Goal: Task Accomplishment & Management: Use online tool/utility

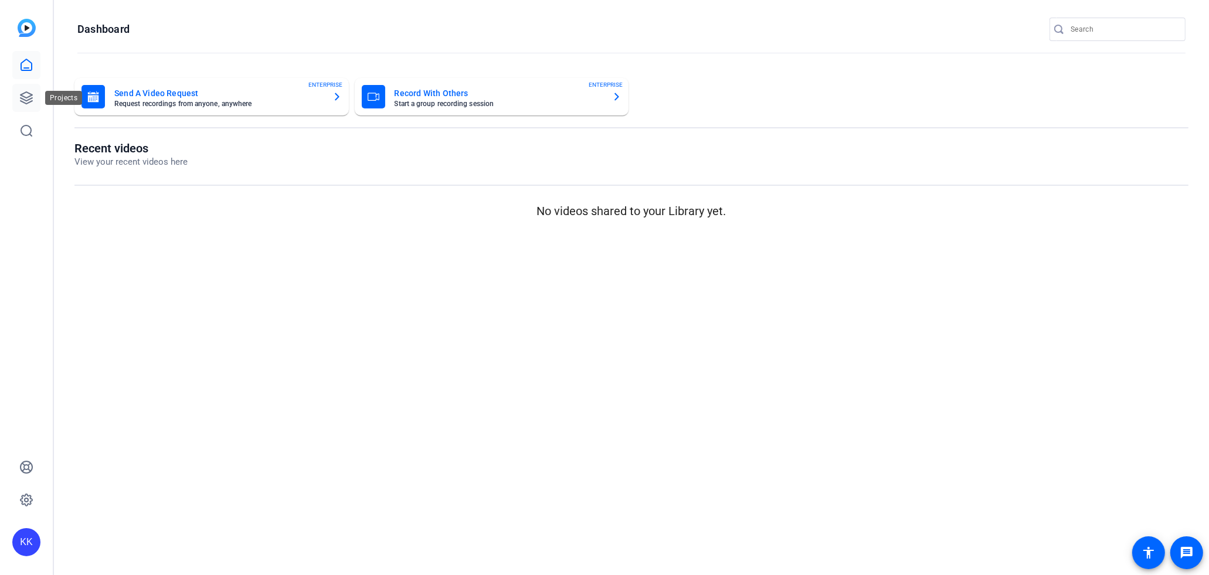
click at [18, 104] on link at bounding box center [26, 98] width 28 height 28
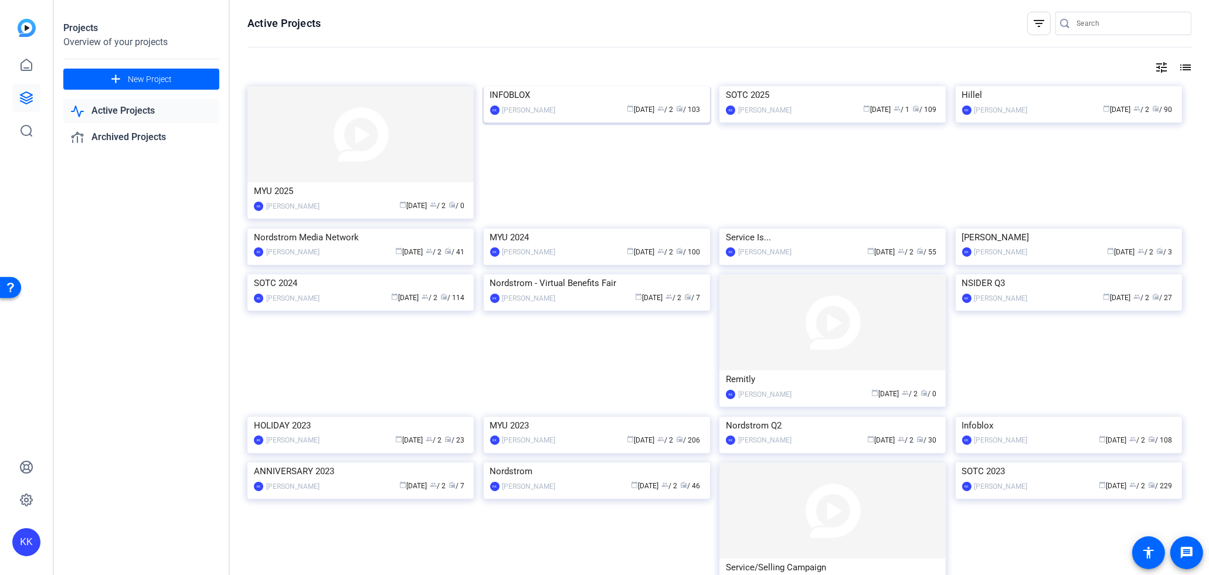
click at [535, 86] on img at bounding box center [597, 86] width 226 height 0
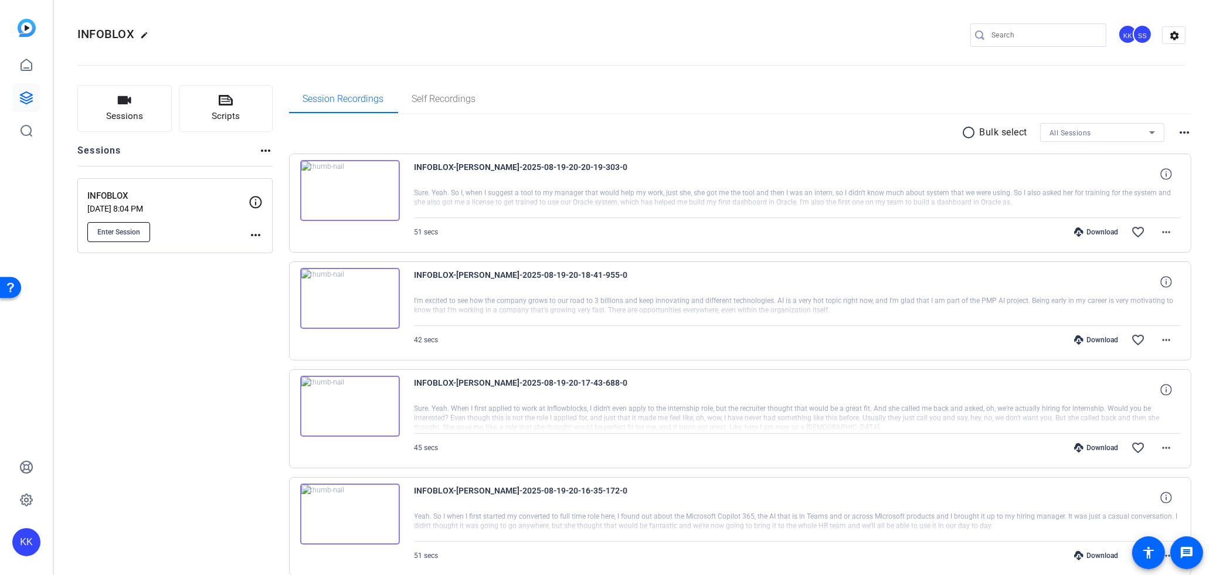
click at [135, 232] on span "Enter Session" at bounding box center [118, 231] width 43 height 9
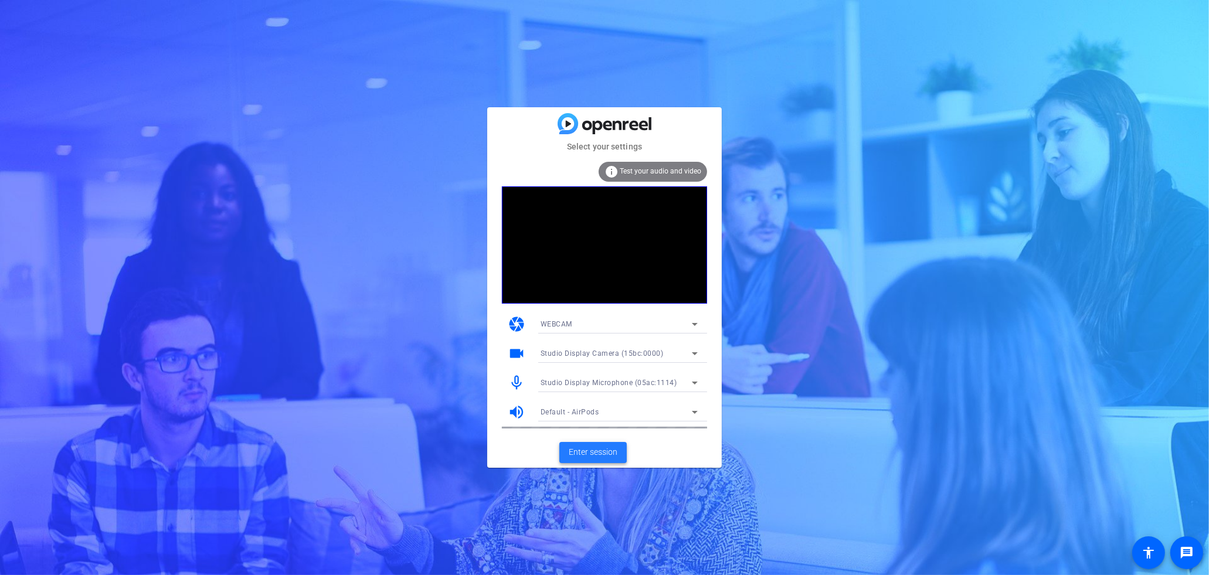
click at [588, 452] on span "Enter session" at bounding box center [593, 452] width 49 height 12
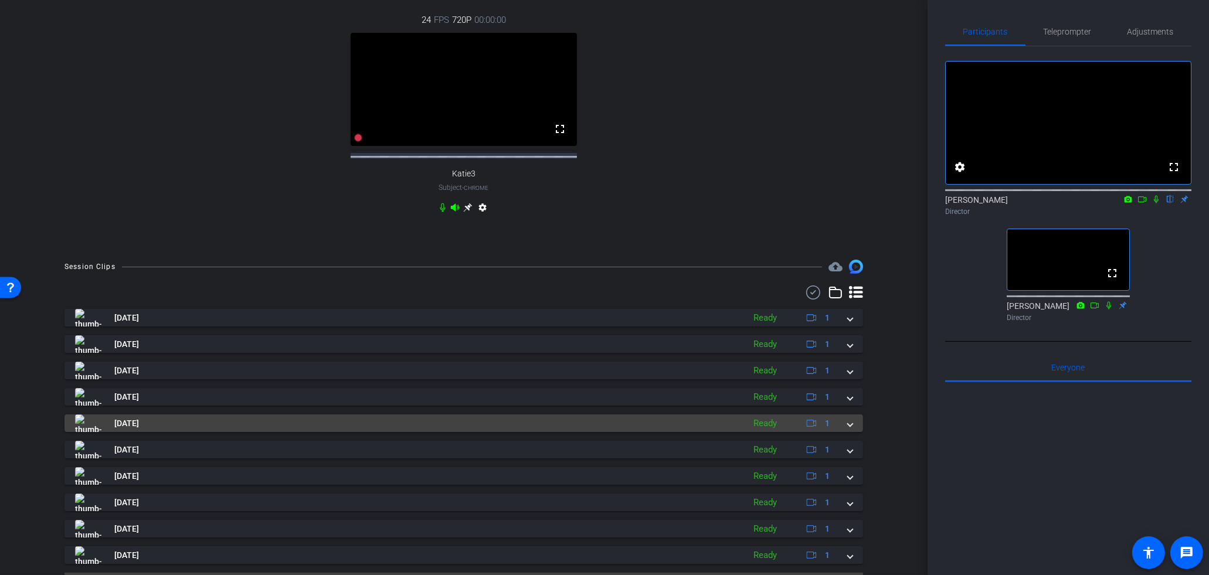
scroll to position [559, 0]
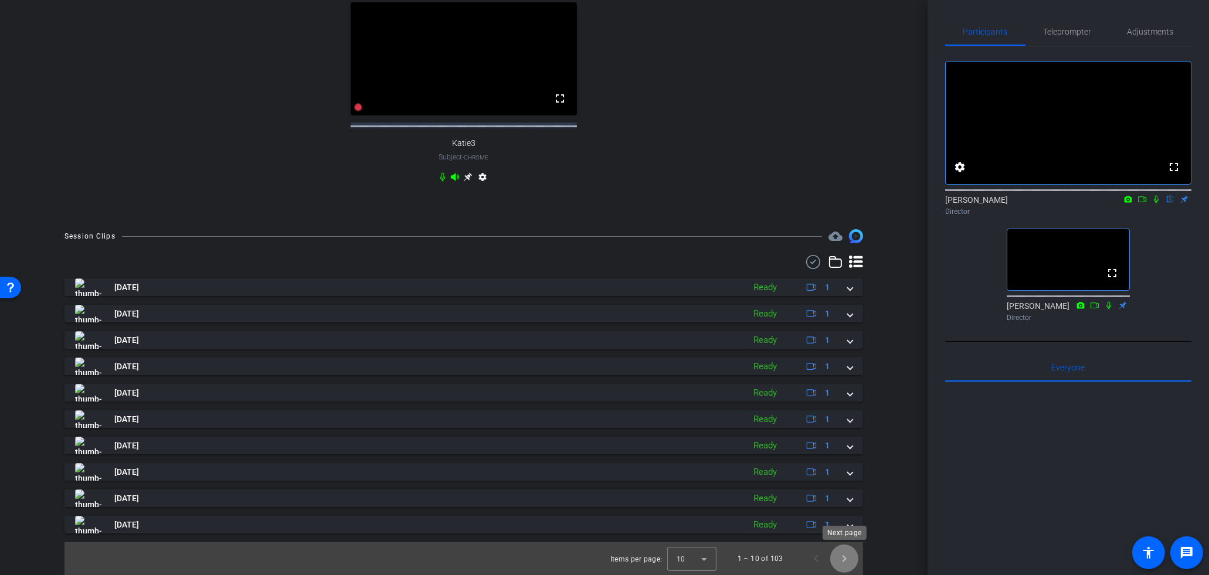
click at [843, 563] on span "Next page" at bounding box center [844, 559] width 28 height 28
click at [842, 563] on span "Next page" at bounding box center [844, 559] width 28 height 28
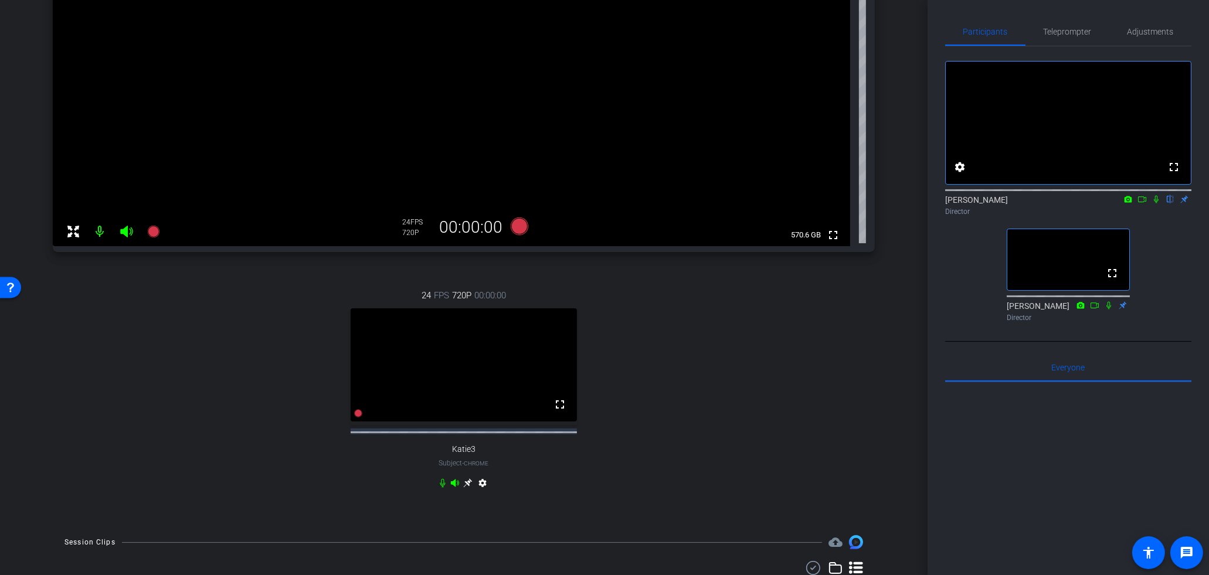
scroll to position [243, 0]
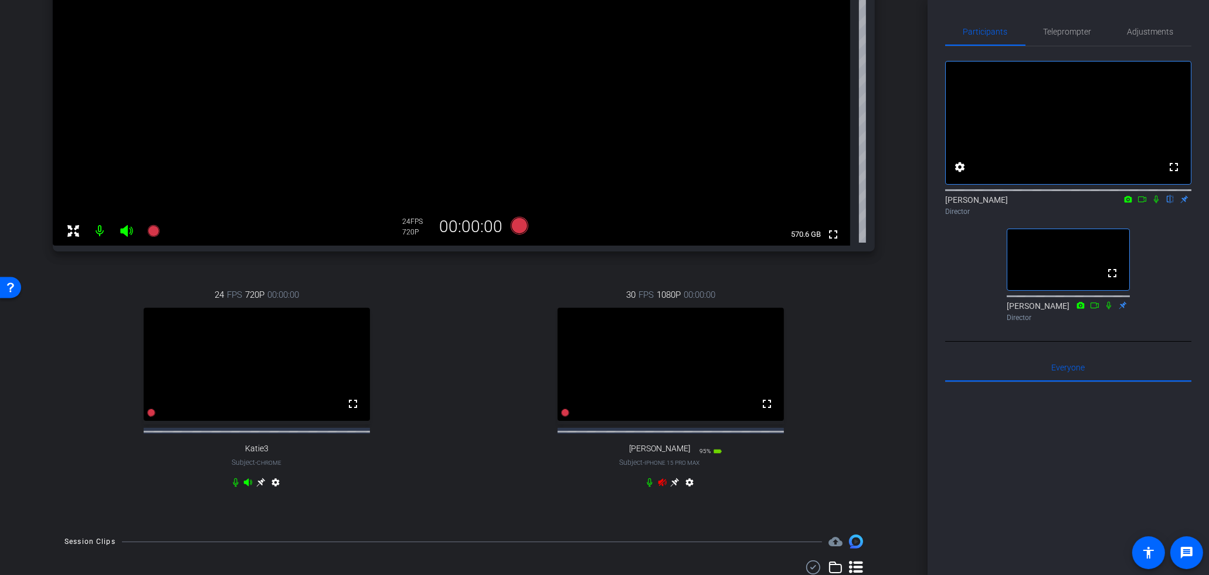
click at [662, 487] on icon at bounding box center [662, 482] width 9 height 9
click at [1059, 35] on span "Teleprompter" at bounding box center [1067, 32] width 48 height 8
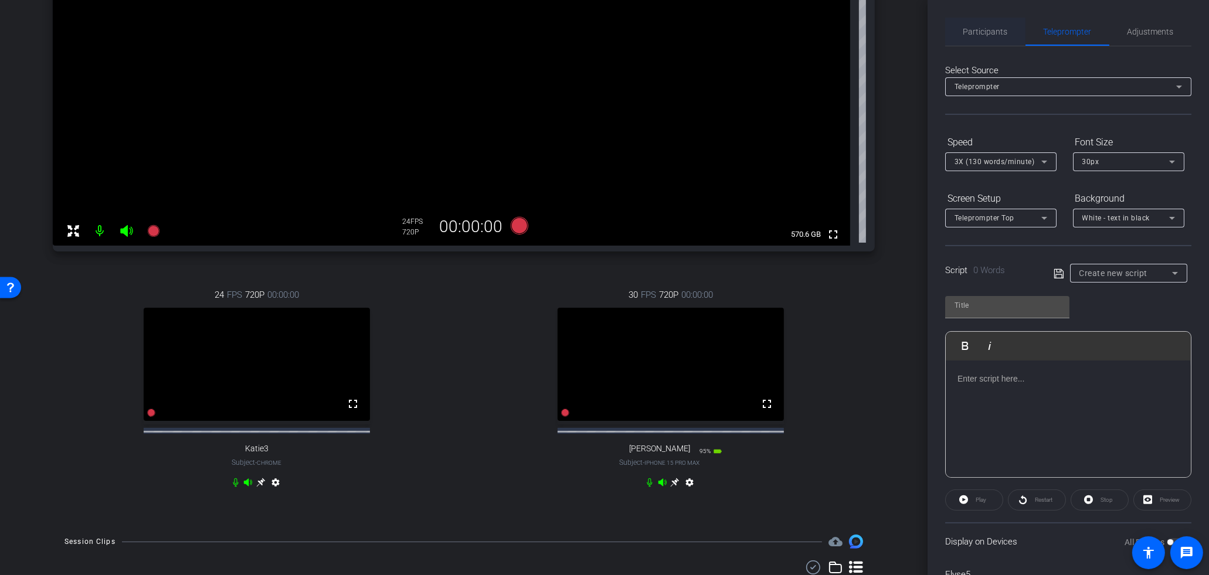
click at [975, 37] on span "Participants" at bounding box center [985, 32] width 45 height 28
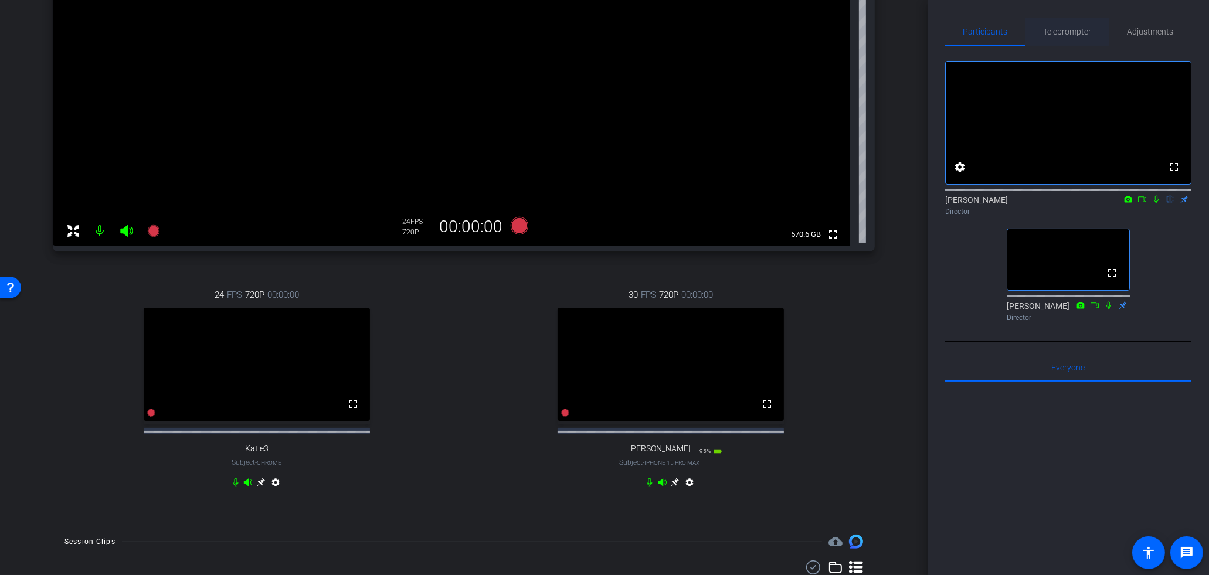
click at [1080, 28] on span "Teleprompter" at bounding box center [1067, 32] width 48 height 8
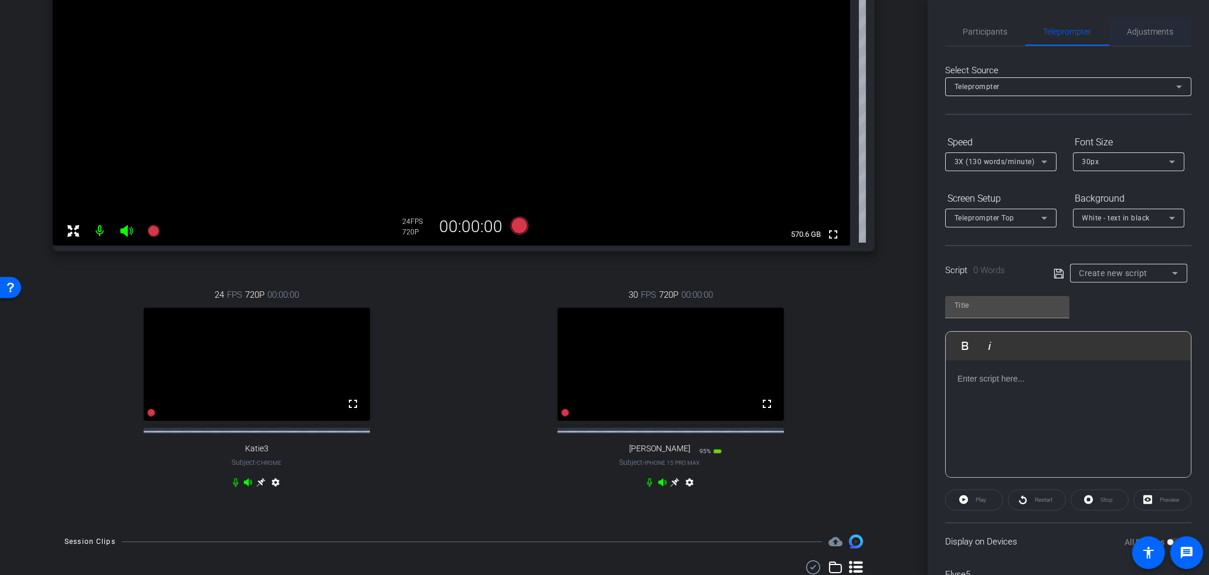
click at [1131, 30] on span "Adjustments" at bounding box center [1150, 32] width 46 height 8
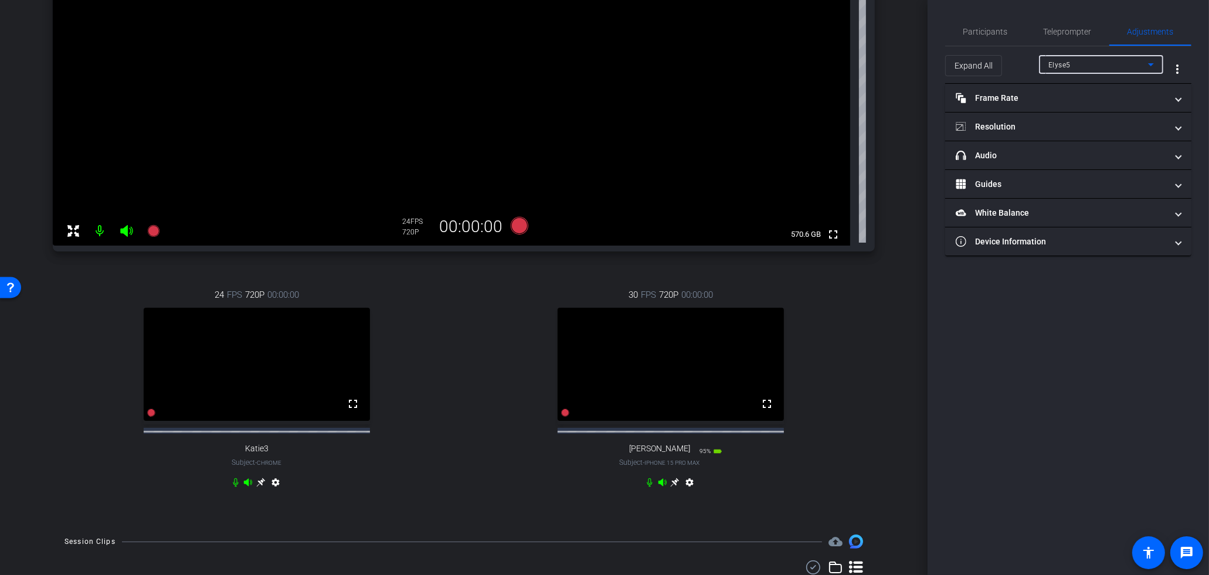
click at [1075, 67] on div "Elyse5" at bounding box center [1098, 64] width 100 height 15
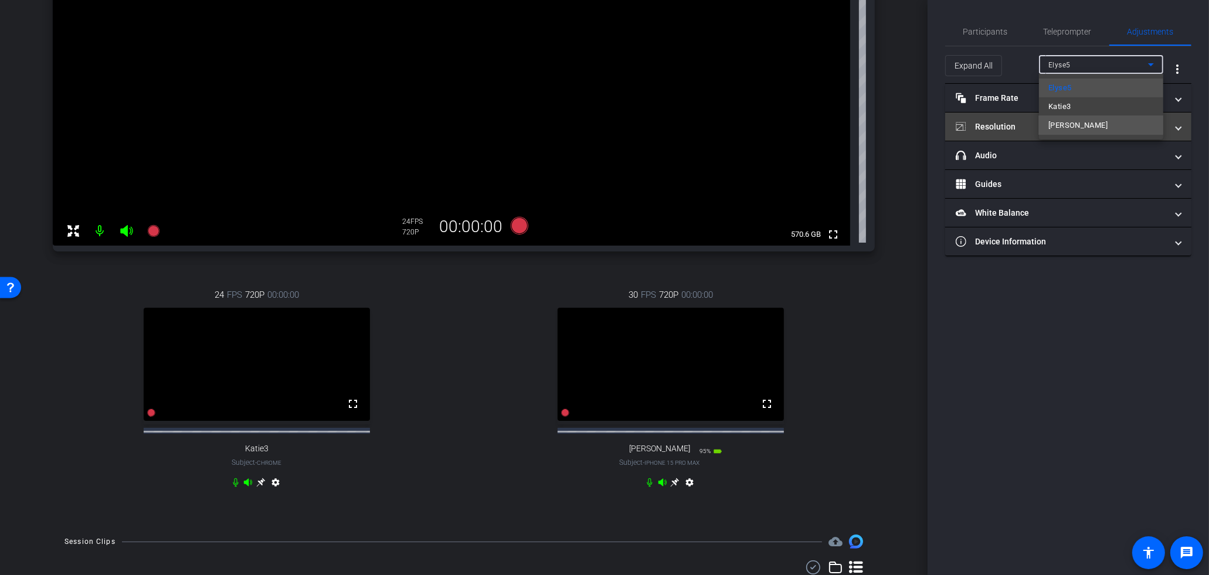
click at [1074, 124] on span "[PERSON_NAME]" at bounding box center [1077, 125] width 59 height 14
type input "1000"
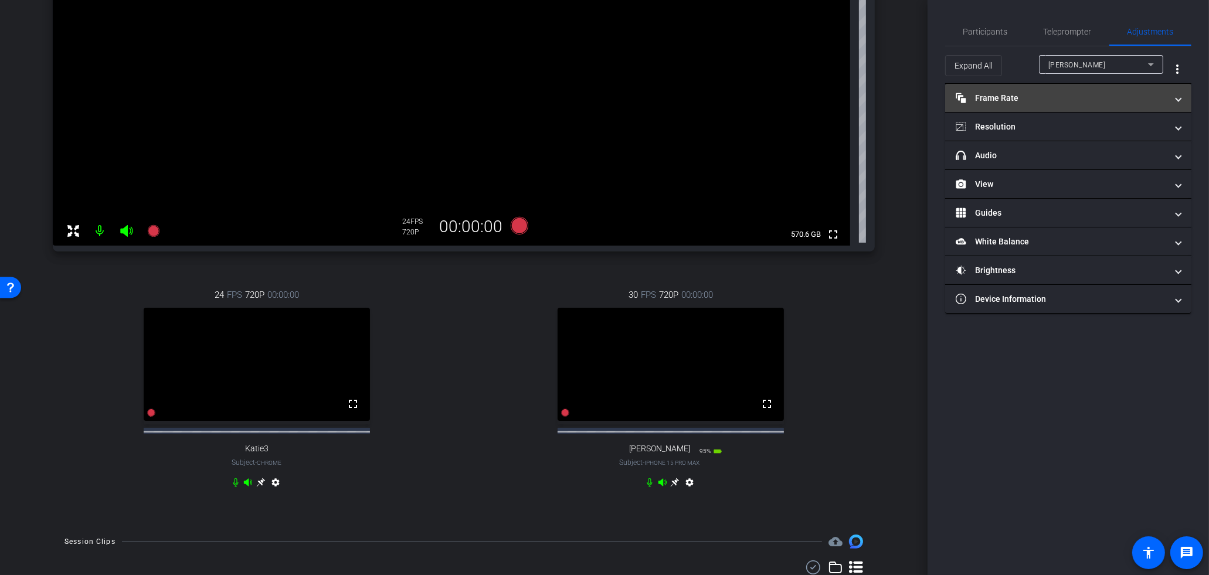
click at [1065, 101] on mat-panel-title "Frame Rate Frame Rate" at bounding box center [1060, 98] width 211 height 12
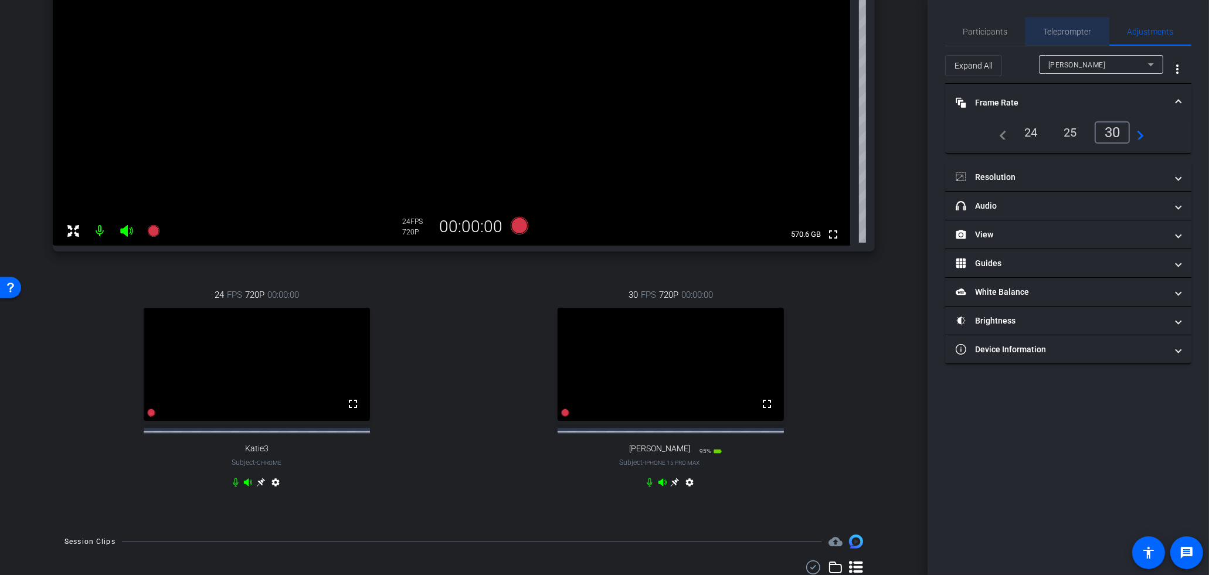
click at [1069, 25] on span "Teleprompter" at bounding box center [1067, 32] width 48 height 28
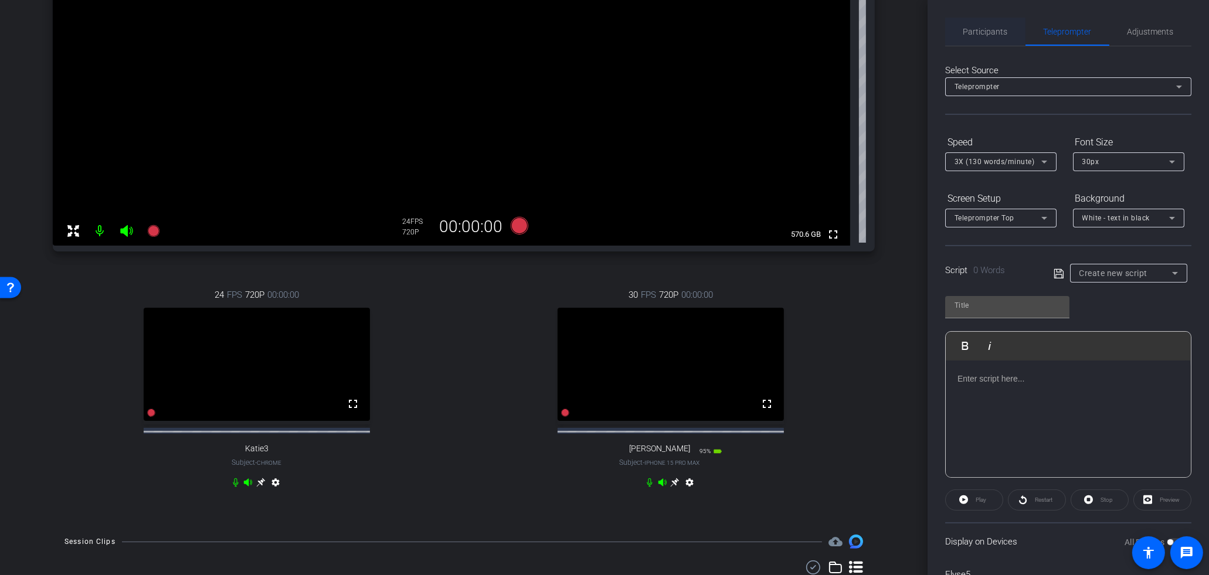
click at [989, 29] on span "Participants" at bounding box center [985, 32] width 45 height 8
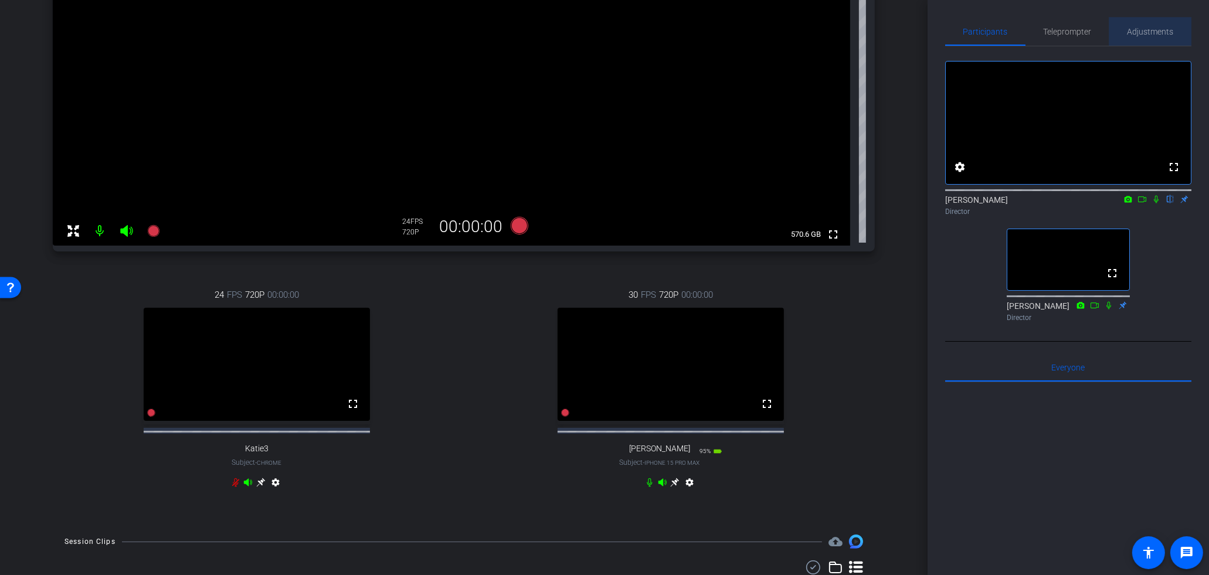
click at [1131, 33] on span "Adjustments" at bounding box center [1150, 32] width 46 height 8
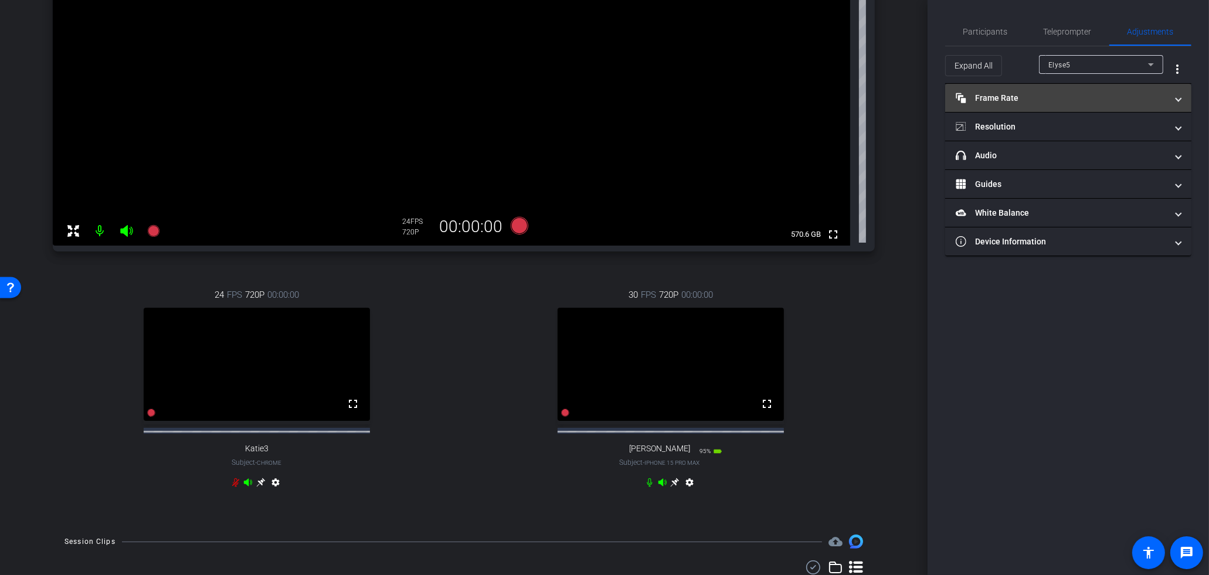
click at [1028, 104] on mat-expansion-panel-header "Frame Rate Frame Rate" at bounding box center [1068, 98] width 246 height 28
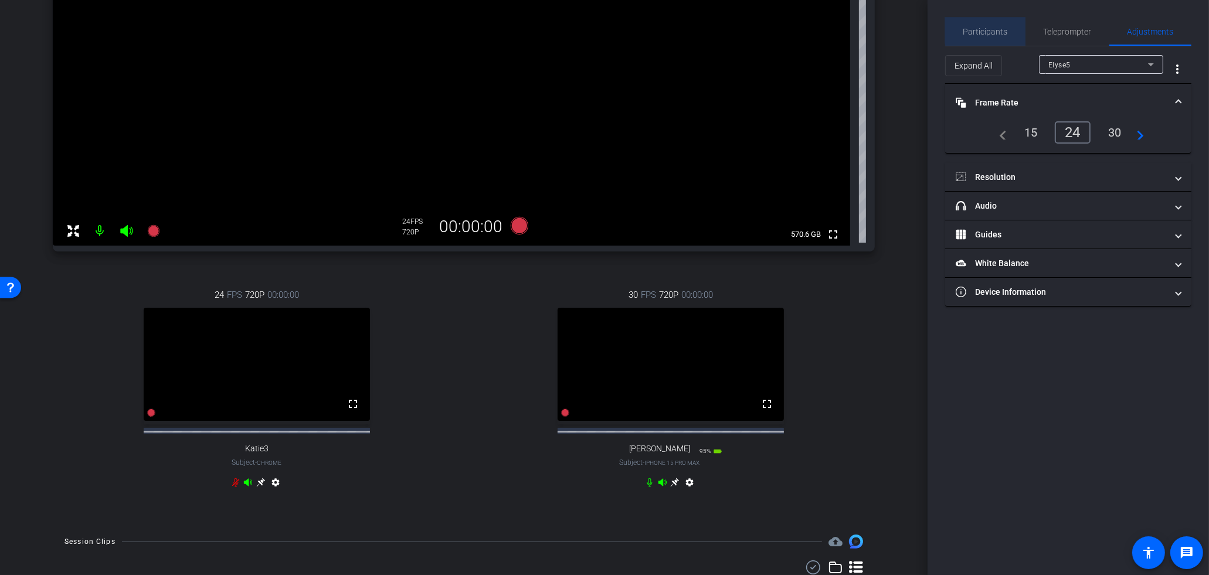
click at [1009, 29] on div "Participants" at bounding box center [985, 32] width 80 height 28
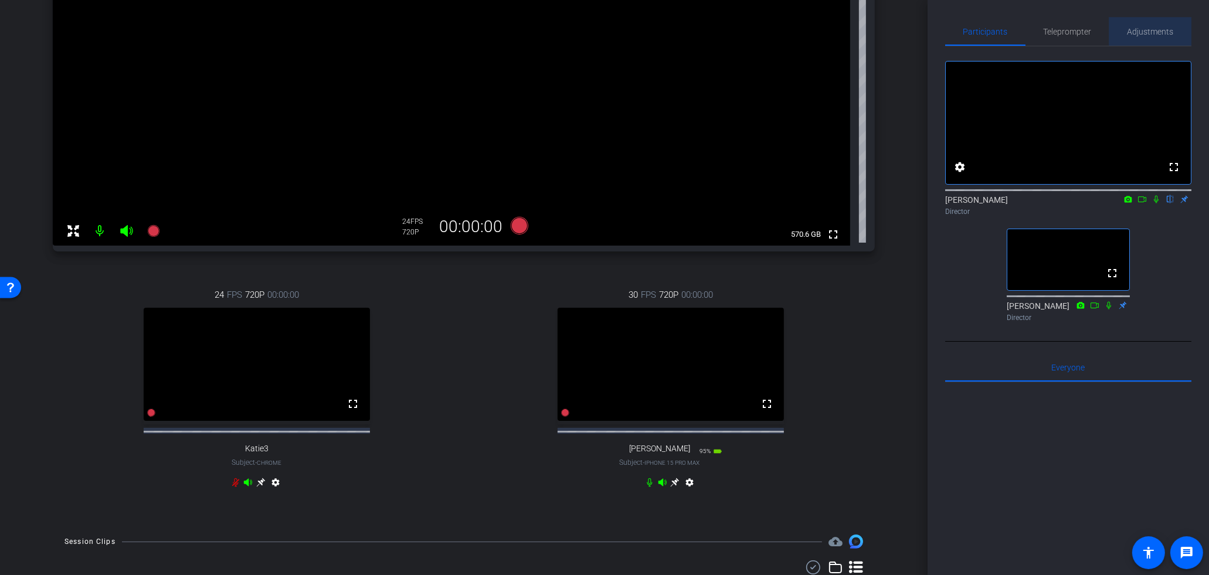
drag, startPoint x: 1154, startPoint y: 28, endPoint x: 1155, endPoint y: 42, distance: 13.5
click at [1154, 28] on span "Adjustments" at bounding box center [1150, 32] width 46 height 8
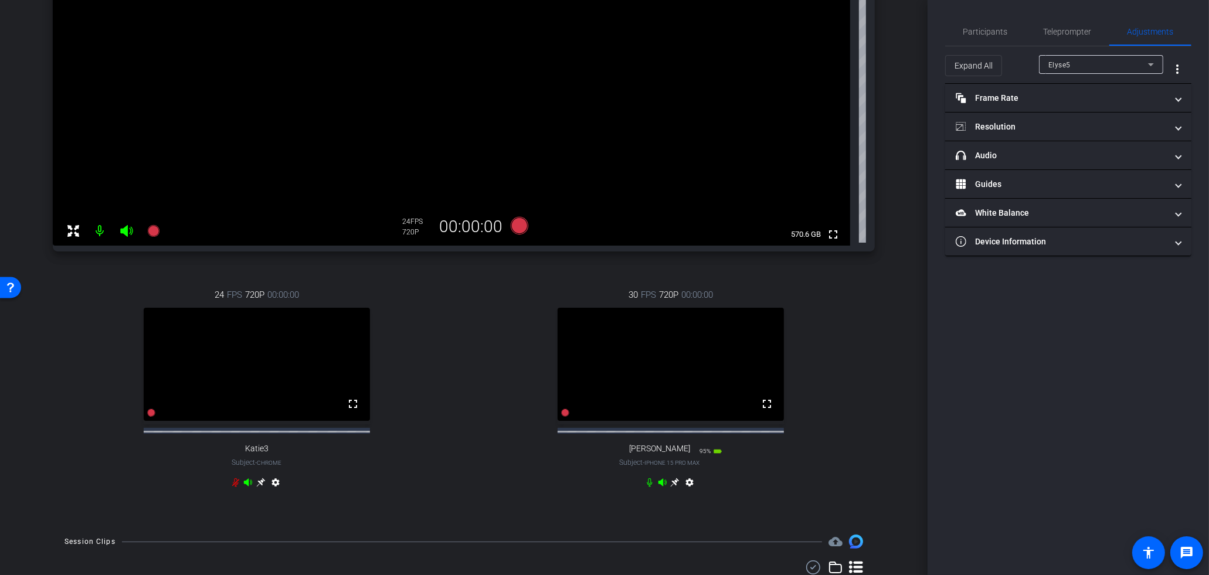
click at [1093, 67] on div "Elyse5" at bounding box center [1098, 64] width 100 height 15
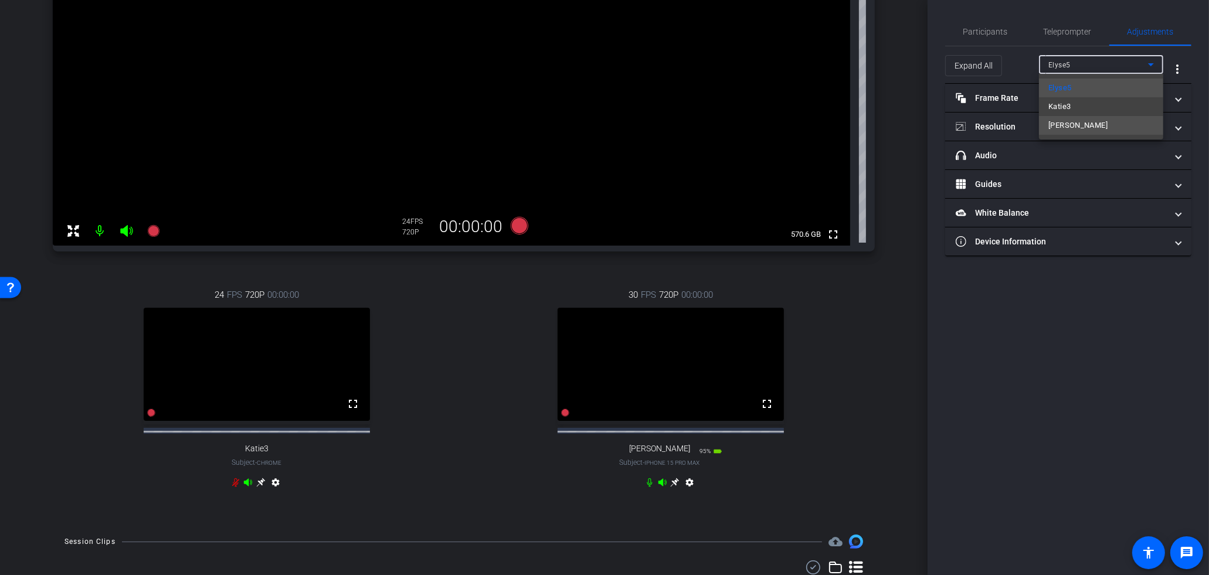
click at [1086, 125] on span "[PERSON_NAME]" at bounding box center [1077, 125] width 59 height 14
type input "1000"
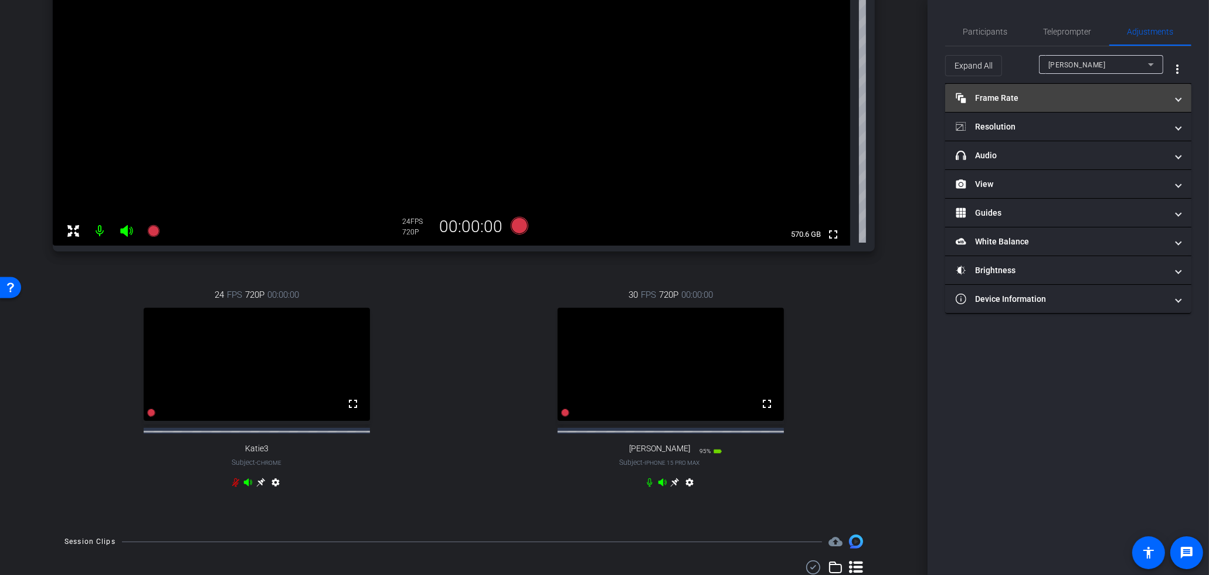
drag, startPoint x: 1066, startPoint y: 100, endPoint x: 1066, endPoint y: 115, distance: 15.8
click at [1066, 99] on mat-panel-title "Frame Rate Frame Rate" at bounding box center [1060, 98] width 211 height 12
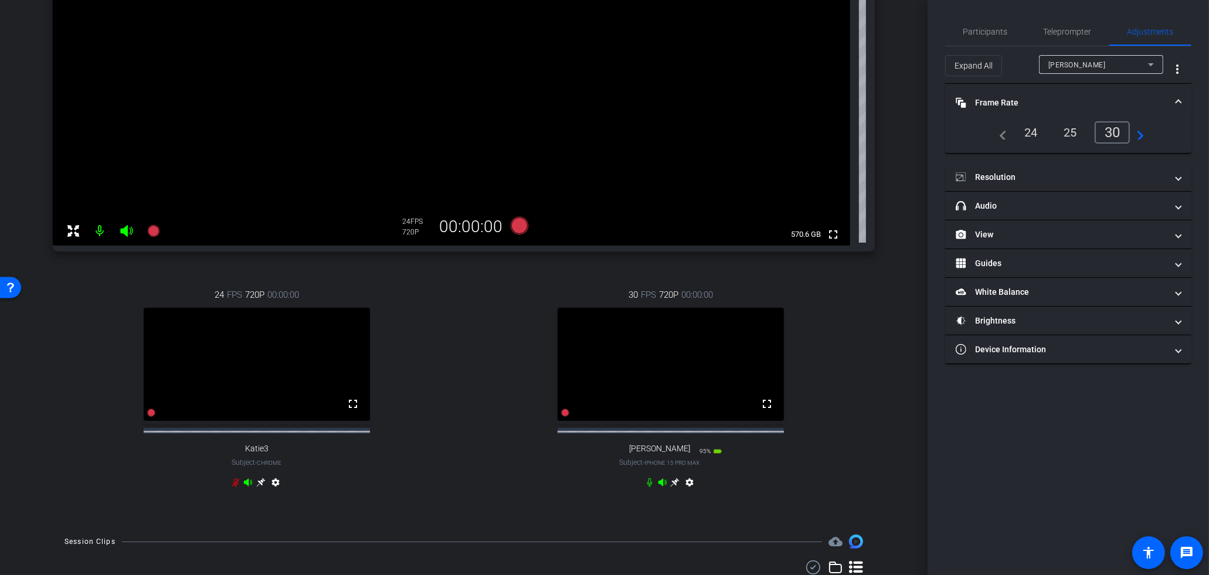
click at [1039, 129] on div "24" at bounding box center [1030, 133] width 31 height 20
click at [1034, 173] on mat-panel-title "Resolution" at bounding box center [1060, 177] width 211 height 12
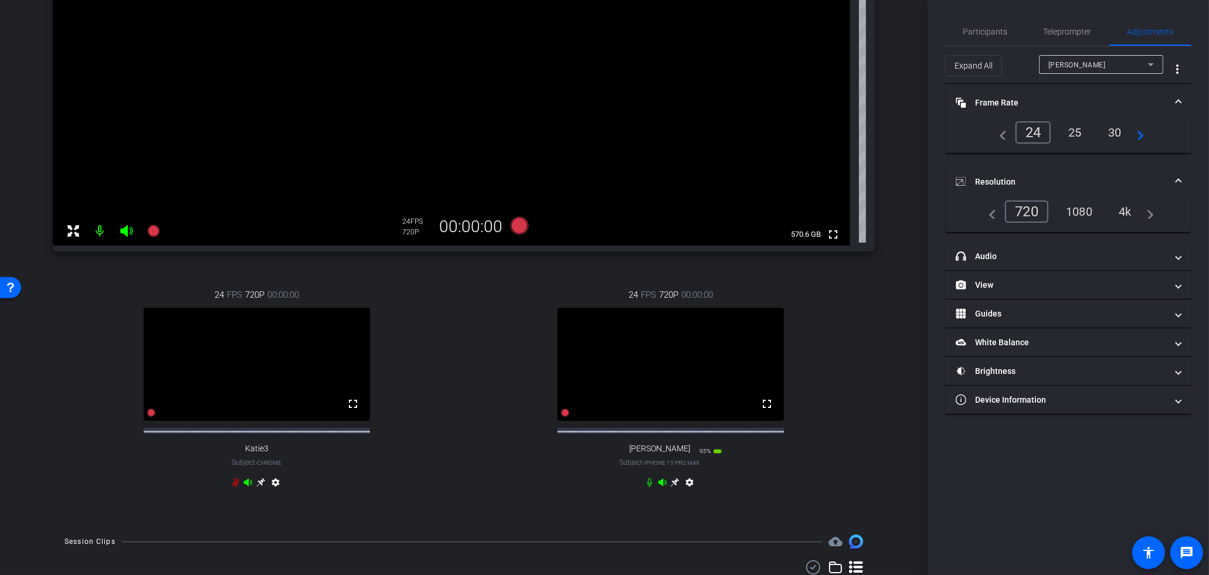
click at [1124, 209] on div "4k" at bounding box center [1125, 212] width 30 height 20
click at [1130, 211] on div "4k" at bounding box center [1121, 211] width 35 height 22
click at [1027, 341] on mat-panel-title "White Balance White Balance" at bounding box center [1060, 342] width 211 height 12
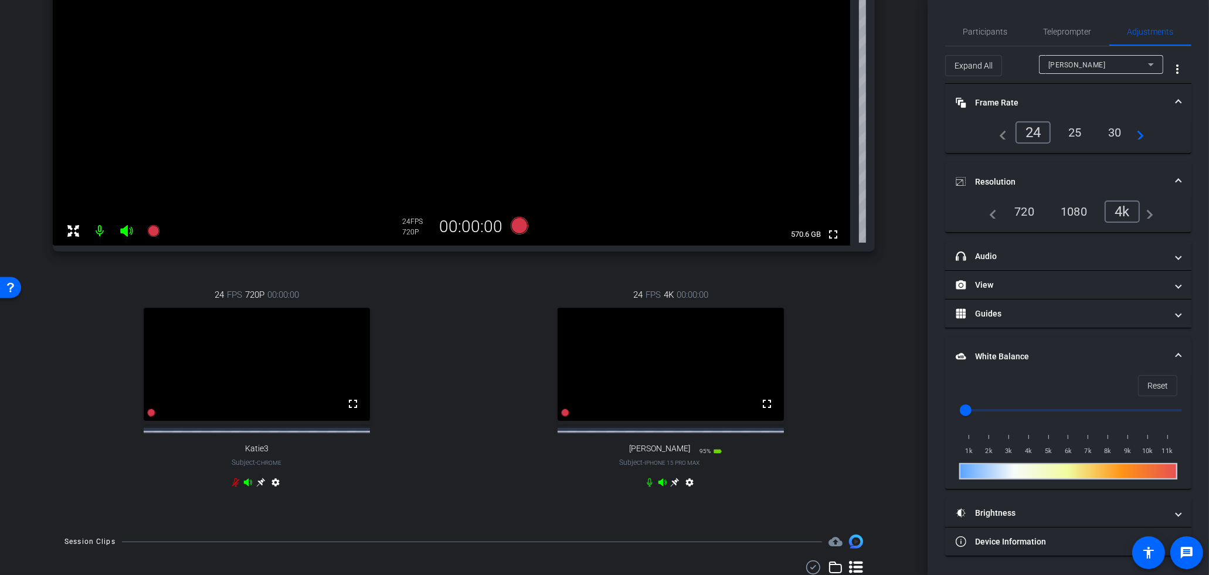
click at [675, 487] on icon at bounding box center [674, 482] width 9 height 9
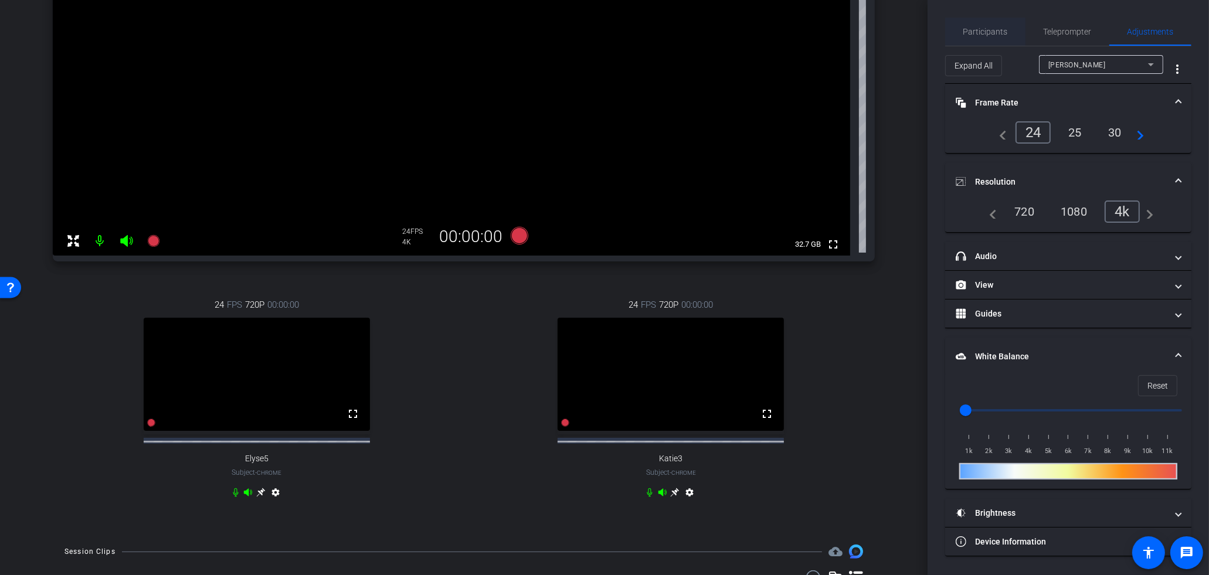
click at [978, 33] on span "Participants" at bounding box center [985, 32] width 45 height 8
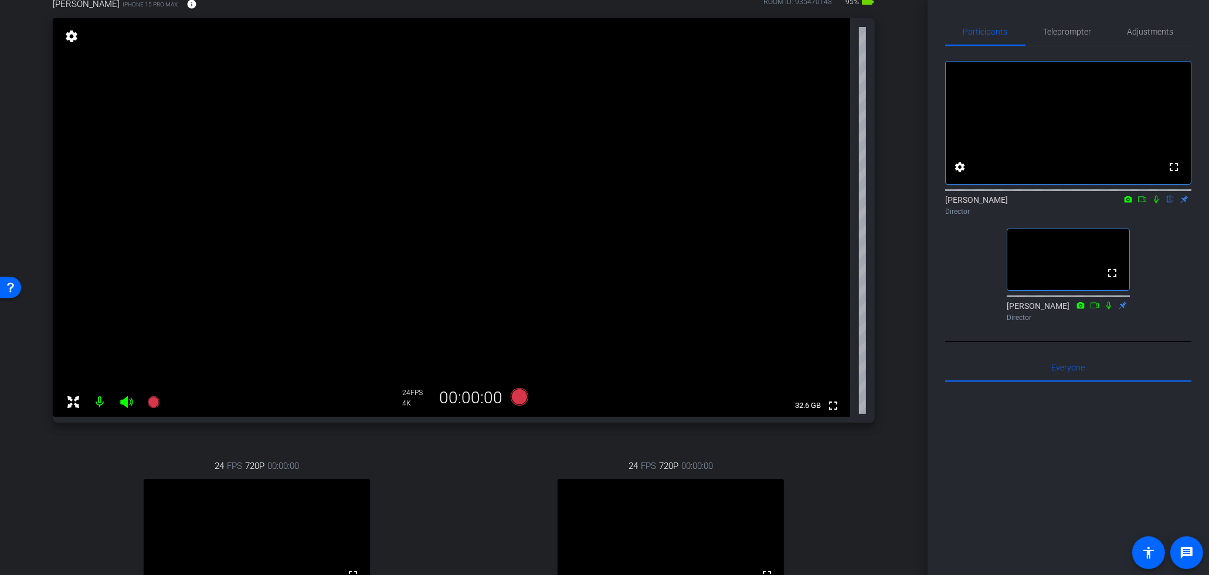
scroll to position [67, 0]
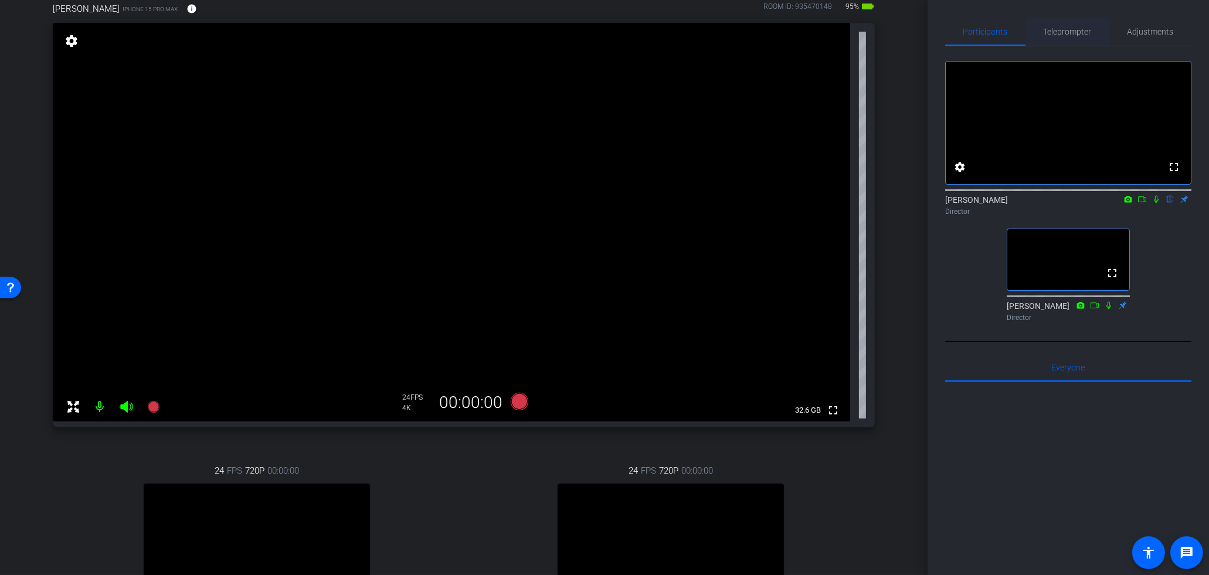
click at [1075, 36] on span "Teleprompter" at bounding box center [1067, 32] width 48 height 28
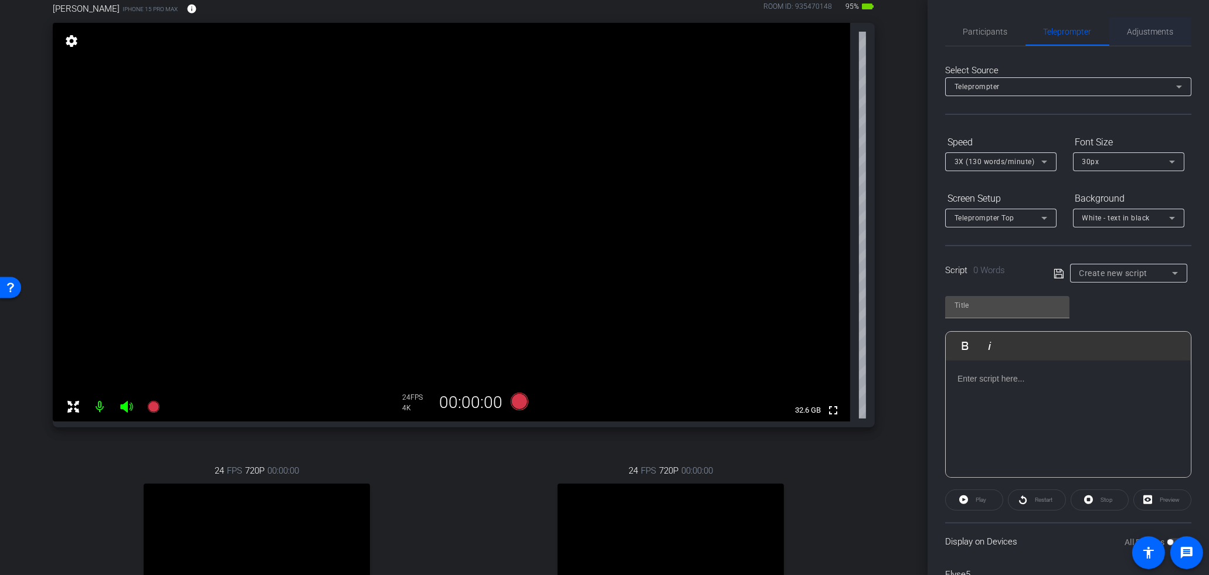
click at [1138, 28] on span "Adjustments" at bounding box center [1150, 32] width 46 height 8
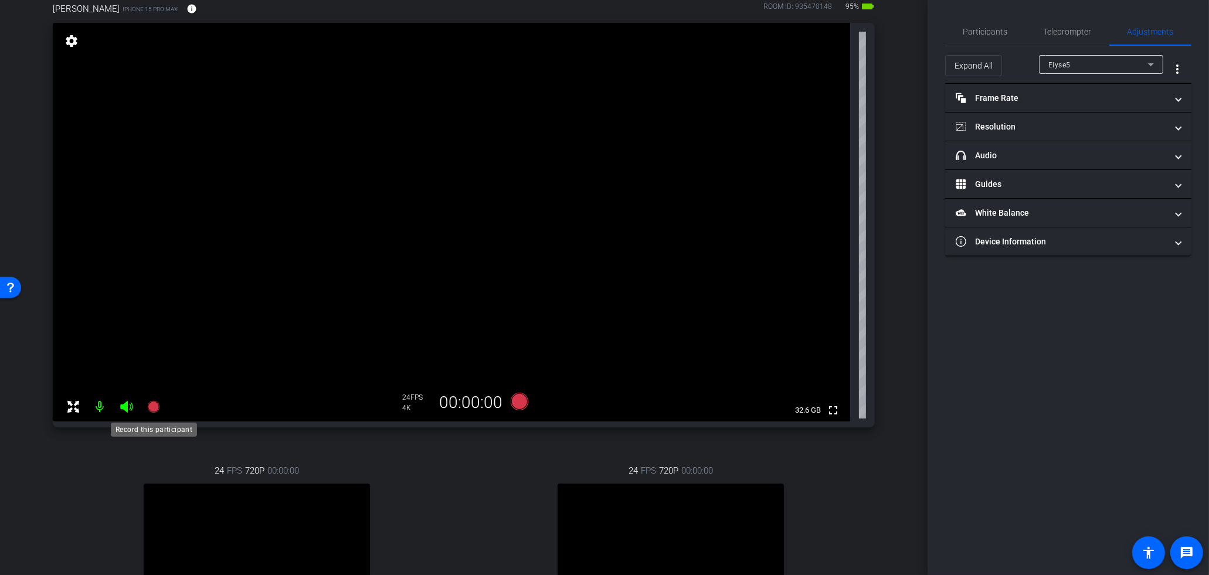
click at [145, 406] on mat-icon at bounding box center [153, 406] width 23 height 23
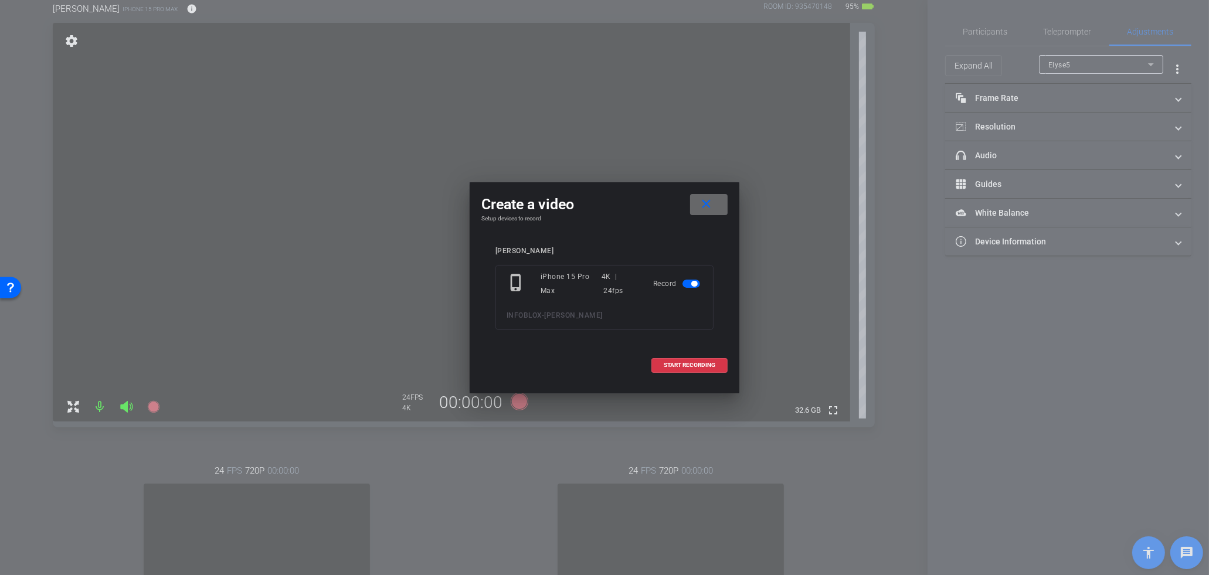
click at [718, 202] on span at bounding box center [709, 204] width 38 height 28
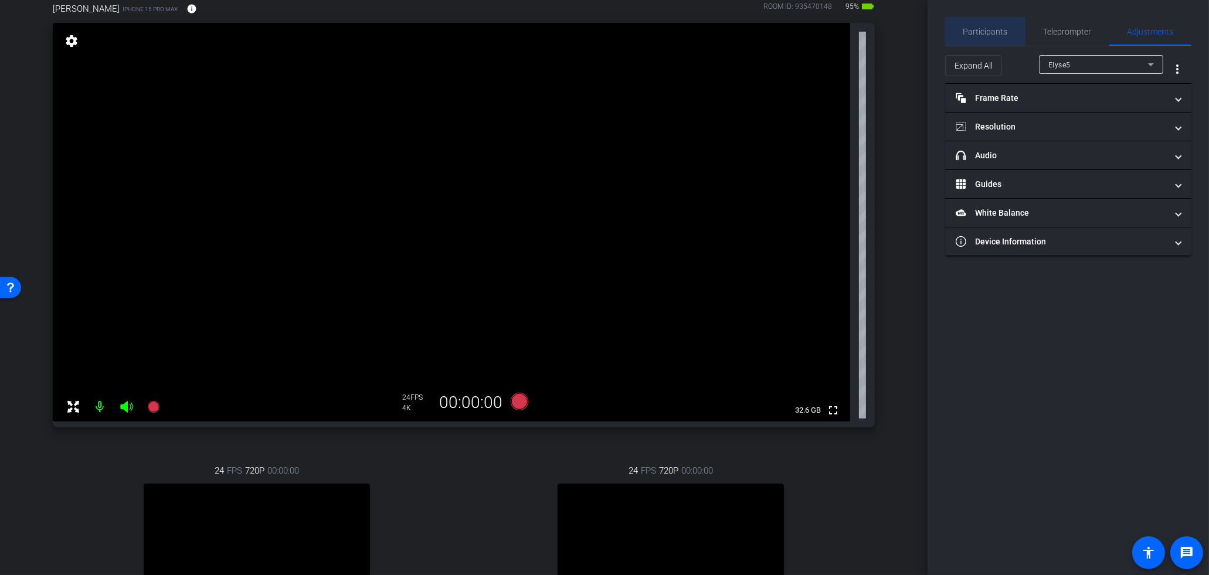
click at [1003, 35] on span "Participants" at bounding box center [985, 32] width 45 height 8
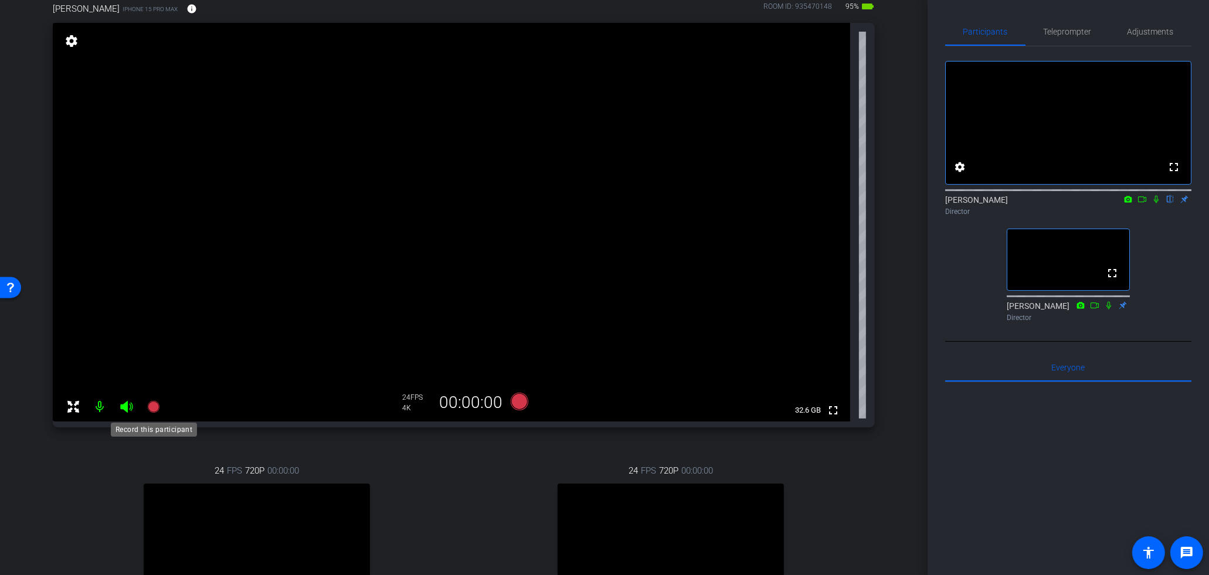
click at [152, 409] on icon at bounding box center [153, 407] width 12 height 12
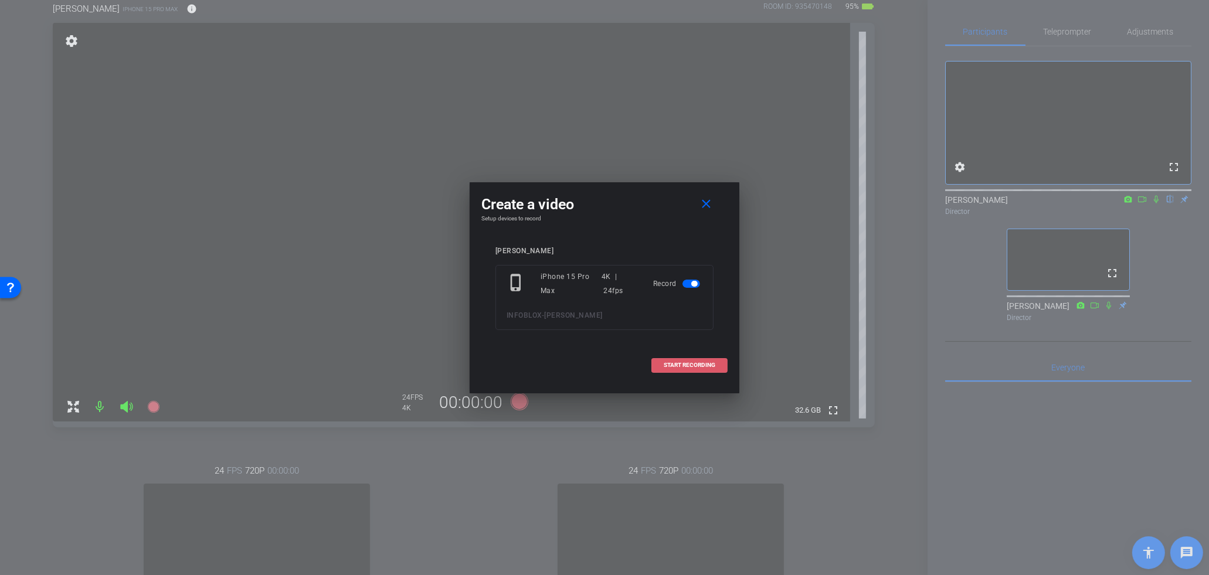
click at [695, 363] on span "START RECORDING" at bounding box center [690, 365] width 52 height 6
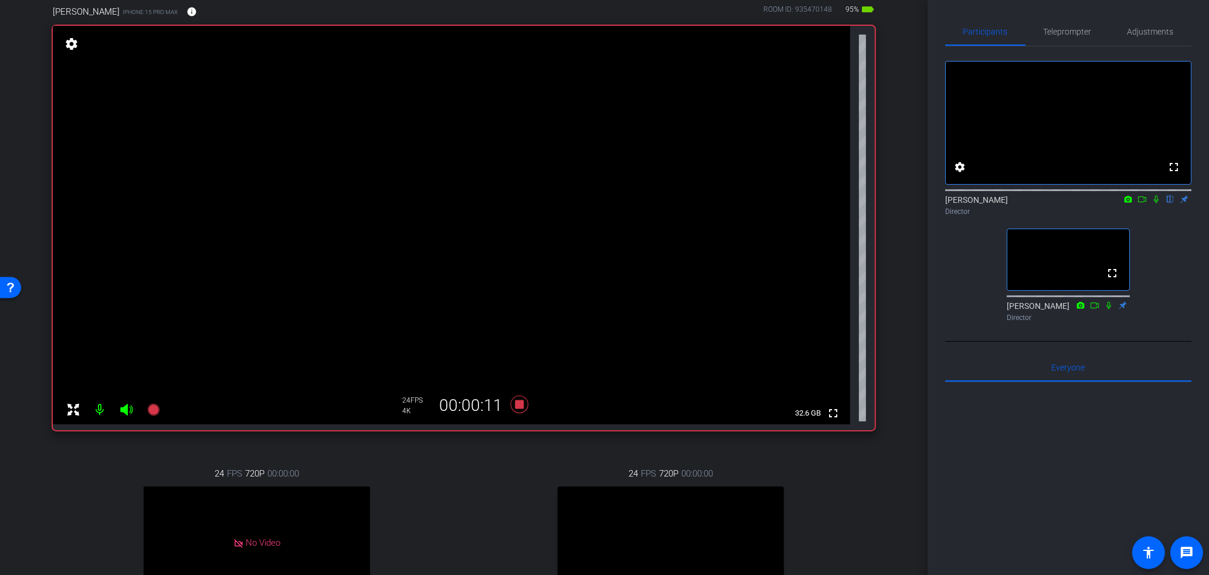
scroll to position [60, 0]
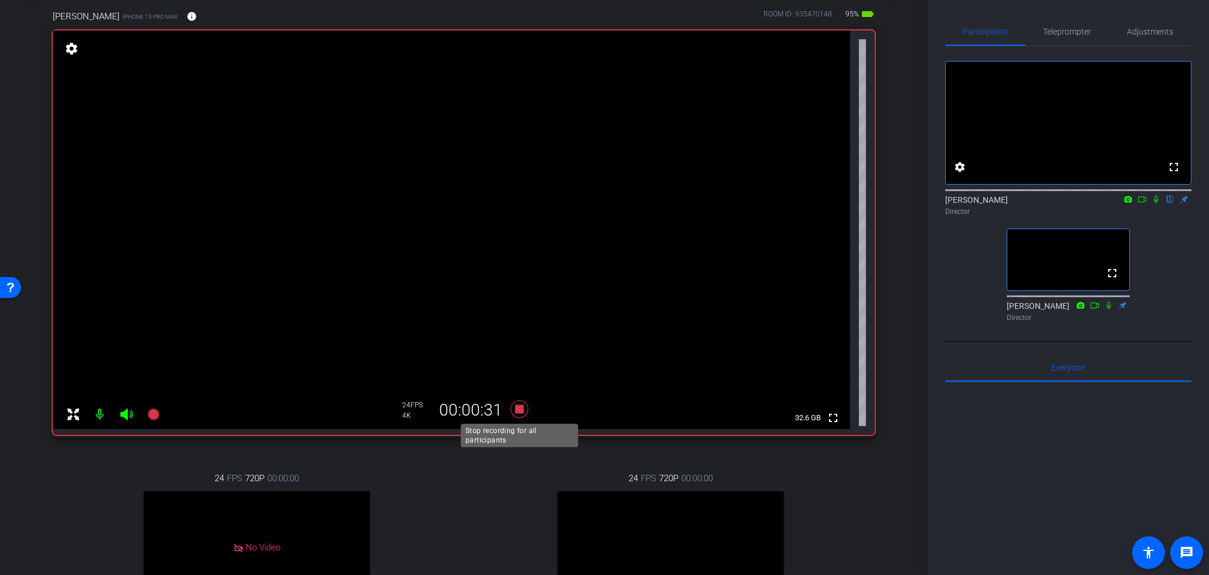
click at [522, 404] on icon at bounding box center [520, 409] width 18 height 18
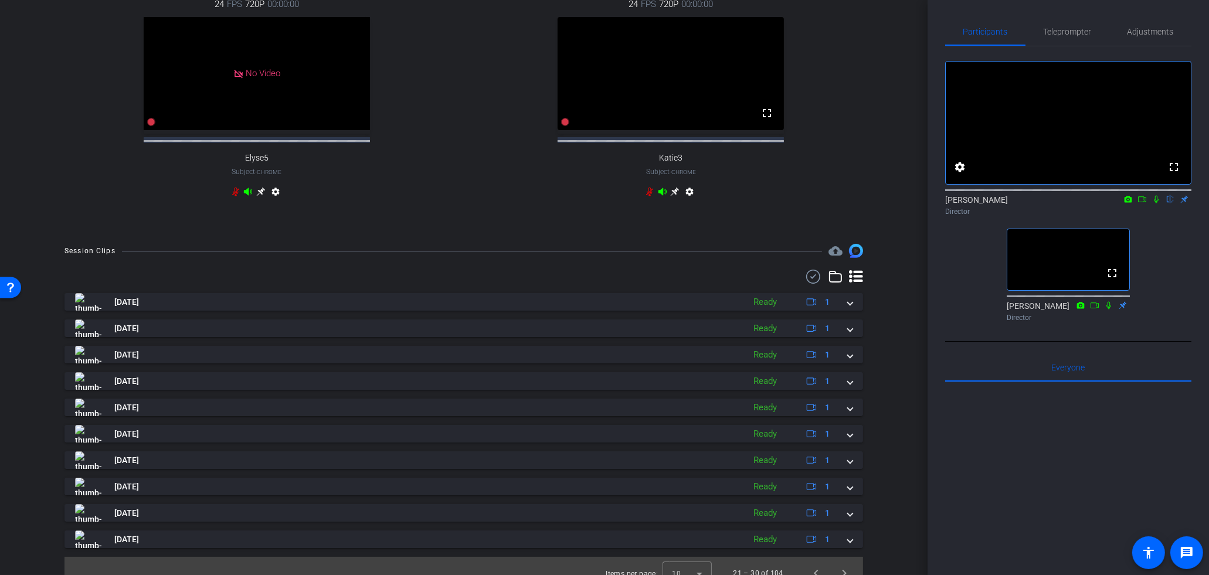
scroll to position [559, 0]
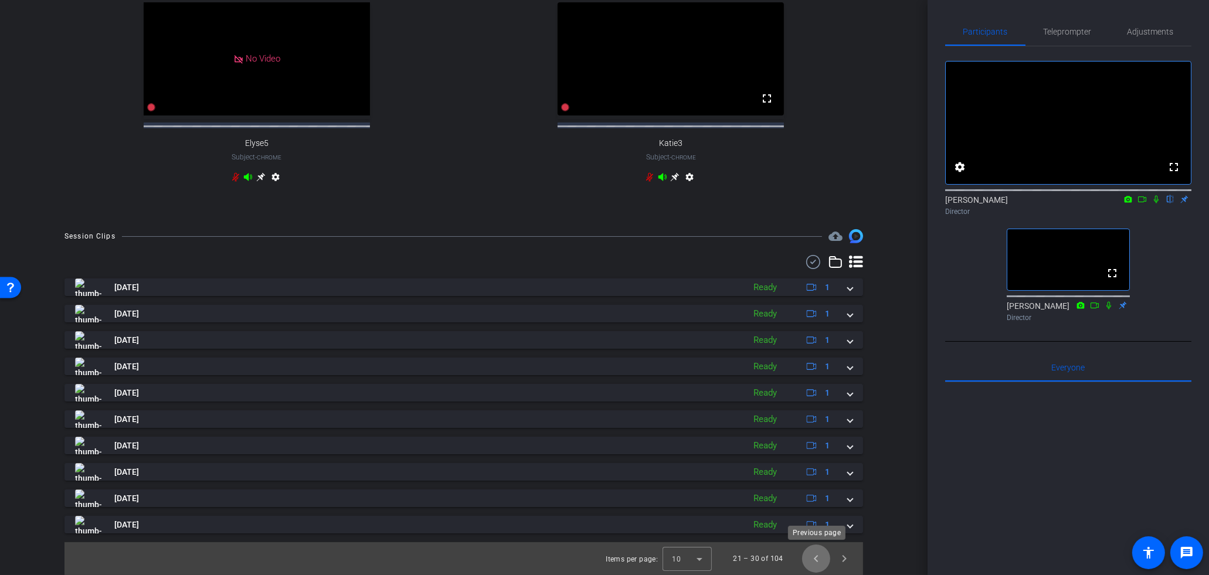
drag, startPoint x: 815, startPoint y: 559, endPoint x: 765, endPoint y: 552, distance: 51.0
click at [815, 559] on span "Previous page" at bounding box center [816, 559] width 28 height 28
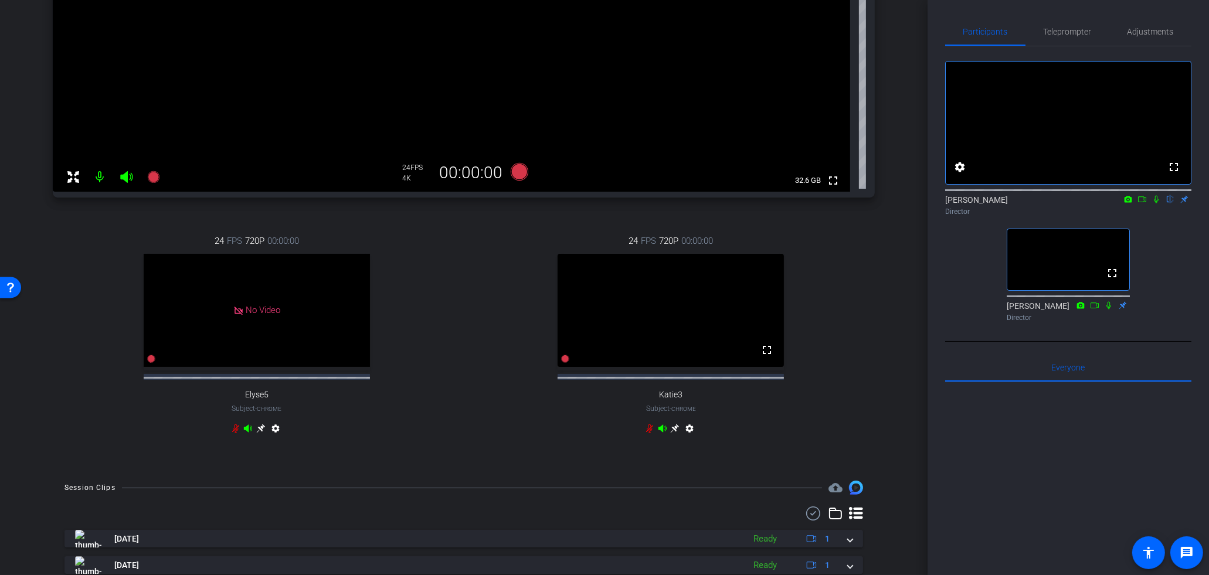
scroll to position [0, 0]
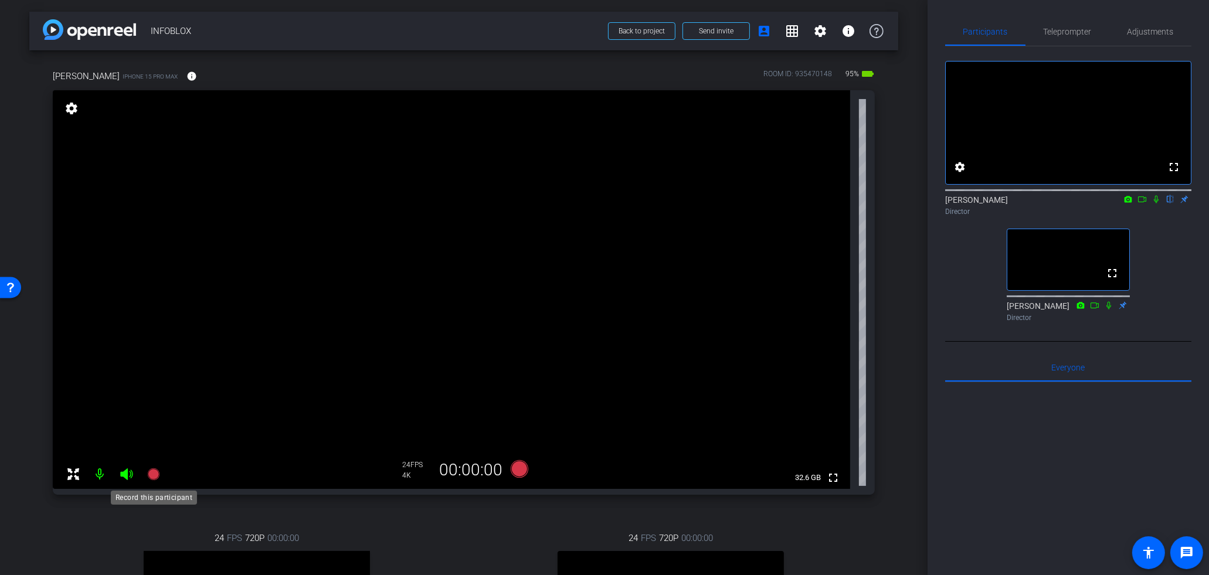
click at [162, 474] on mat-icon at bounding box center [153, 473] width 23 height 23
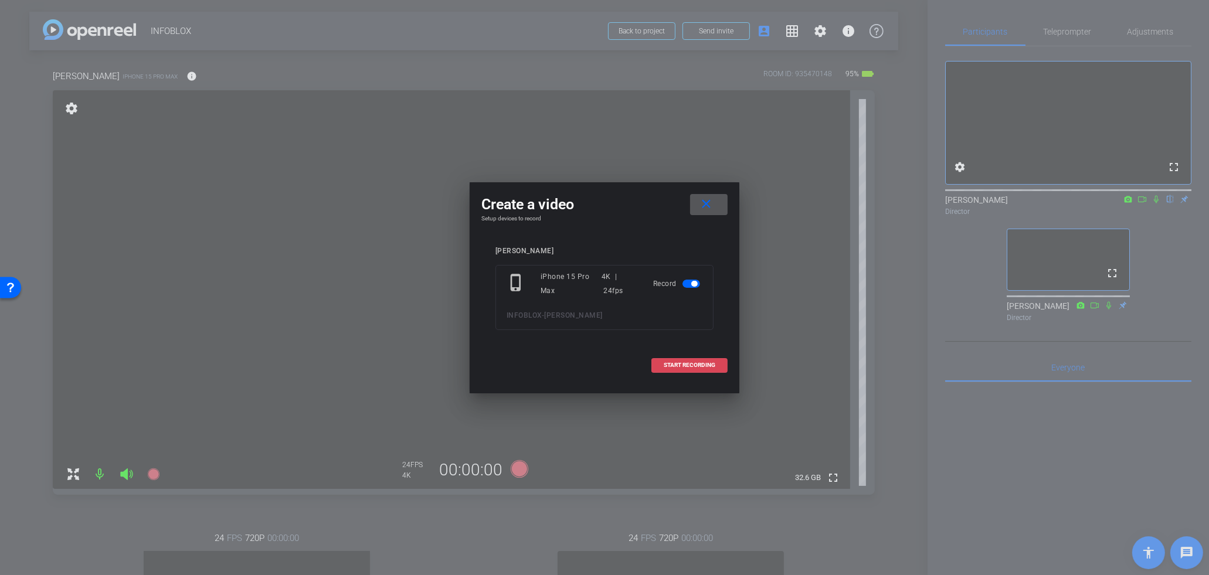
click at [708, 362] on span "START RECORDING" at bounding box center [690, 365] width 52 height 6
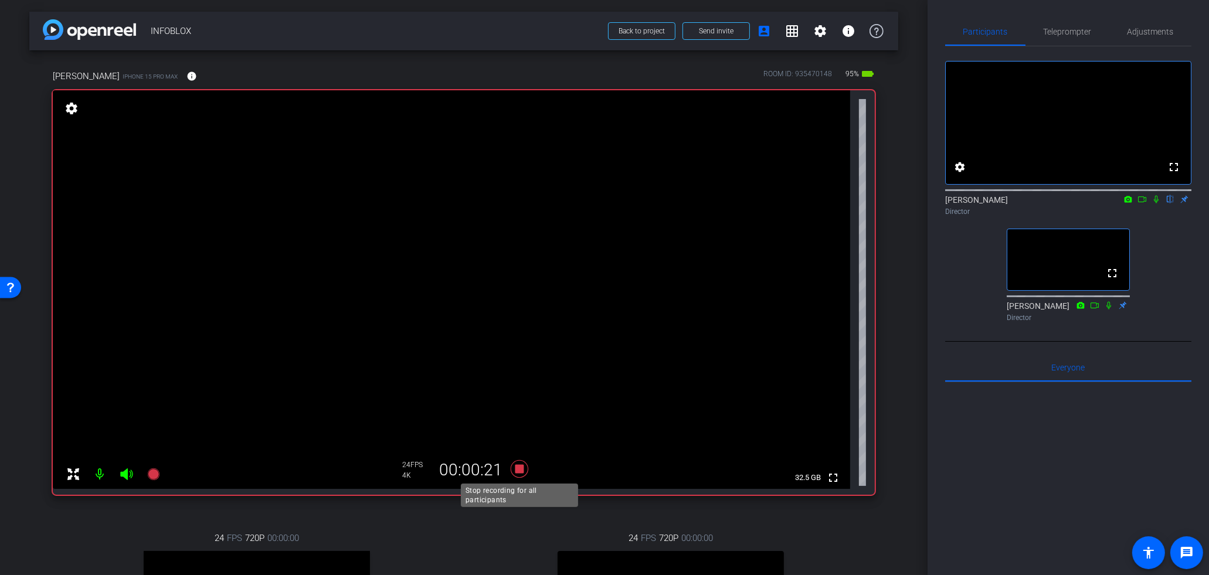
click at [526, 463] on icon at bounding box center [519, 468] width 28 height 21
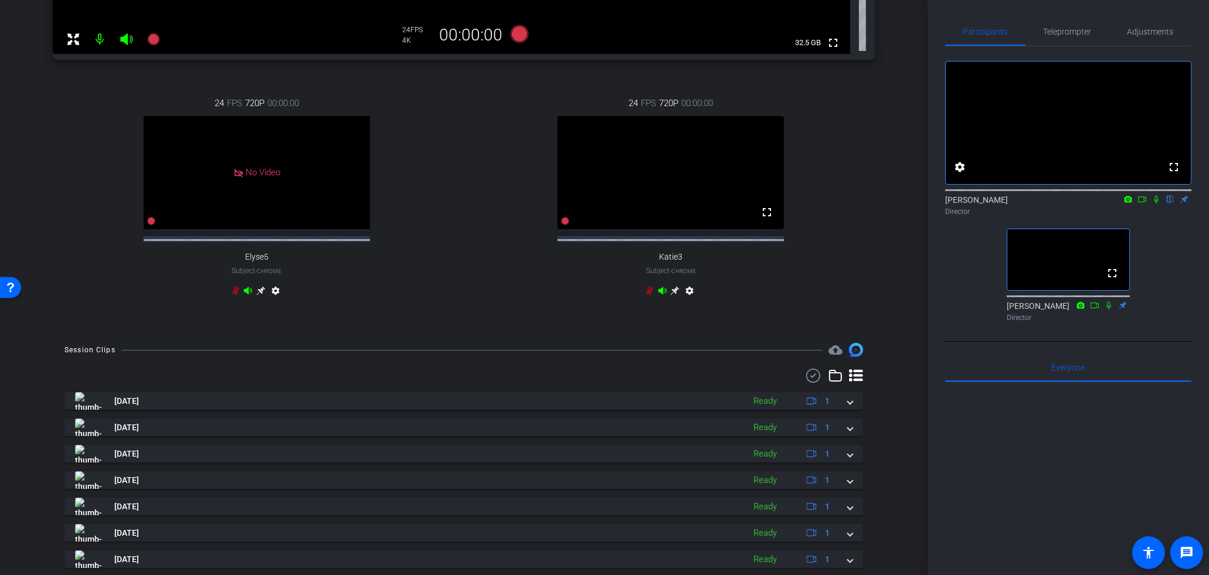
scroll to position [559, 0]
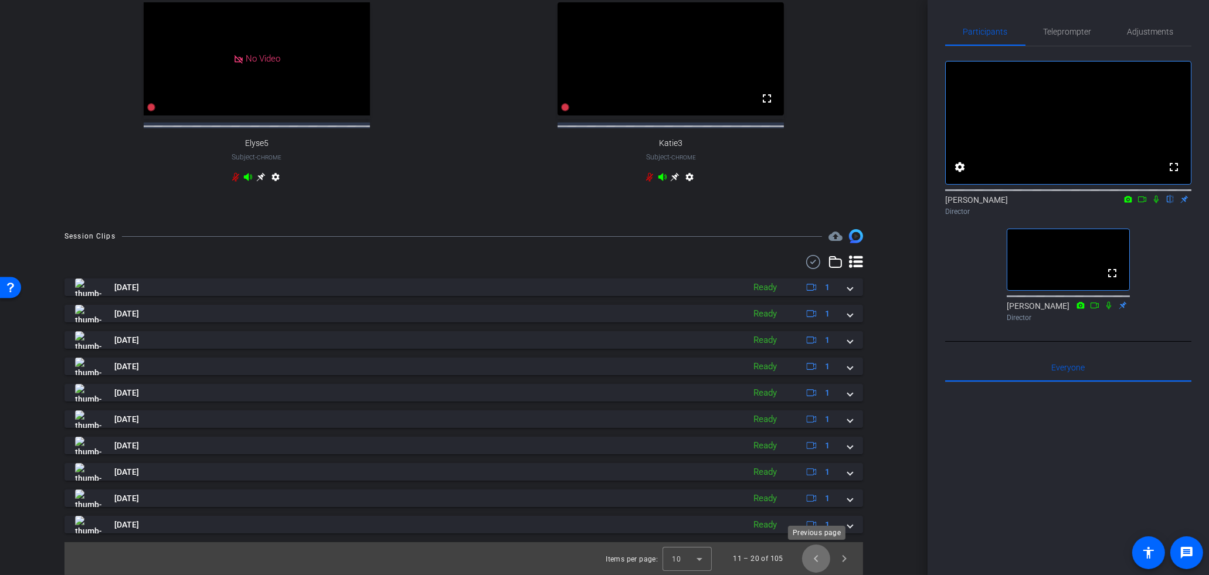
click at [816, 568] on span "Previous page" at bounding box center [816, 559] width 28 height 28
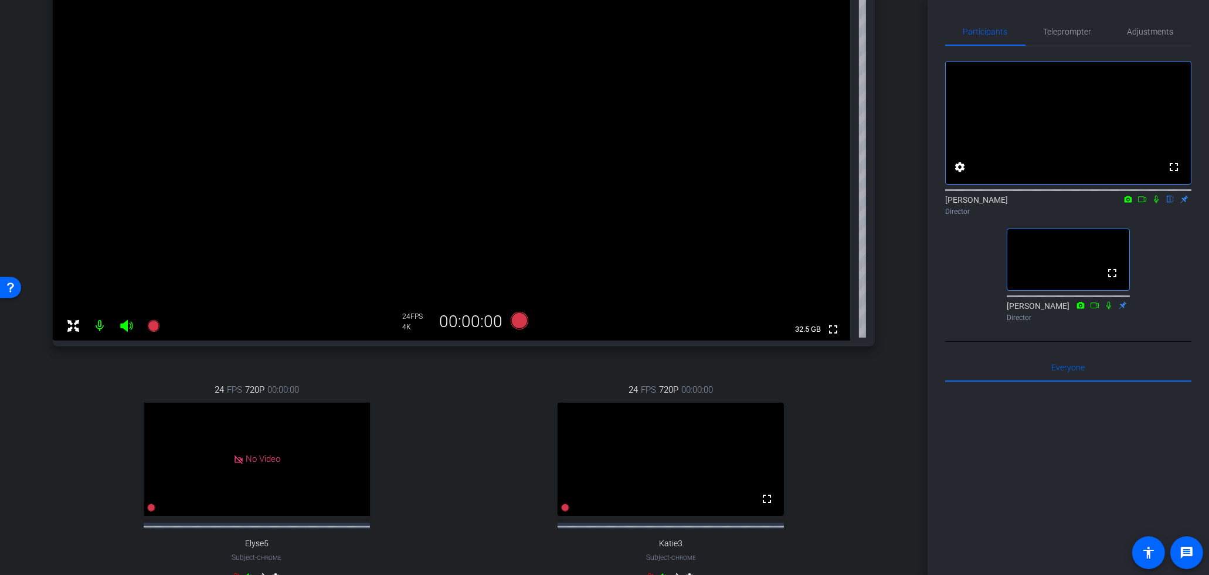
scroll to position [0, 0]
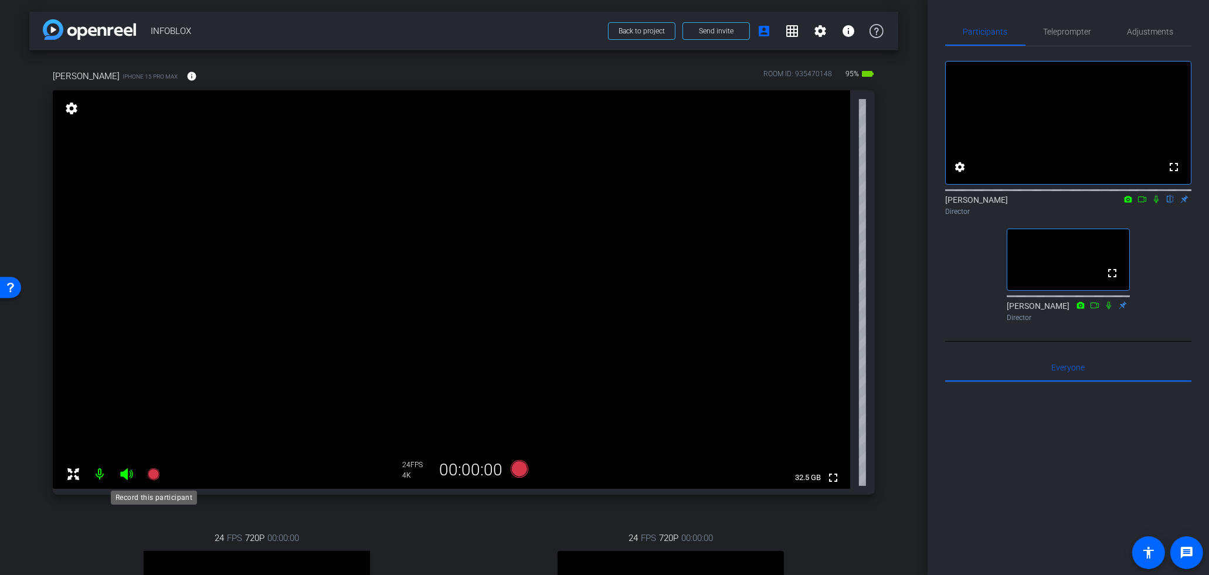
click at [151, 472] on icon at bounding box center [153, 474] width 12 height 12
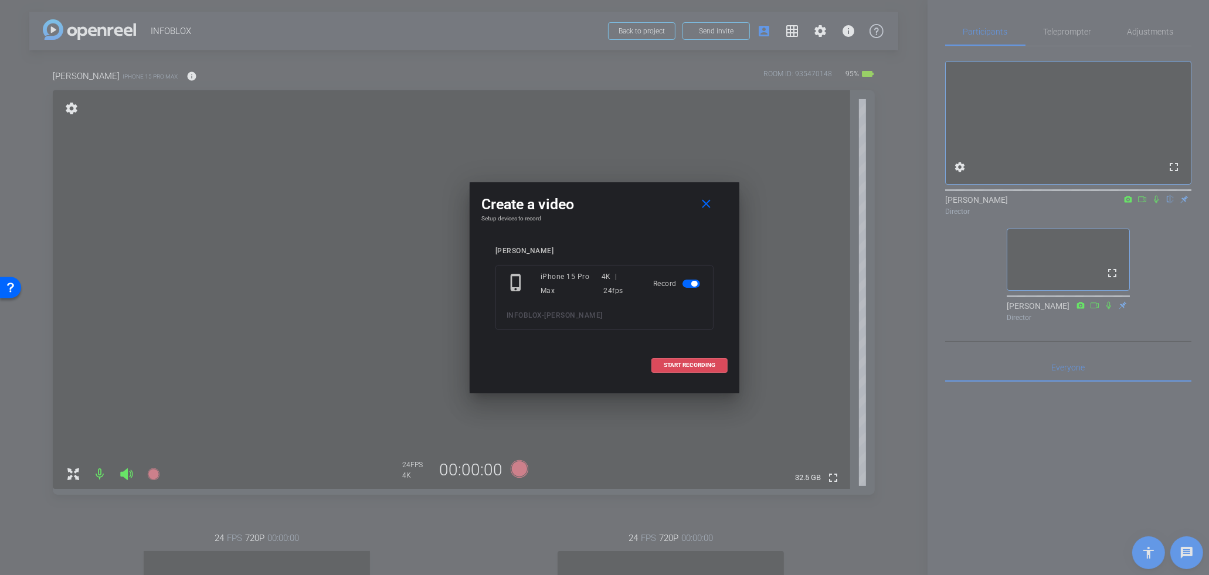
click at [710, 376] on span at bounding box center [689, 365] width 75 height 28
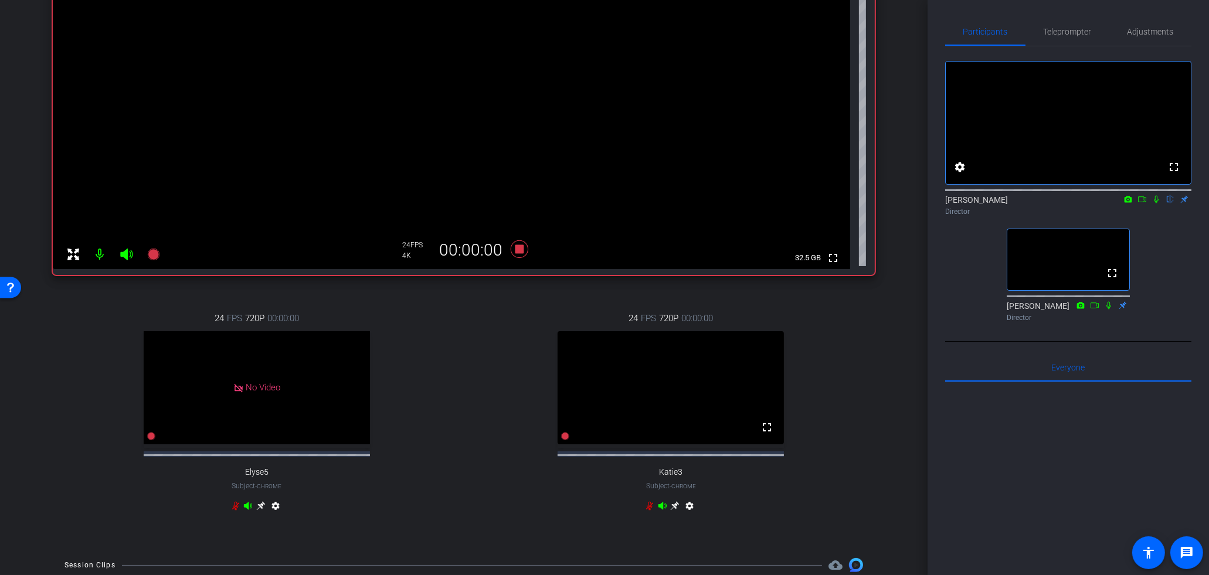
scroll to position [478, 0]
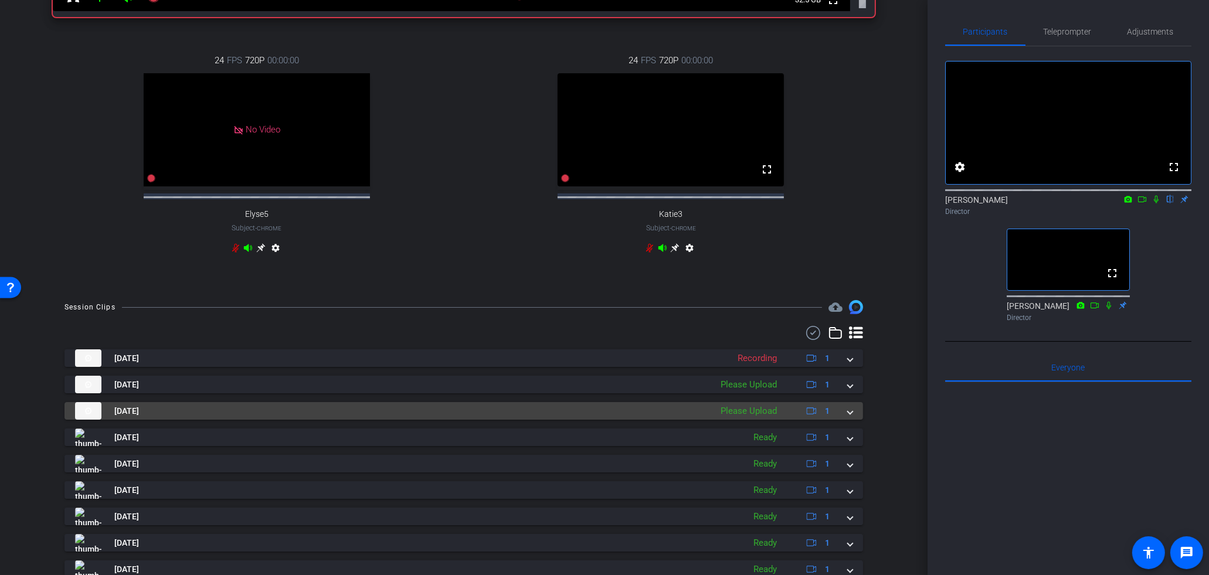
click at [852, 420] on mat-expansion-panel-header "[DATE] Please Upload 1" at bounding box center [463, 411] width 798 height 18
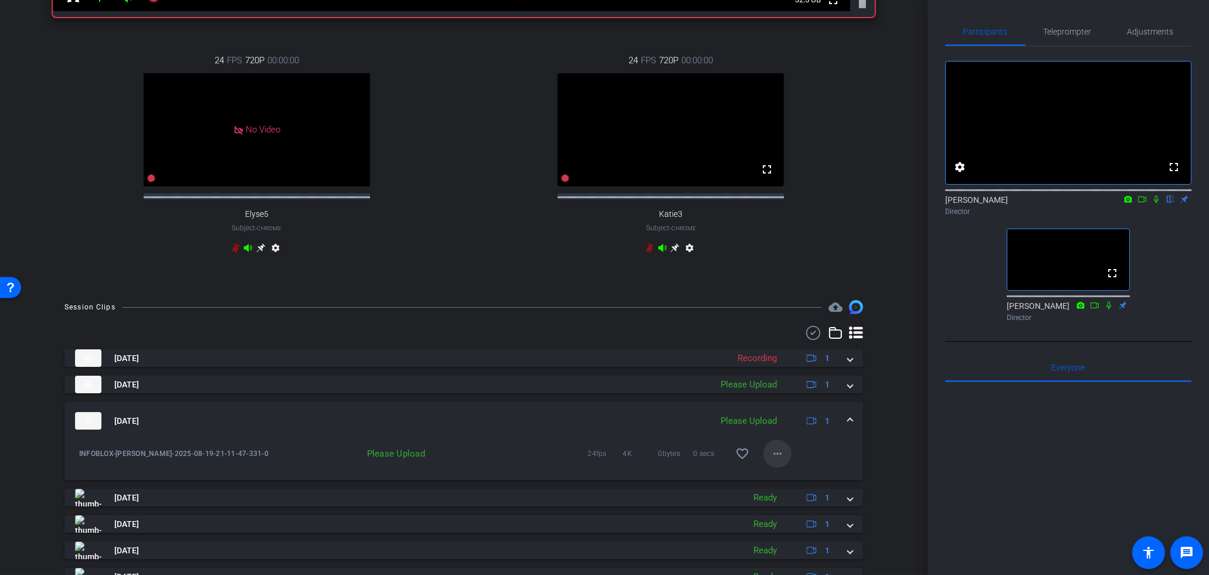
click at [783, 461] on mat-icon "more_horiz" at bounding box center [777, 454] width 14 height 14
click at [791, 489] on span "Upload" at bounding box center [796, 488] width 47 height 14
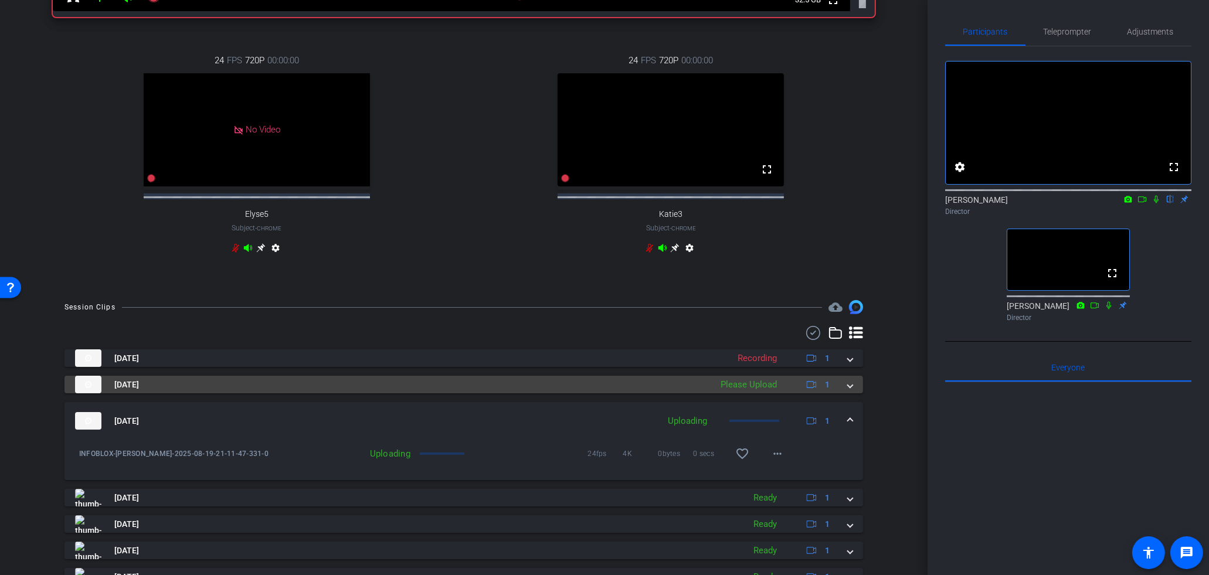
drag, startPoint x: 851, startPoint y: 395, endPoint x: 829, endPoint y: 421, distance: 33.7
click at [851, 391] on span at bounding box center [850, 385] width 5 height 12
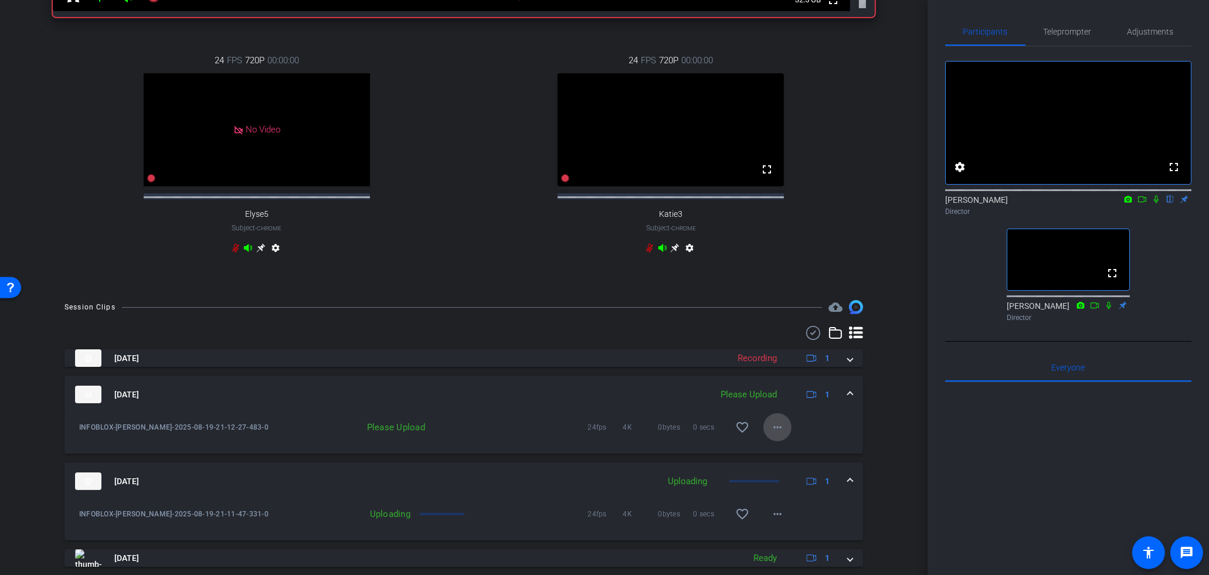
click at [772, 441] on span at bounding box center [777, 427] width 28 height 28
click at [783, 462] on span "Upload" at bounding box center [796, 461] width 47 height 14
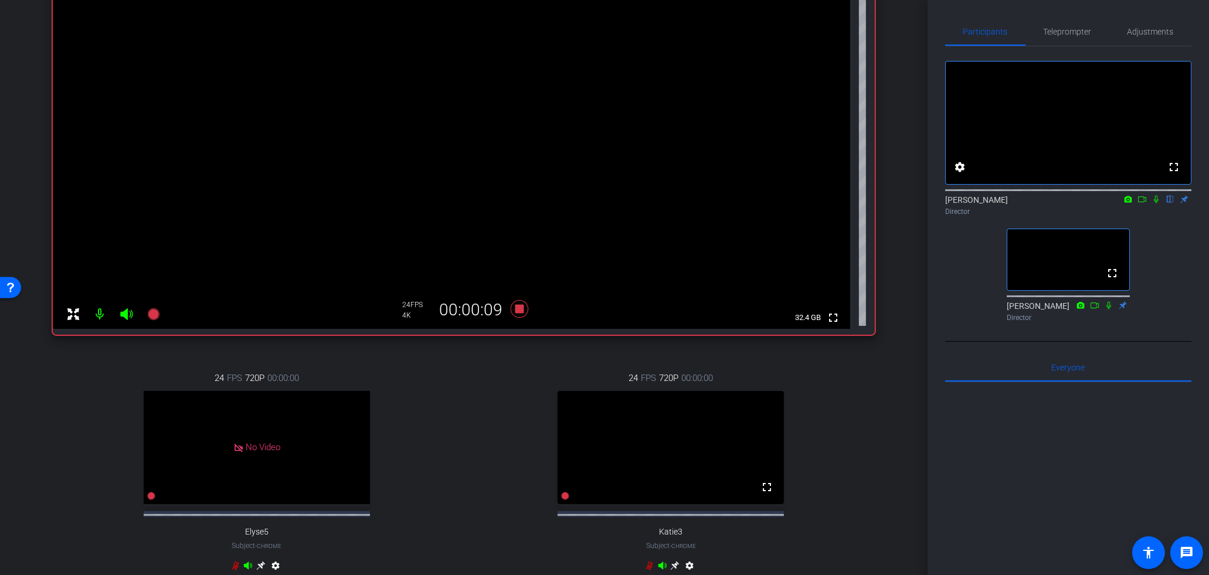
scroll to position [63, 0]
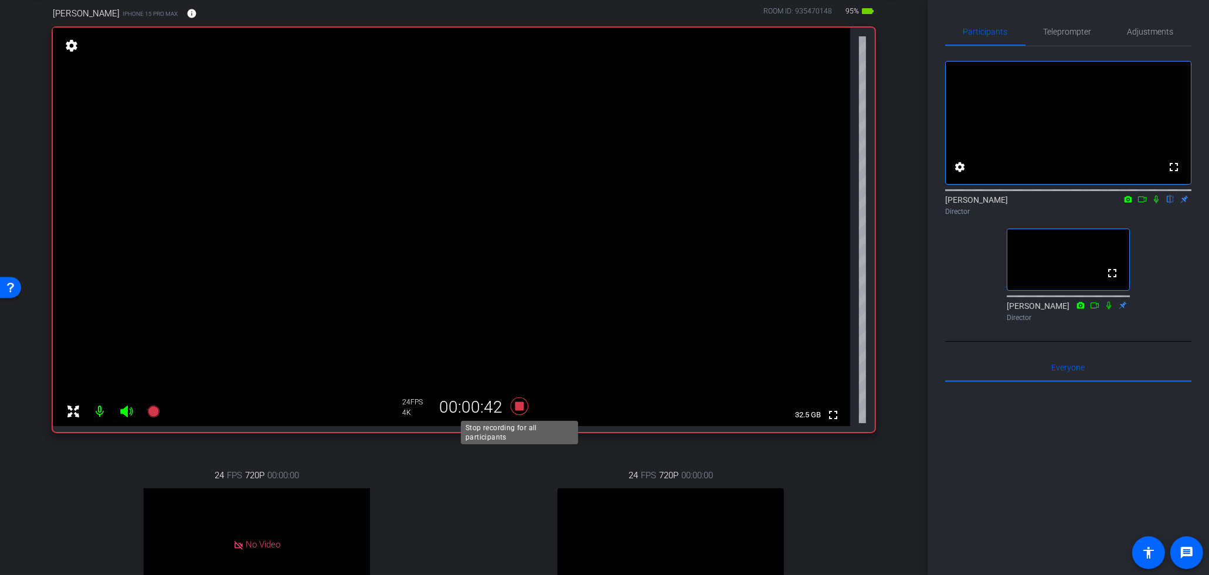
click at [526, 408] on icon at bounding box center [519, 406] width 28 height 21
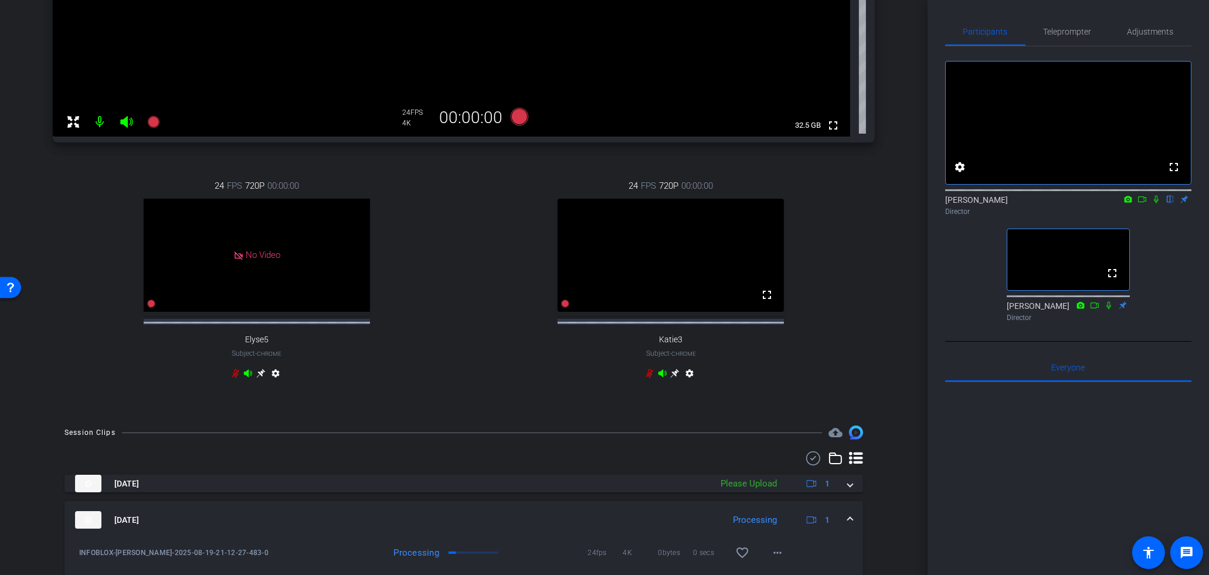
scroll to position [679, 0]
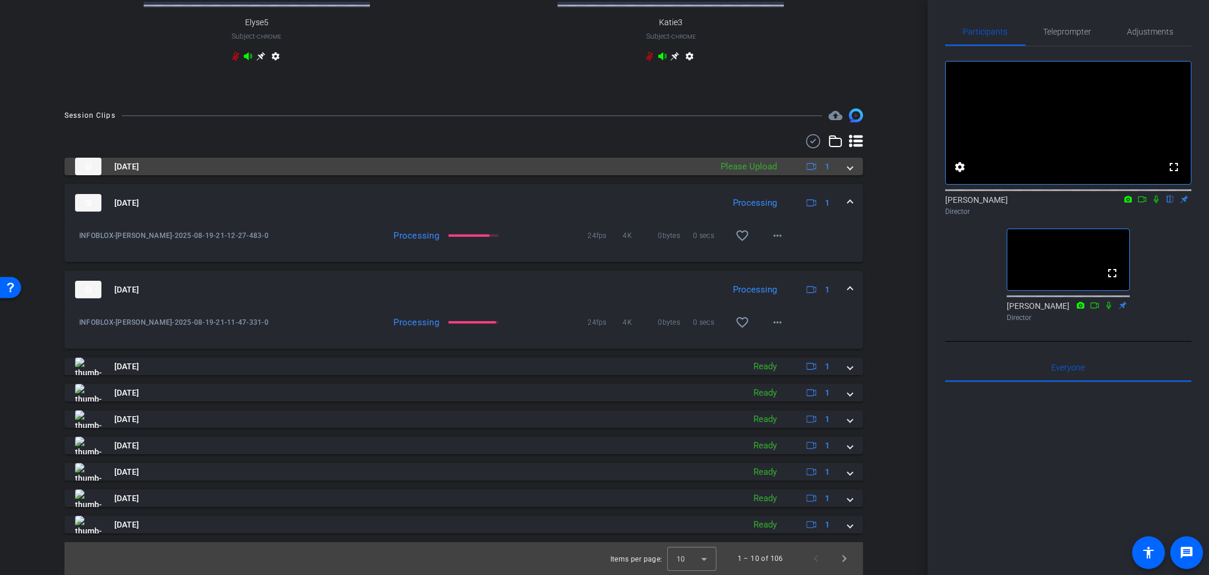
click at [842, 169] on div "[DATE] Please Upload 1" at bounding box center [461, 167] width 773 height 18
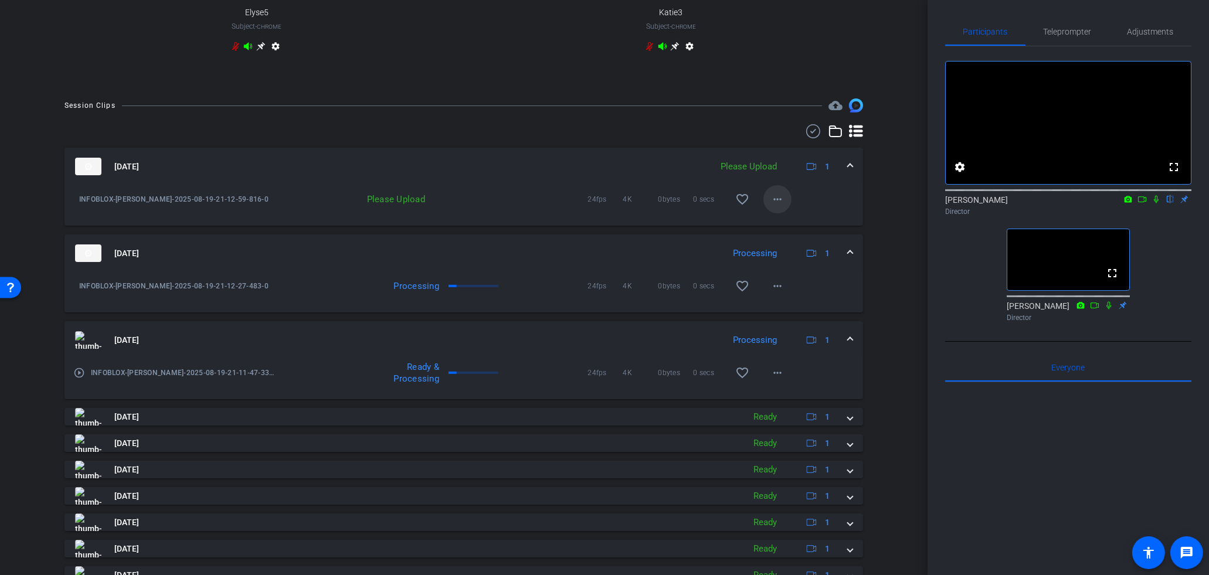
click at [768, 212] on span at bounding box center [777, 199] width 28 height 28
click at [790, 237] on span "Upload" at bounding box center [796, 234] width 47 height 14
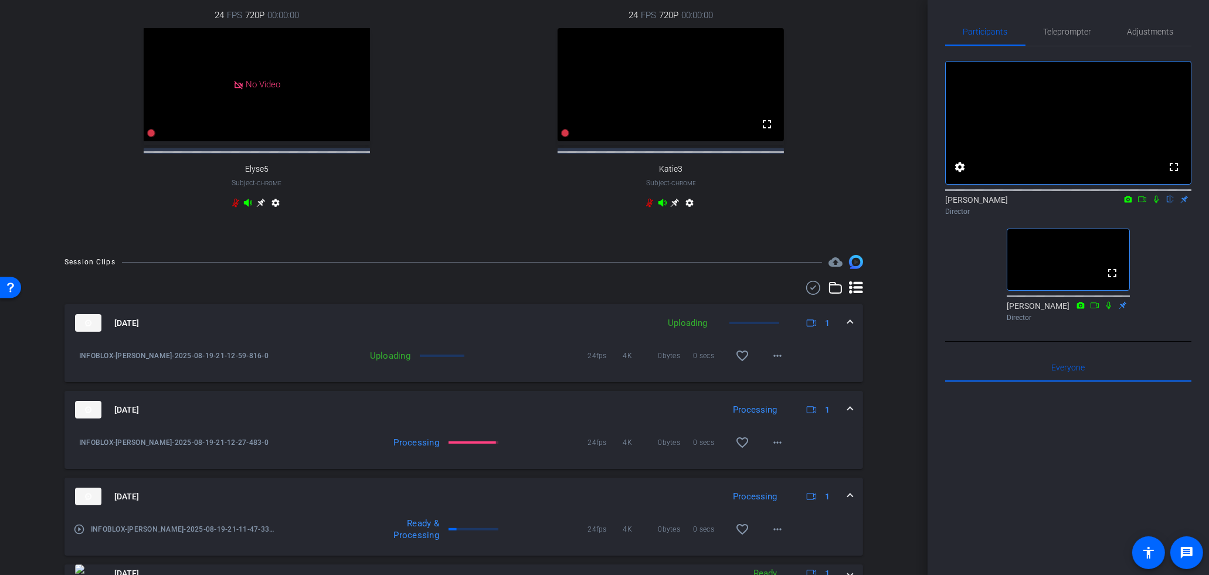
scroll to position [186, 0]
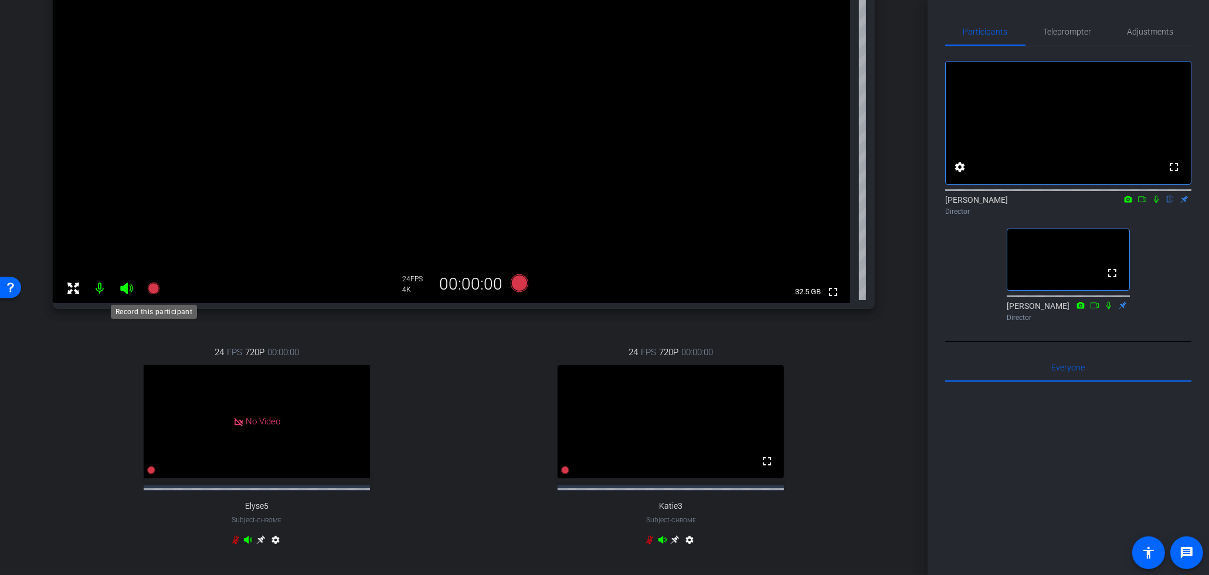
click at [150, 290] on icon at bounding box center [153, 289] width 12 height 12
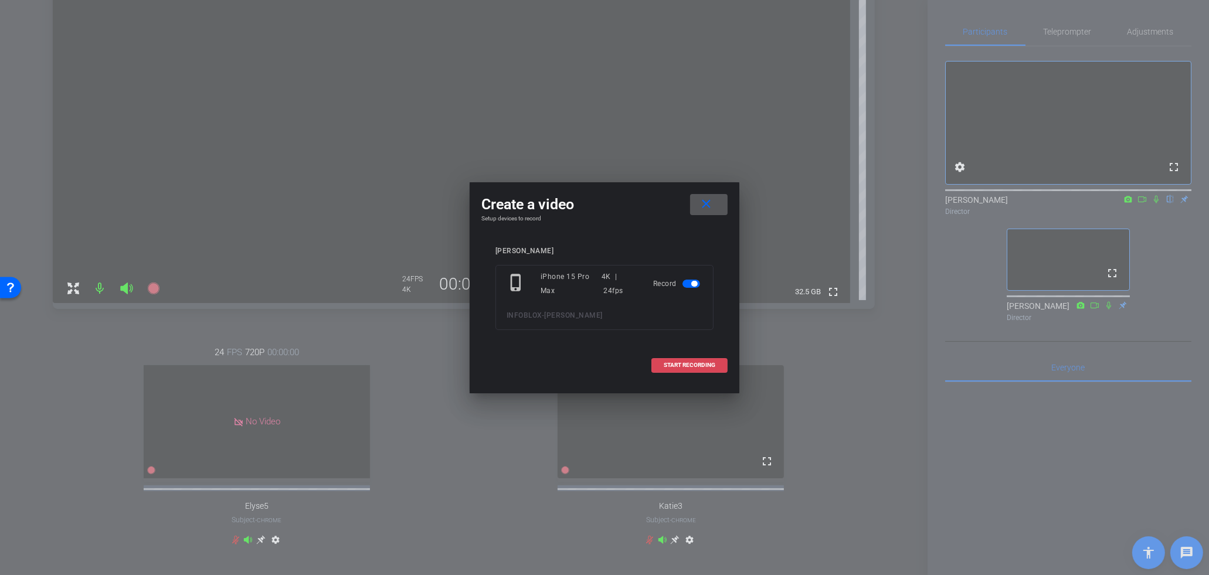
click at [681, 359] on span at bounding box center [689, 365] width 75 height 28
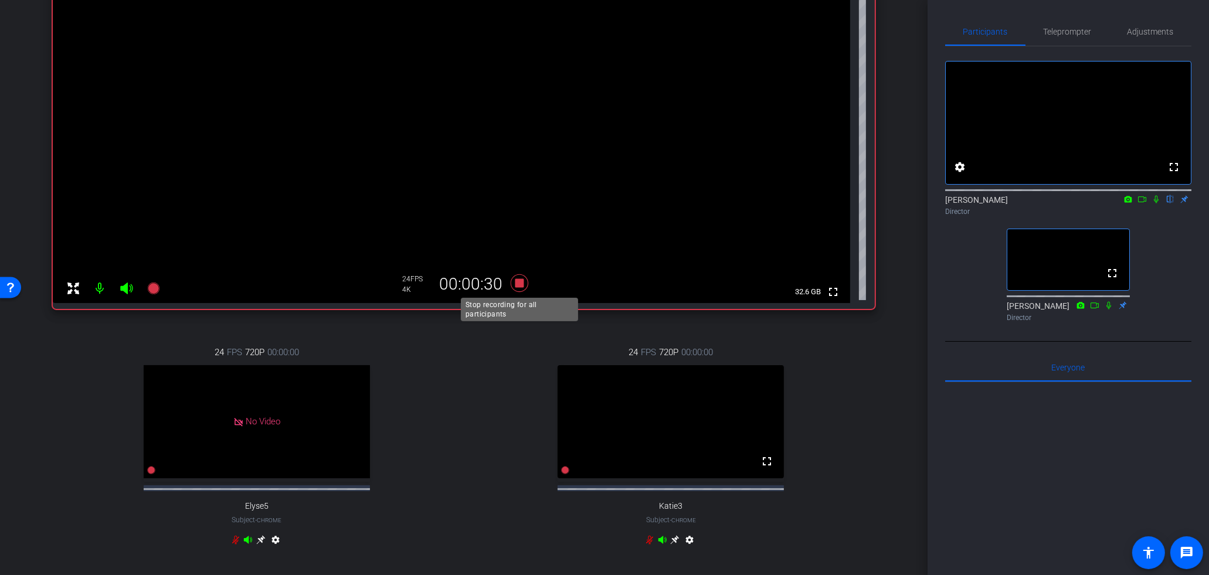
click at [523, 287] on icon at bounding box center [519, 283] width 28 height 21
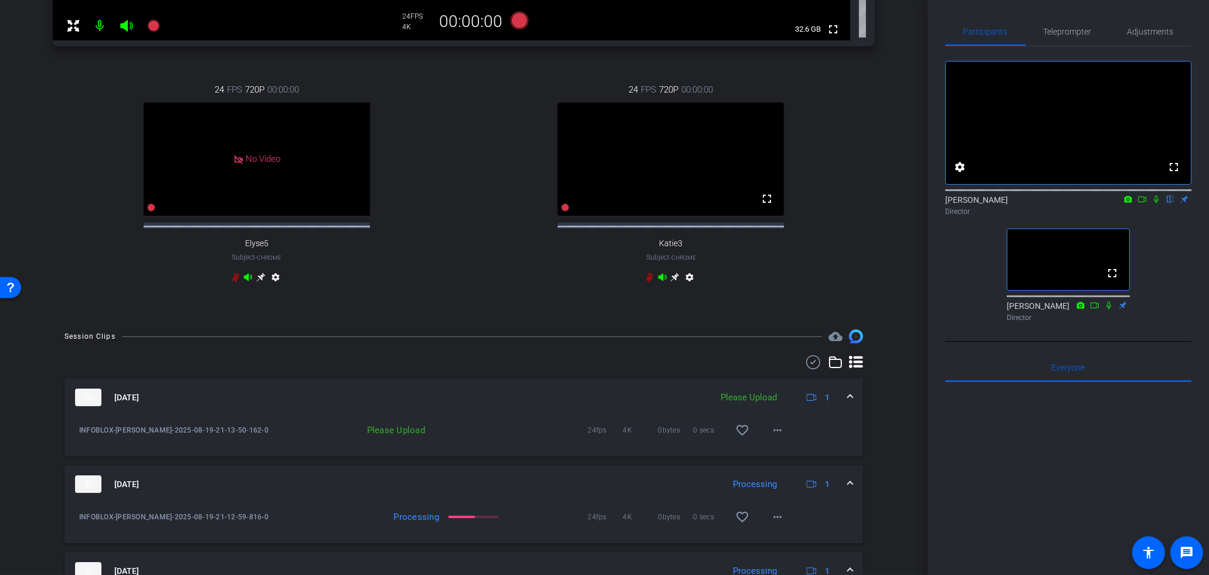
scroll to position [475, 0]
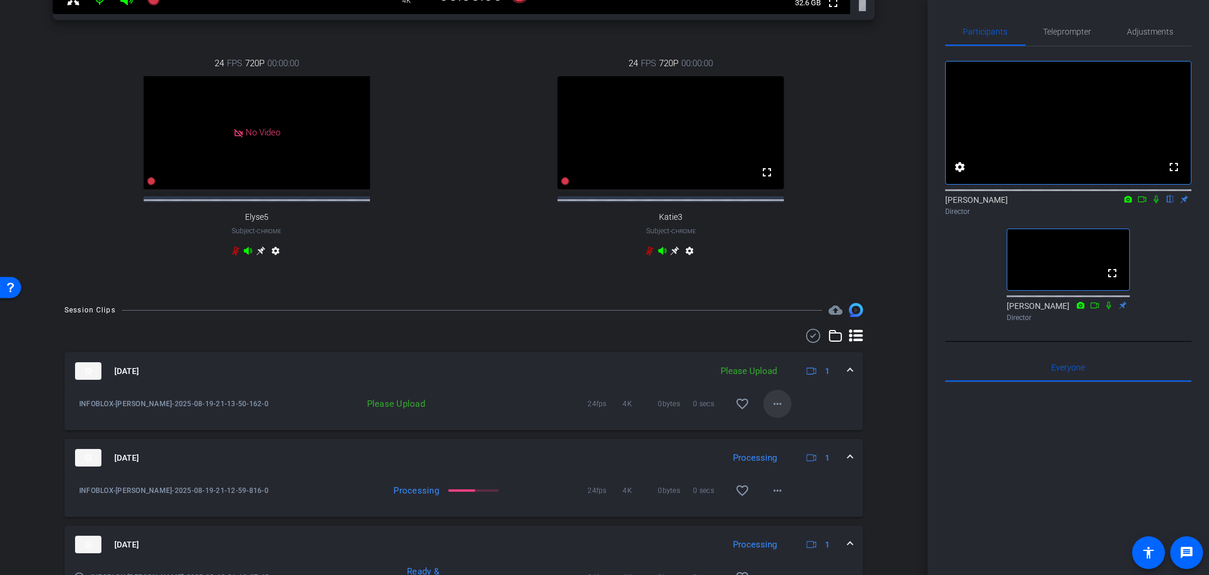
click at [774, 411] on mat-icon "more_horiz" at bounding box center [777, 404] width 14 height 14
click at [783, 436] on span "Upload" at bounding box center [796, 438] width 47 height 14
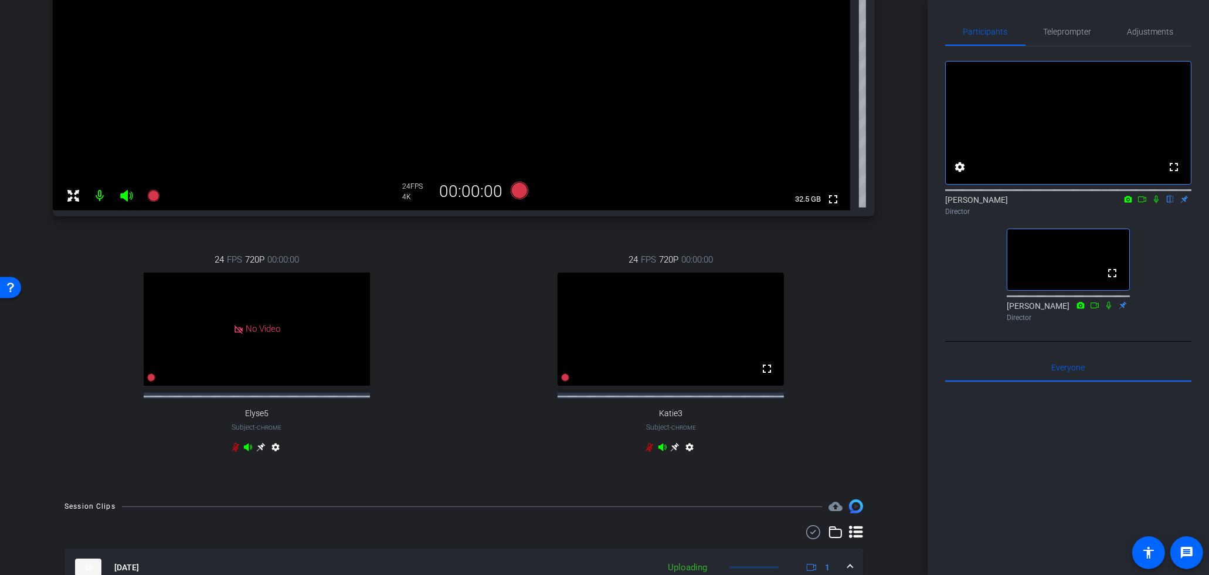
scroll to position [27, 0]
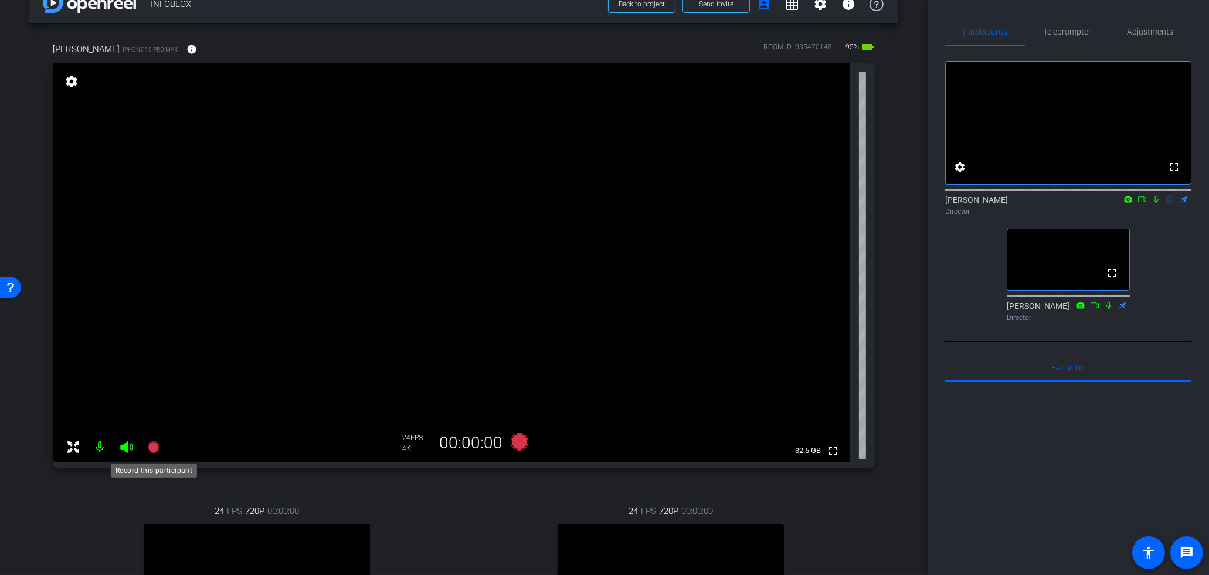
click at [152, 451] on icon at bounding box center [153, 447] width 12 height 12
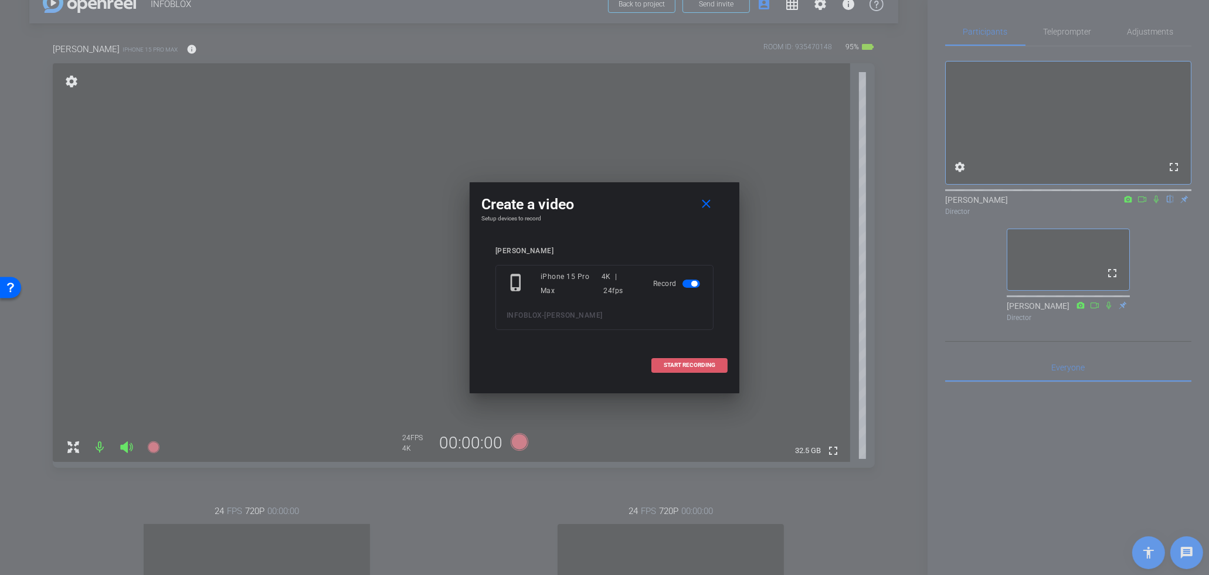
click at [678, 372] on span at bounding box center [689, 365] width 75 height 28
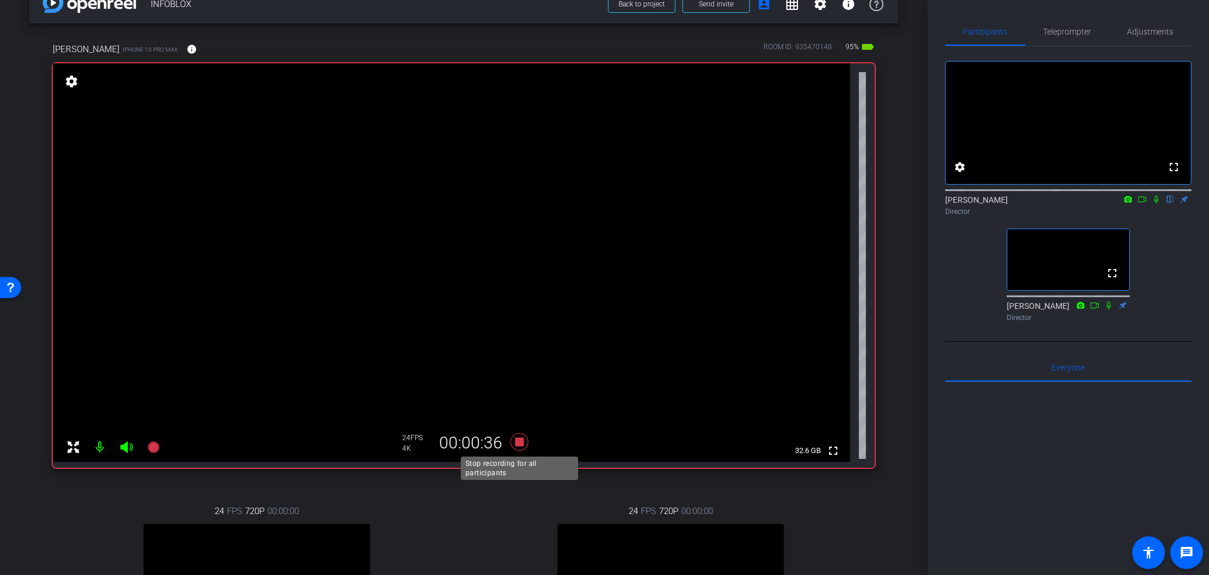
click at [522, 443] on icon at bounding box center [520, 442] width 18 height 18
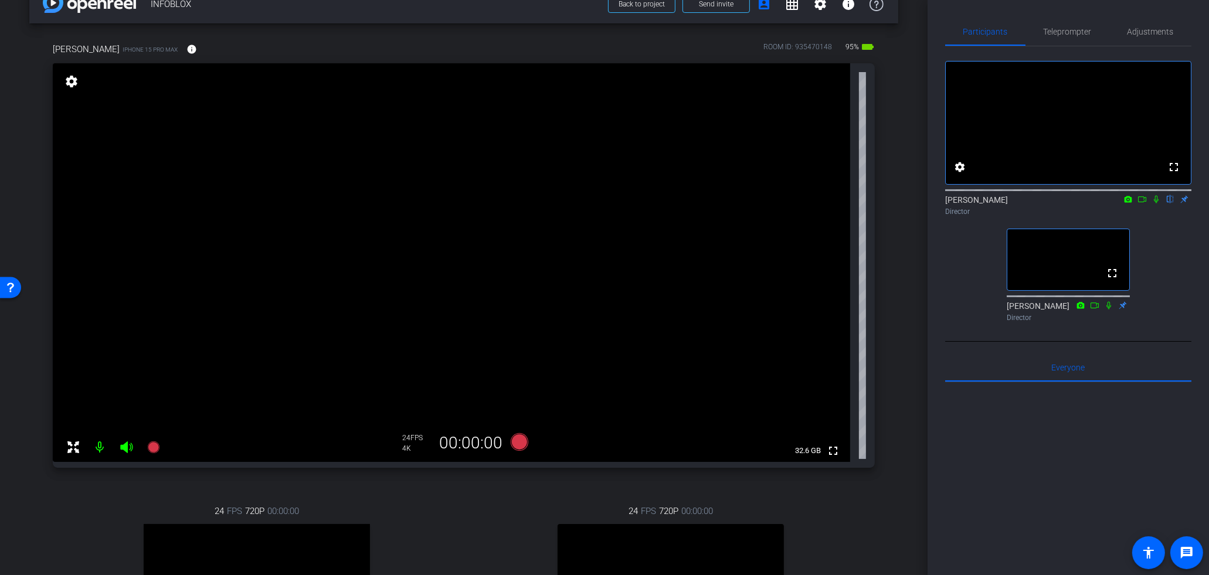
scroll to position [418, 0]
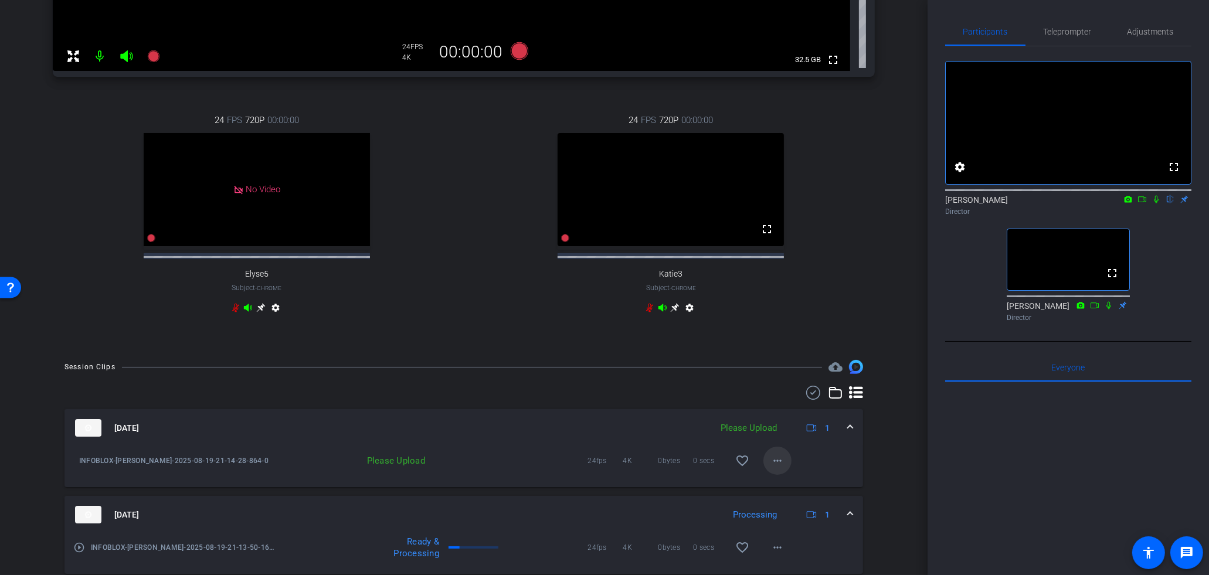
click at [776, 468] on mat-icon "more_horiz" at bounding box center [777, 461] width 14 height 14
click at [787, 492] on span "Upload" at bounding box center [796, 495] width 47 height 14
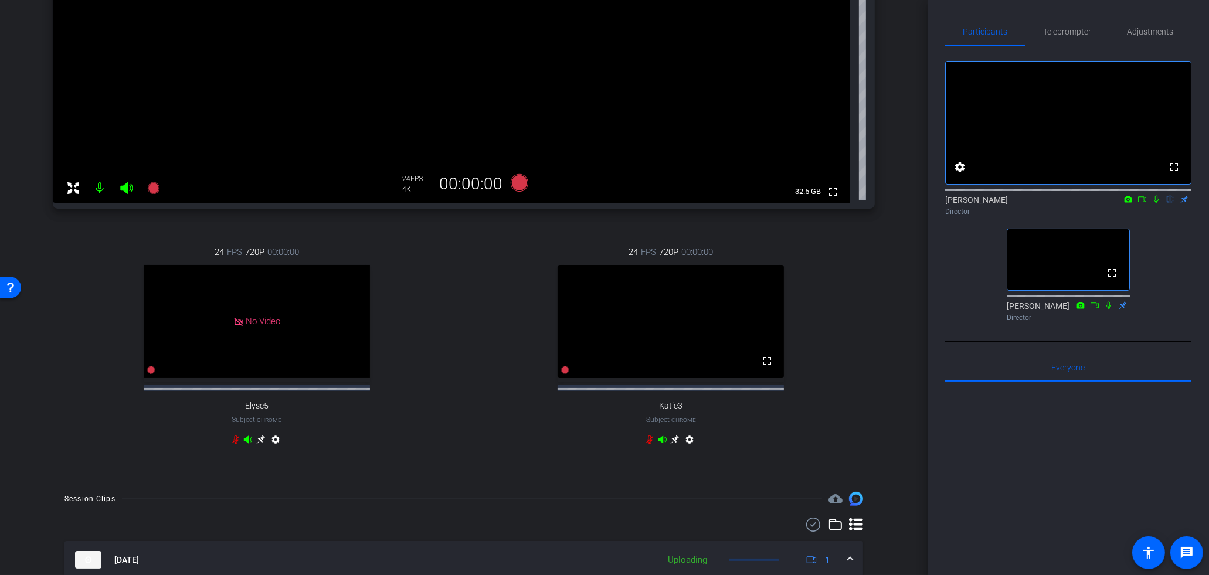
scroll to position [280, 0]
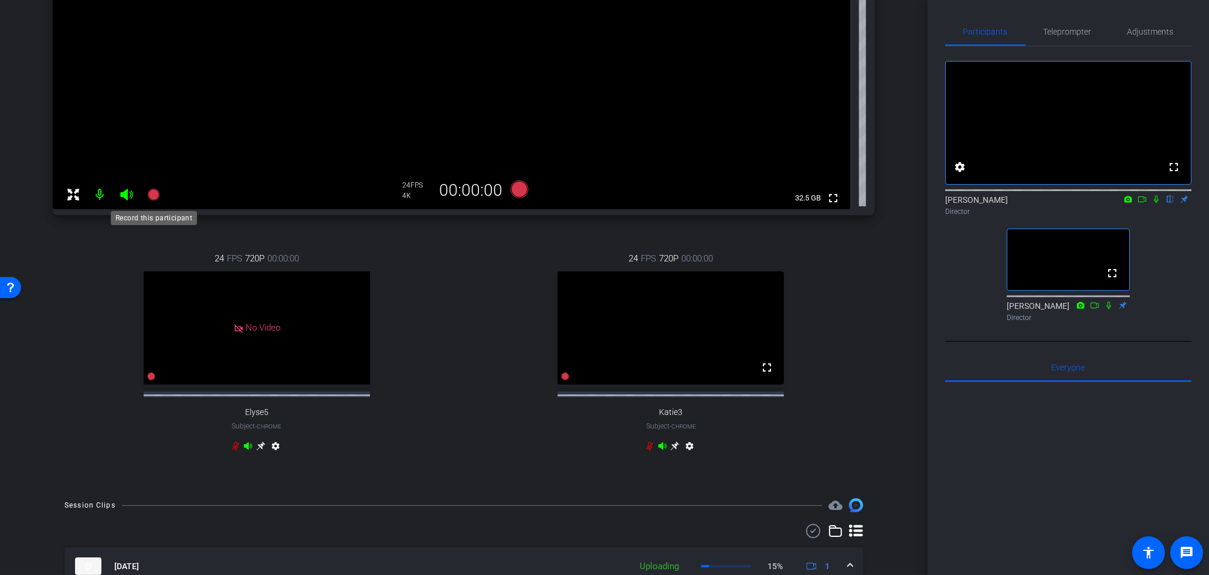
click at [154, 197] on icon at bounding box center [153, 195] width 12 height 12
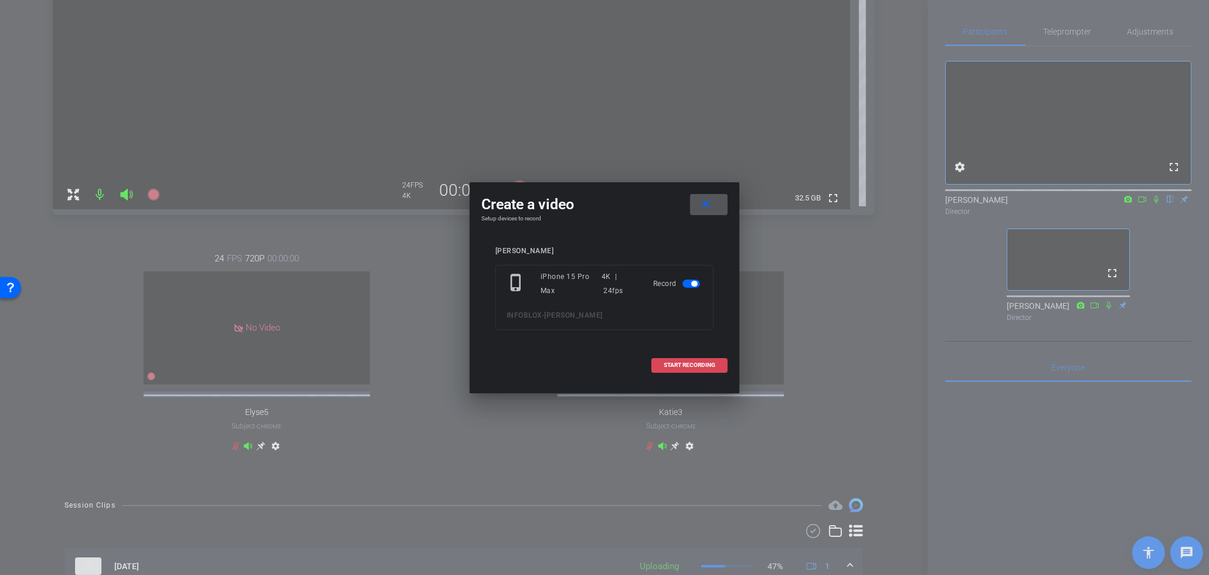
click at [699, 359] on span at bounding box center [689, 365] width 75 height 28
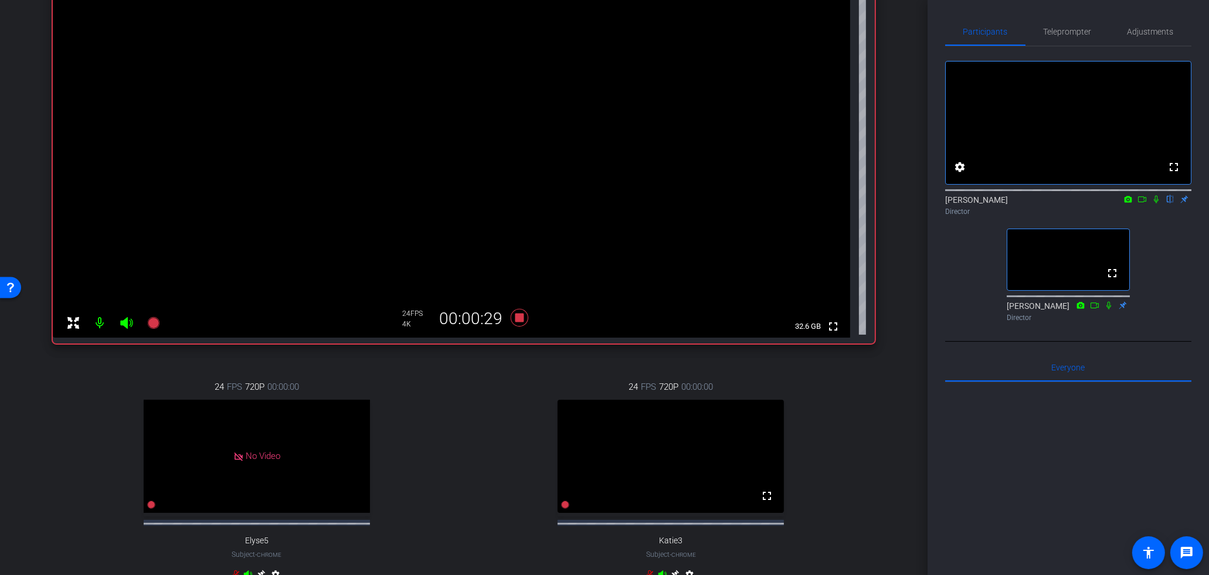
scroll to position [152, 0]
click at [519, 321] on icon at bounding box center [519, 317] width 28 height 21
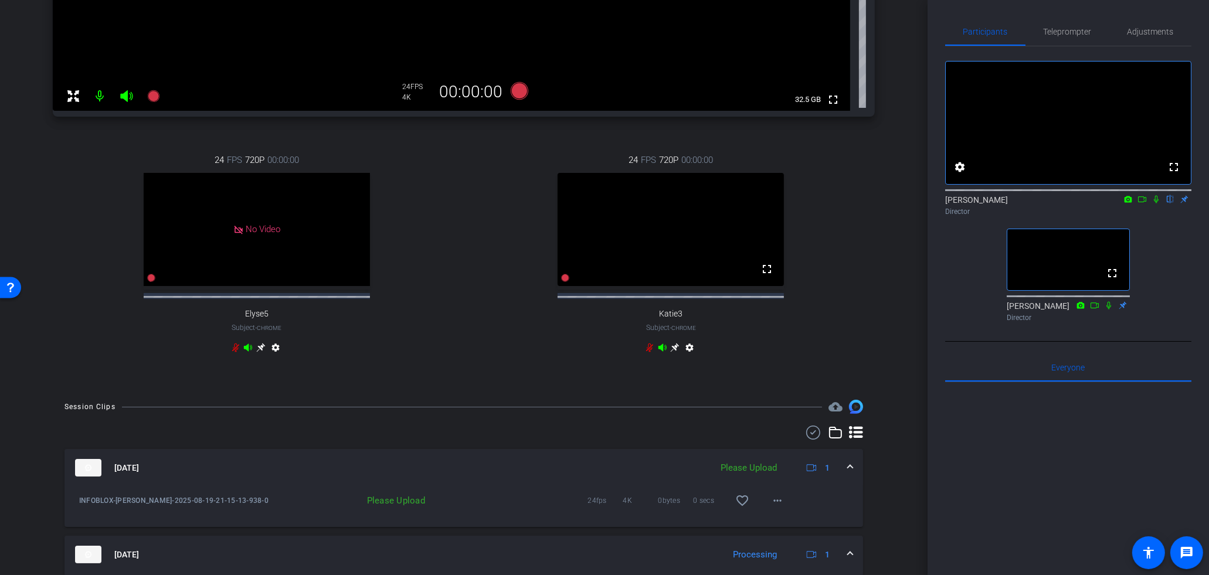
scroll to position [403, 0]
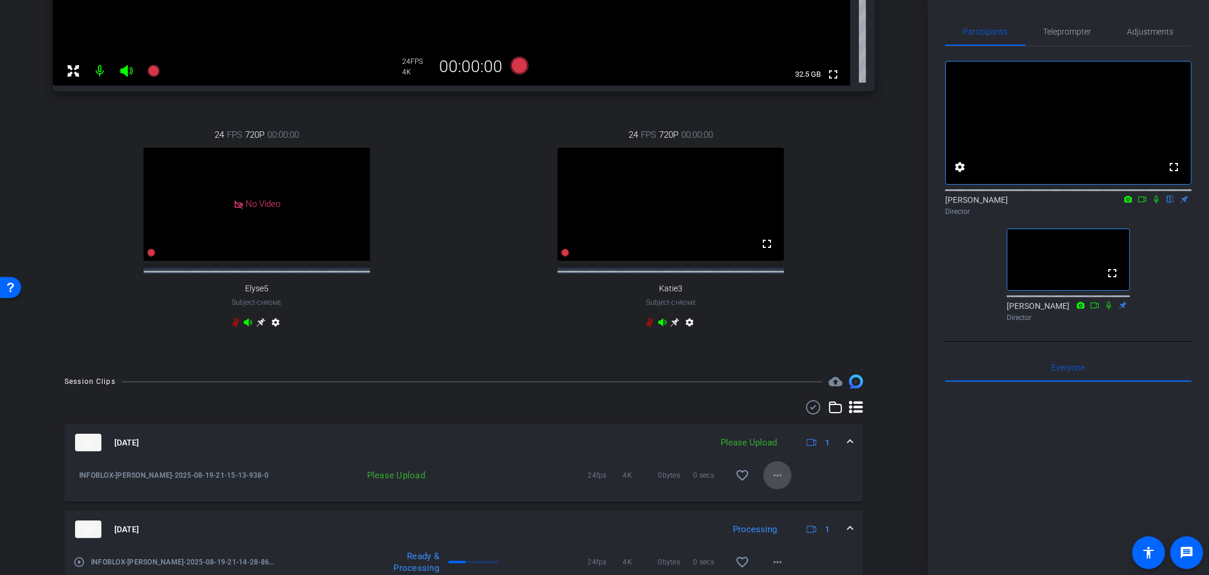
click at [775, 482] on mat-icon "more_horiz" at bounding box center [777, 475] width 14 height 14
click at [792, 507] on span "Upload" at bounding box center [796, 510] width 47 height 14
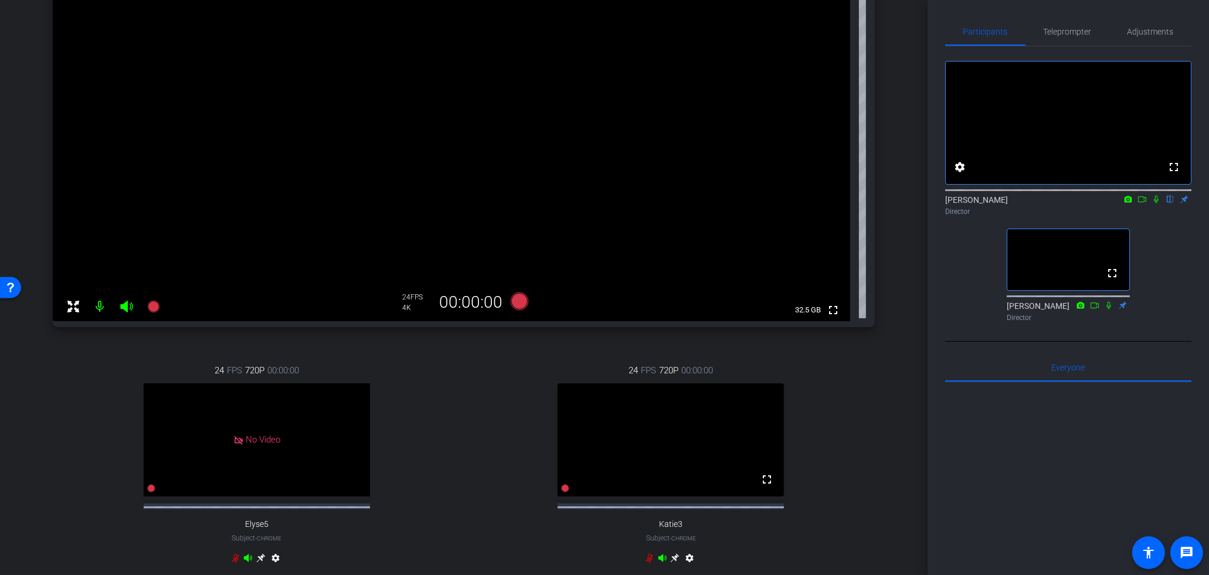
scroll to position [150, 0]
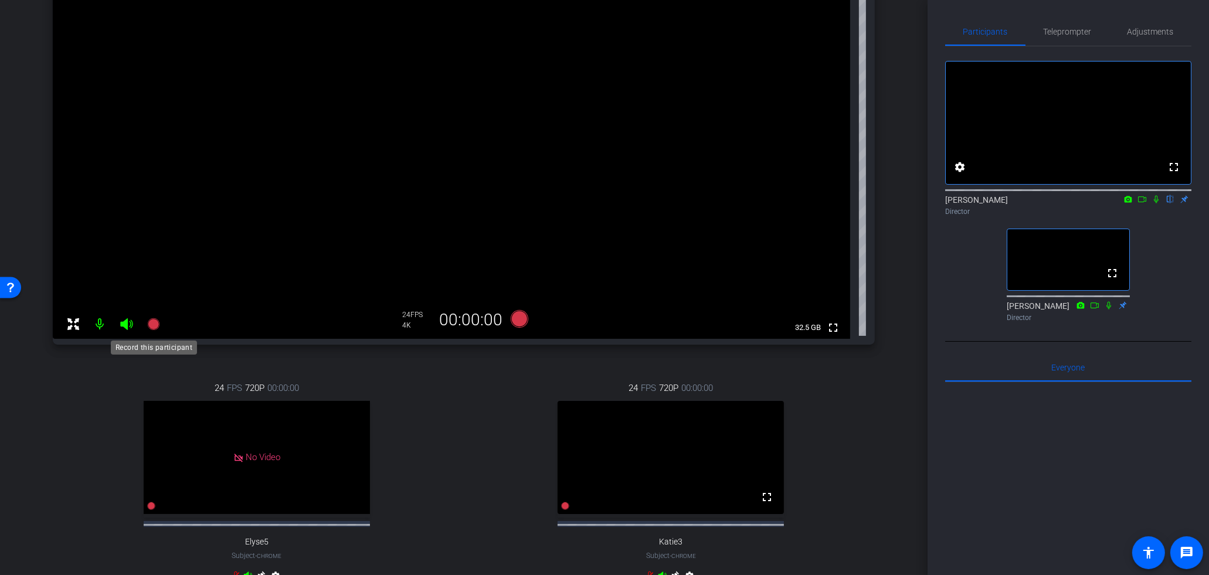
click at [161, 325] on mat-icon at bounding box center [153, 323] width 23 height 23
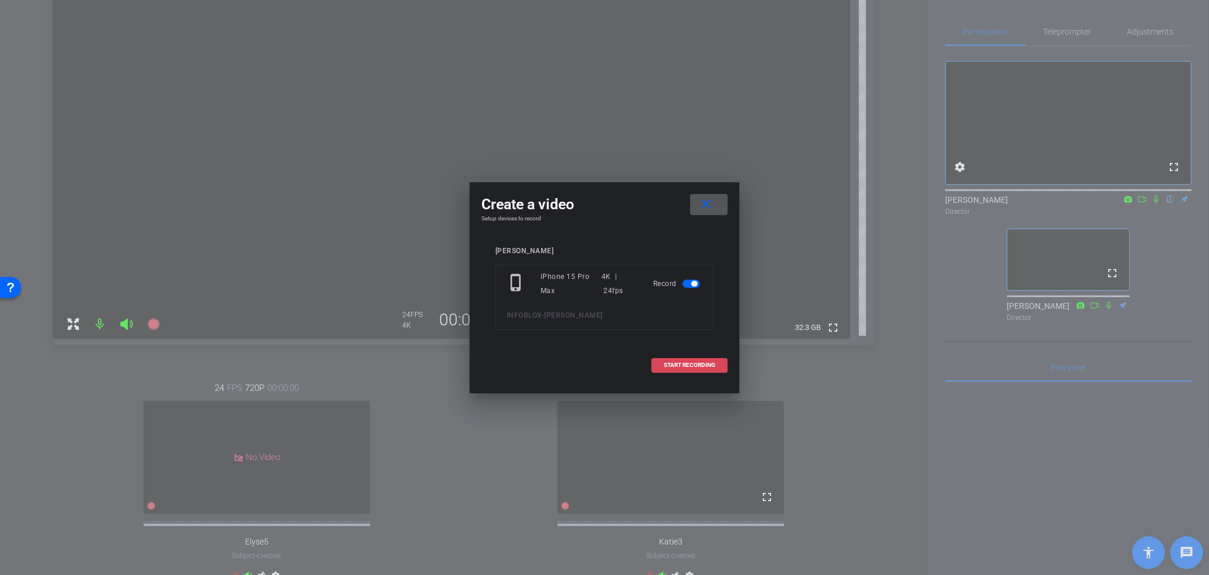
click at [692, 365] on span "START RECORDING" at bounding box center [690, 365] width 52 height 6
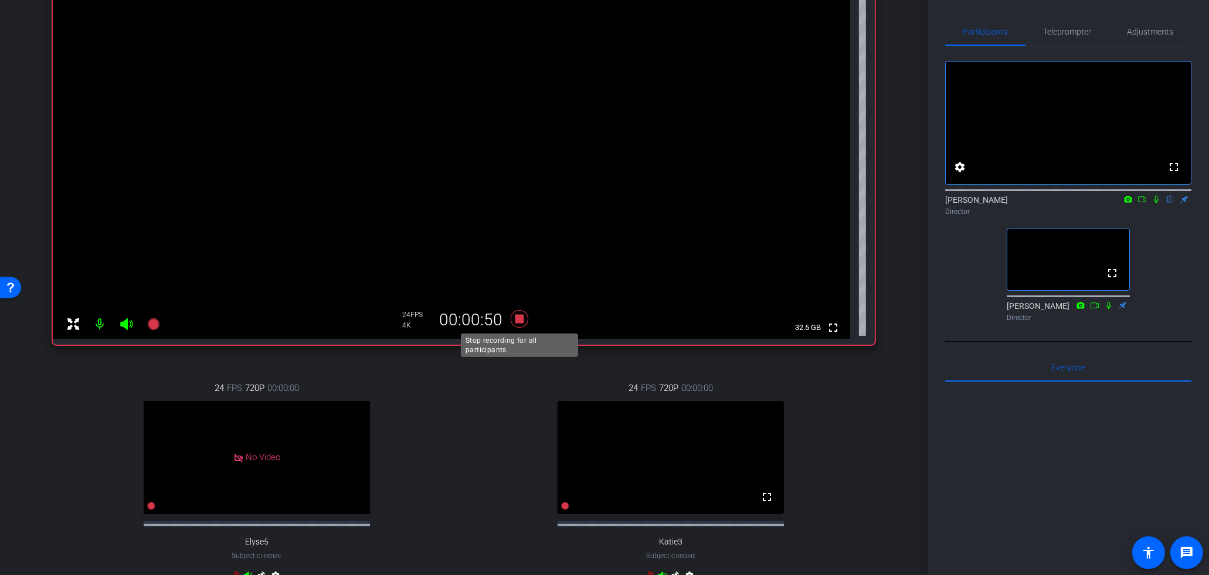
click at [522, 321] on icon at bounding box center [520, 319] width 18 height 18
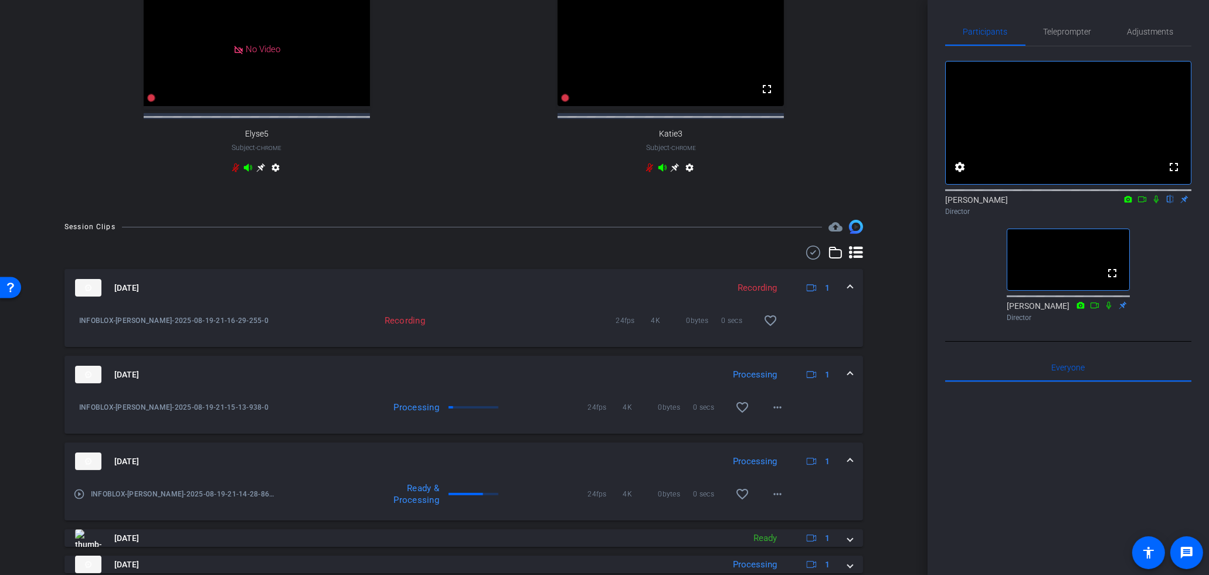
scroll to position [559, 0]
click at [786, 332] on span at bounding box center [777, 320] width 28 height 28
click at [800, 350] on span "Upload" at bounding box center [796, 355] width 47 height 14
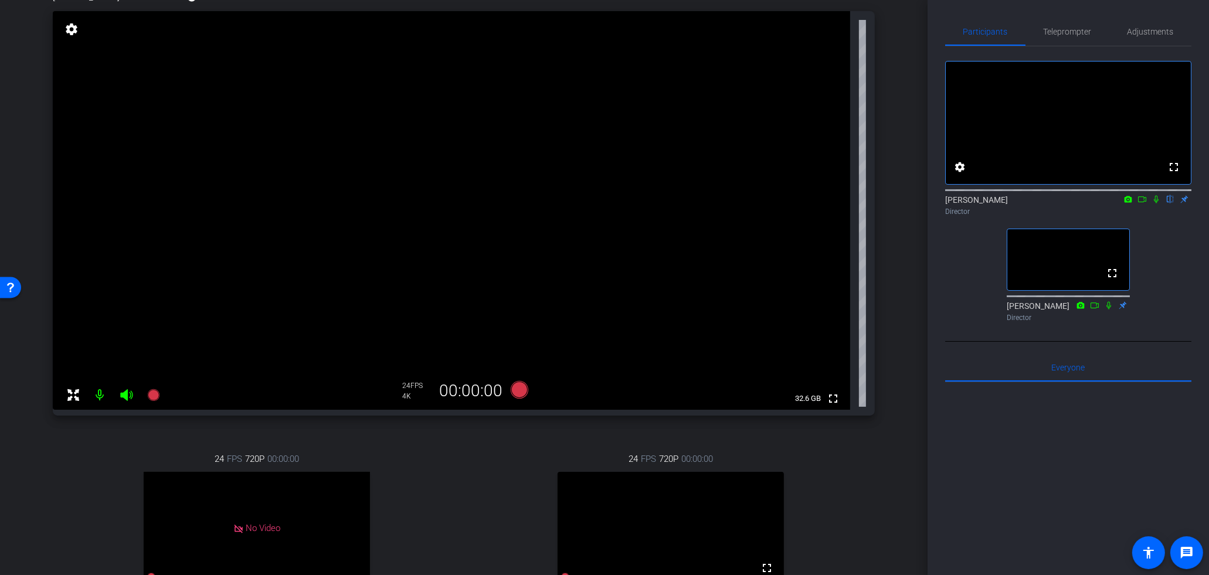
scroll to position [77, 0]
click at [153, 397] on icon at bounding box center [153, 397] width 12 height 12
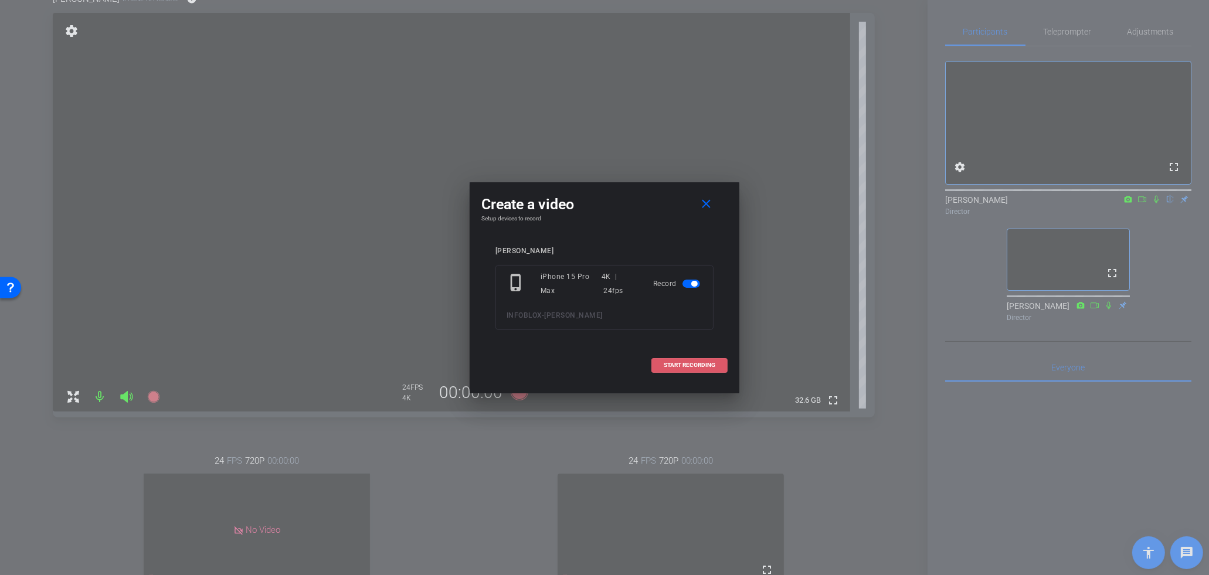
click at [699, 371] on span at bounding box center [689, 365] width 75 height 28
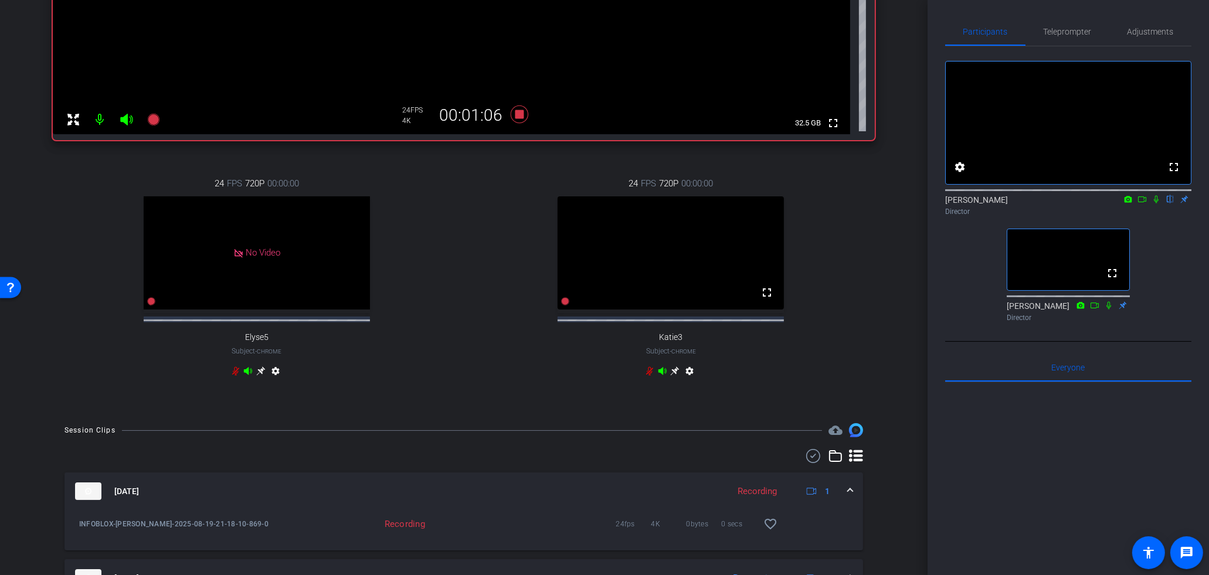
scroll to position [300, 0]
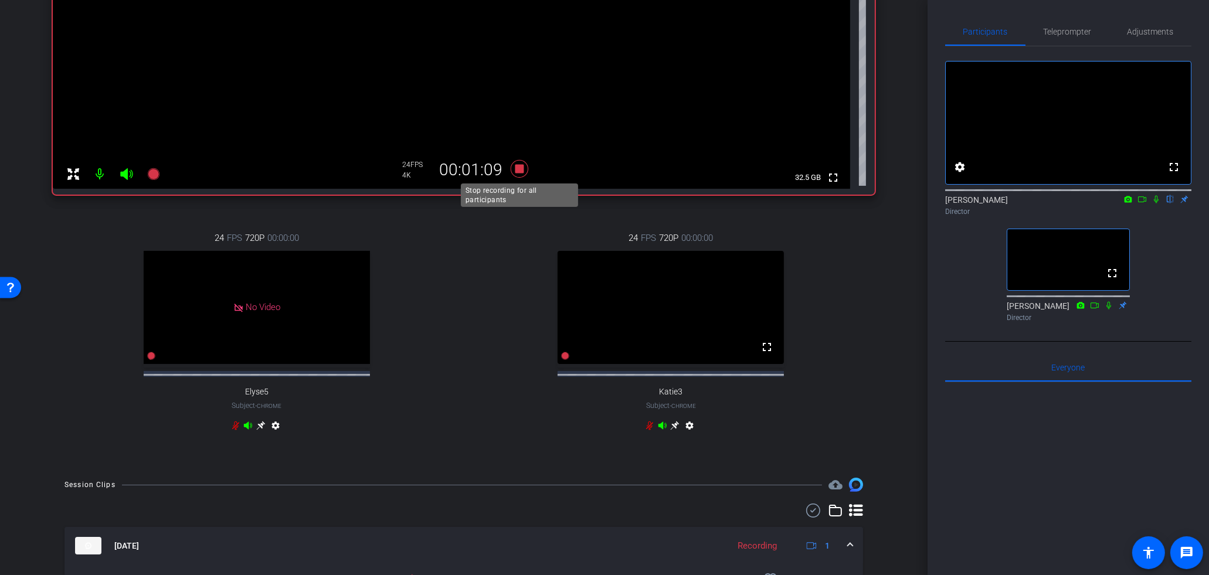
click at [520, 171] on icon at bounding box center [520, 169] width 18 height 18
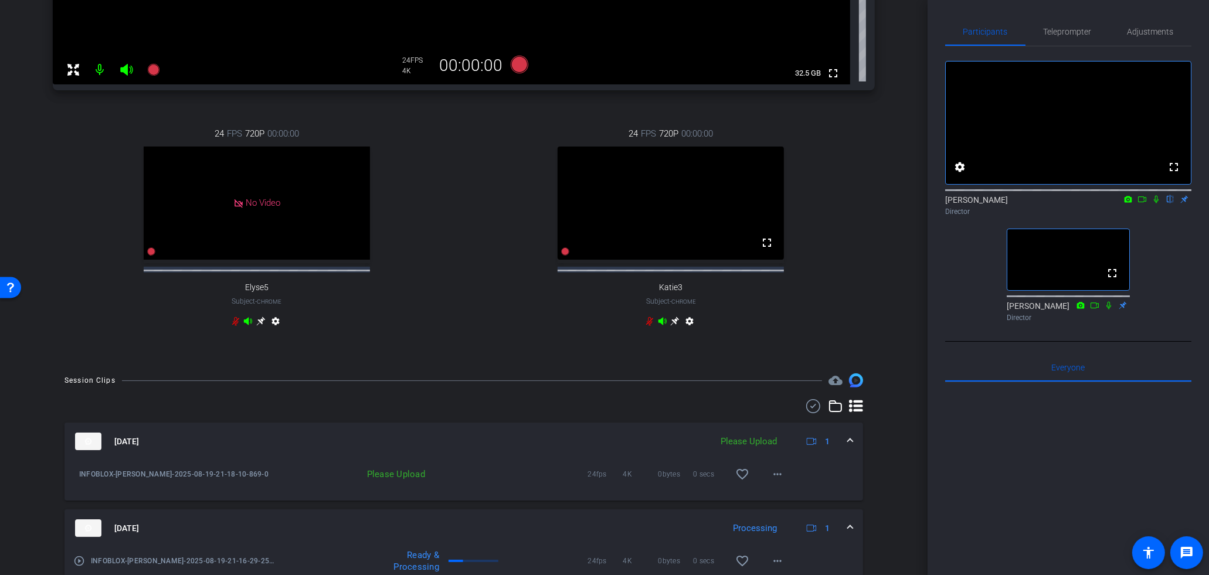
scroll to position [427, 0]
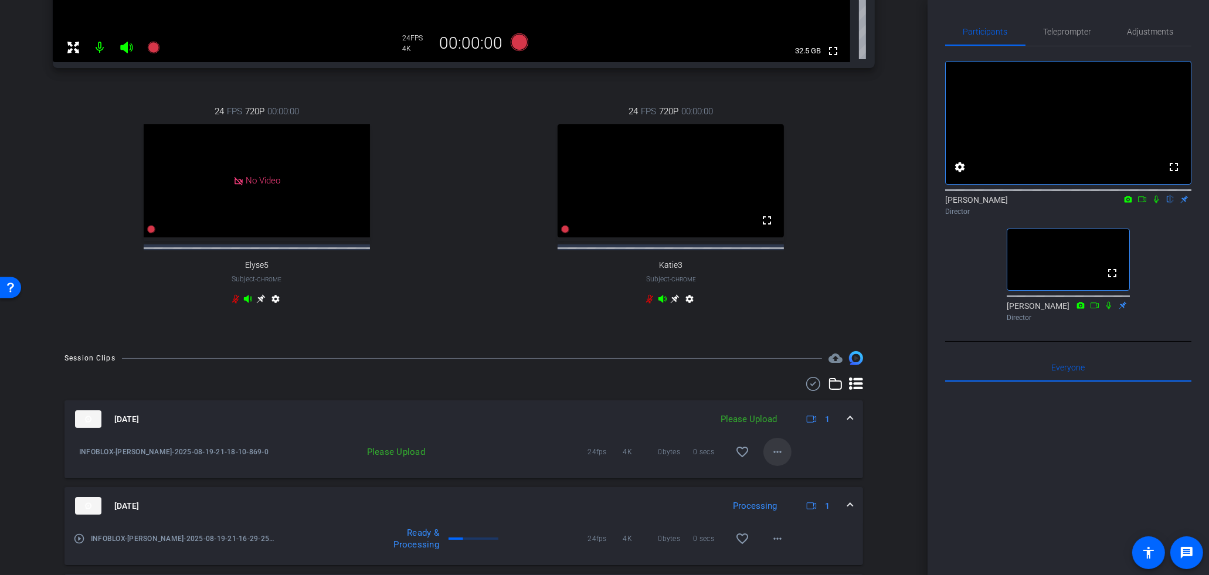
click at [777, 459] on mat-icon "more_horiz" at bounding box center [777, 452] width 14 height 14
click at [783, 485] on span "Upload" at bounding box center [796, 486] width 47 height 14
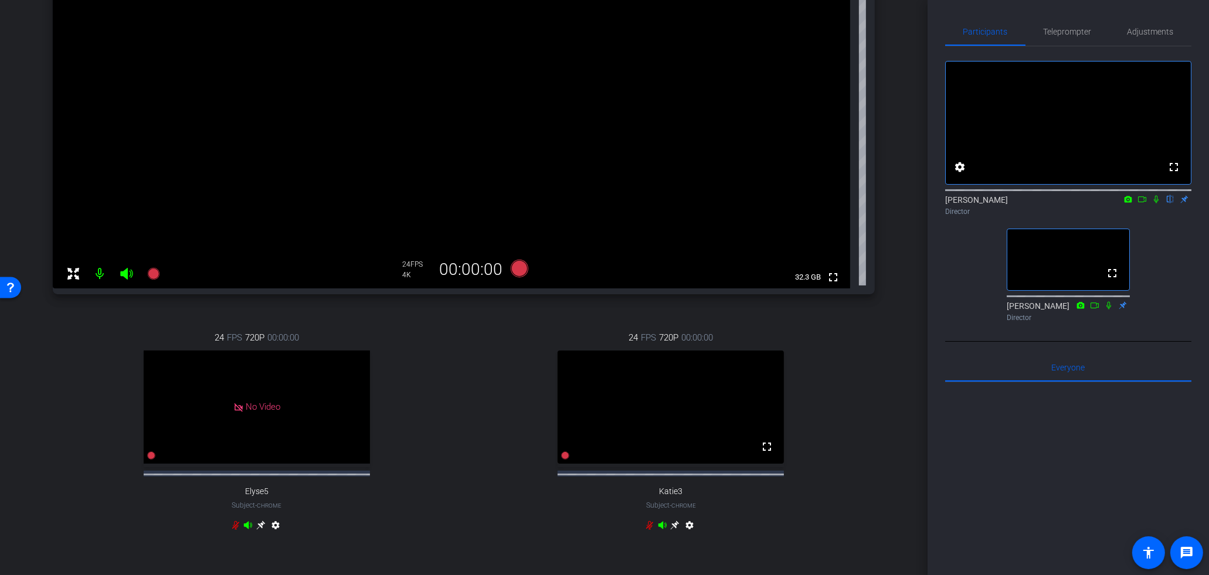
scroll to position [181, 0]
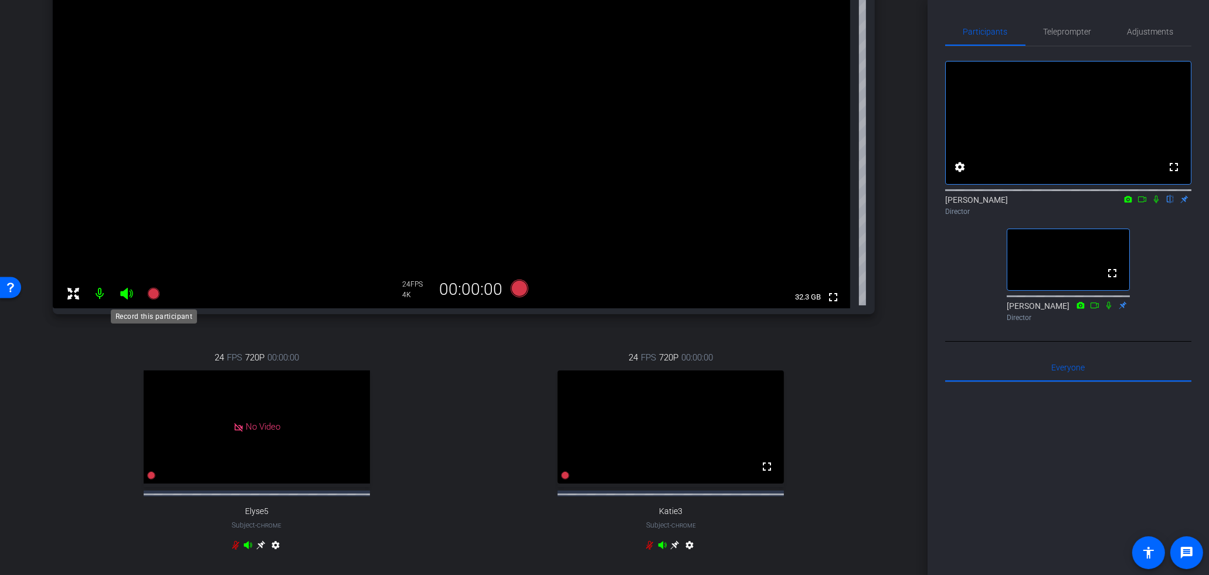
click at [158, 294] on icon at bounding box center [153, 294] width 12 height 12
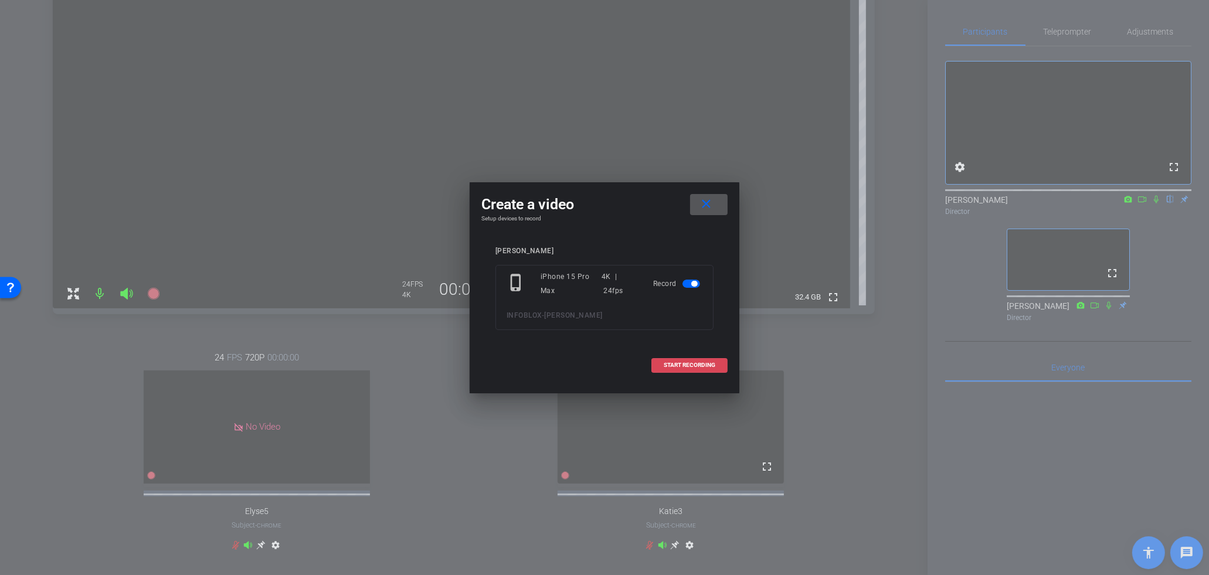
click at [666, 362] on span "START RECORDING" at bounding box center [690, 365] width 52 height 6
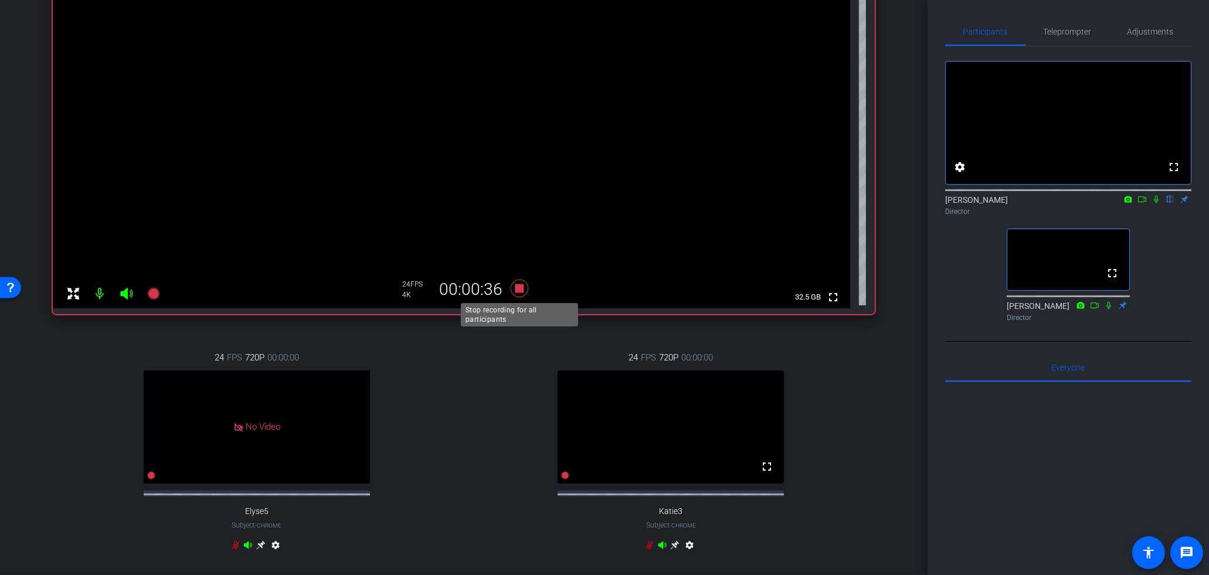
click at [518, 291] on icon at bounding box center [520, 289] width 18 height 18
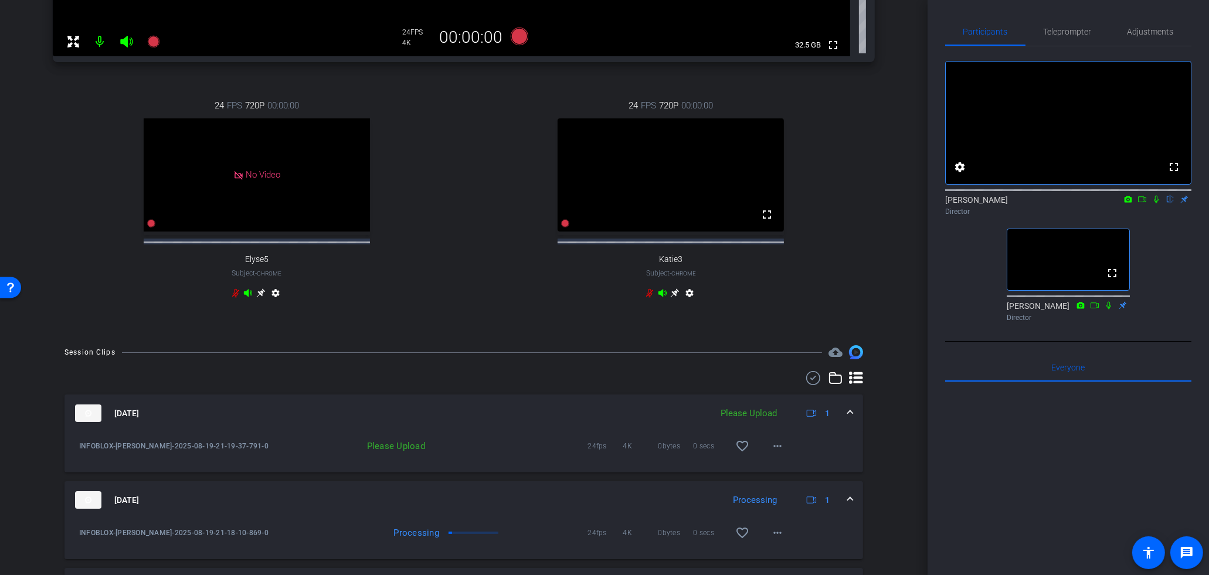
scroll to position [635, 0]
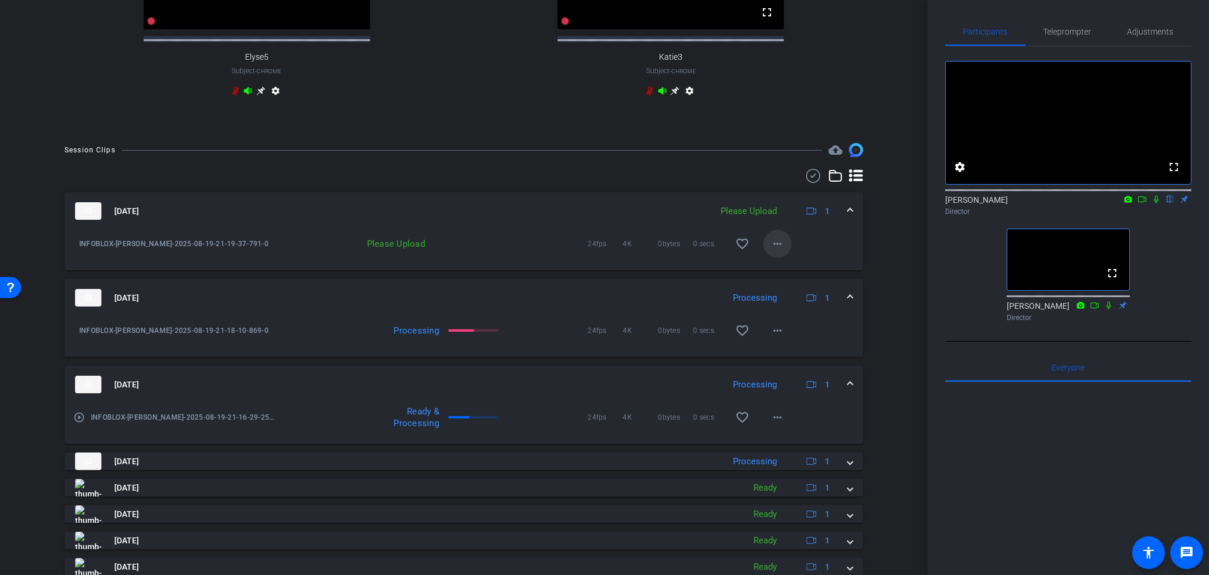
click at [773, 251] on mat-icon "more_horiz" at bounding box center [777, 244] width 14 height 14
click at [784, 275] on span "Upload" at bounding box center [796, 278] width 47 height 14
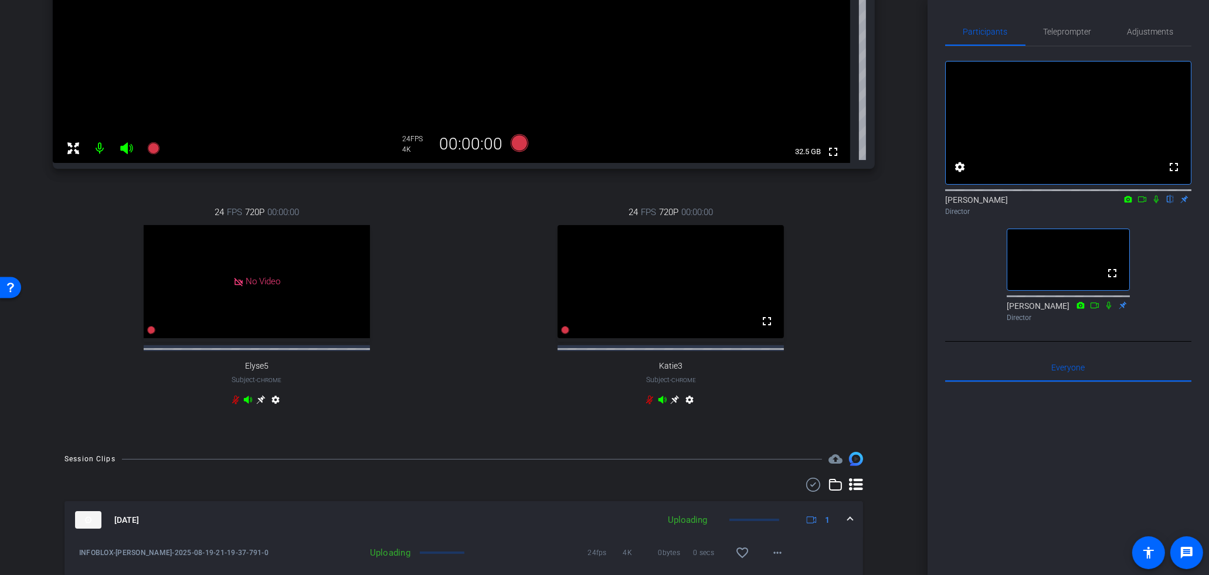
scroll to position [150, 0]
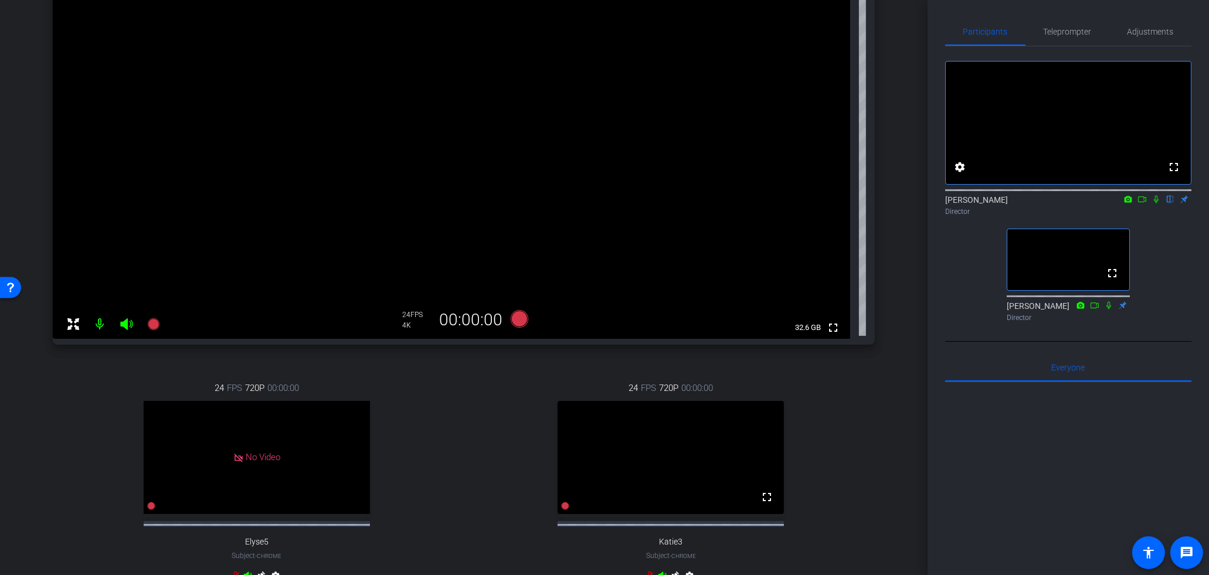
click at [155, 325] on icon at bounding box center [153, 324] width 12 height 12
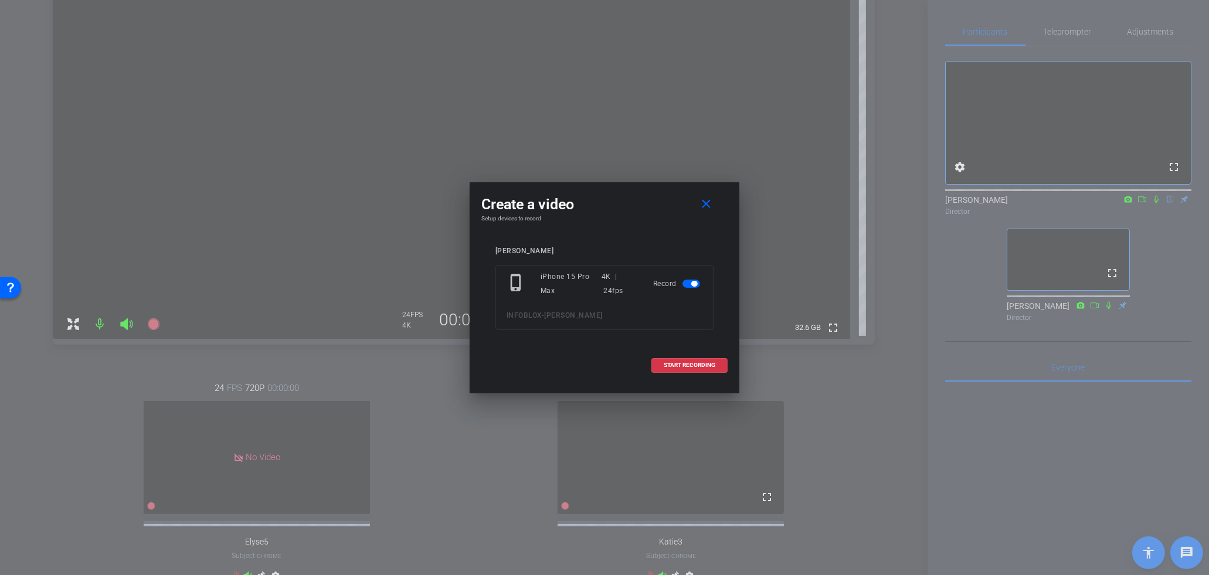
click at [155, 325] on div at bounding box center [604, 287] width 1209 height 575
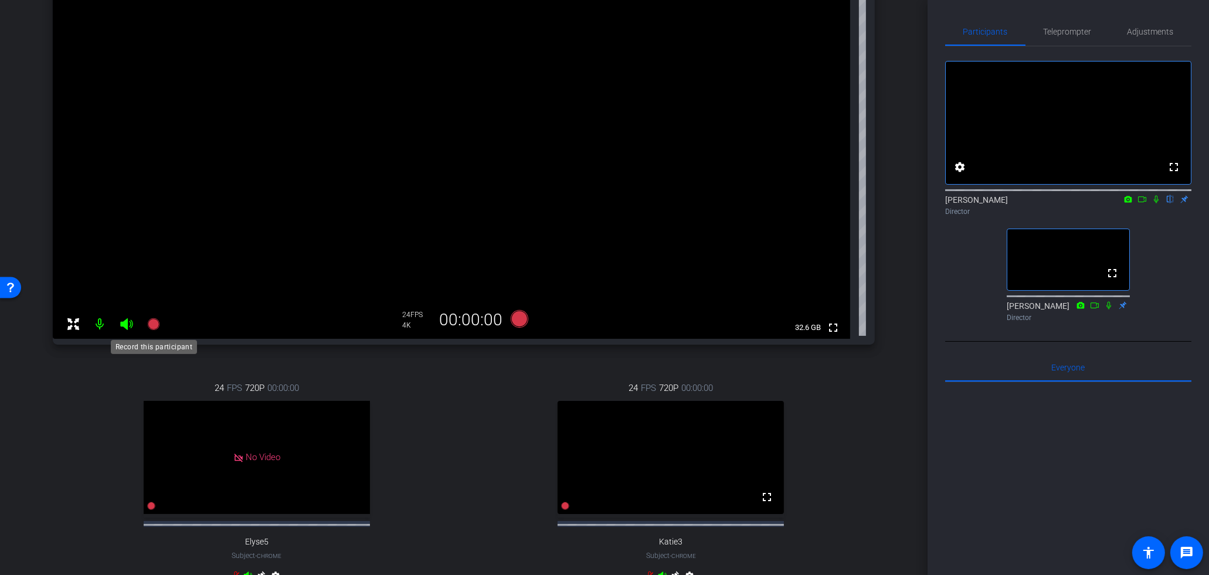
click at [159, 326] on icon at bounding box center [154, 324] width 14 height 14
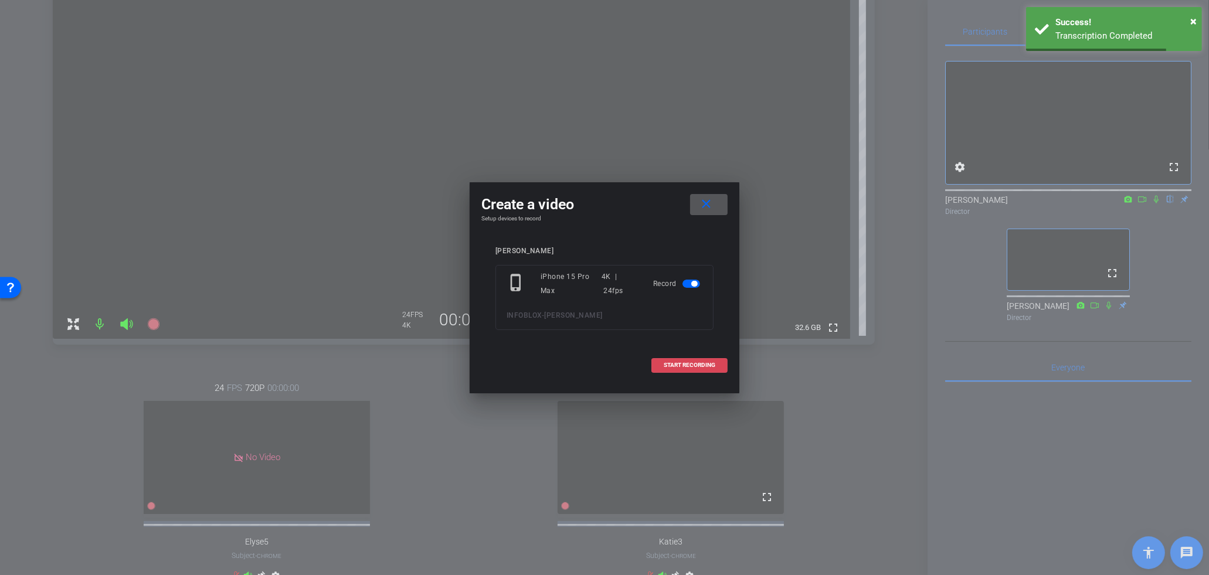
click at [704, 362] on span "START RECORDING" at bounding box center [690, 365] width 52 height 6
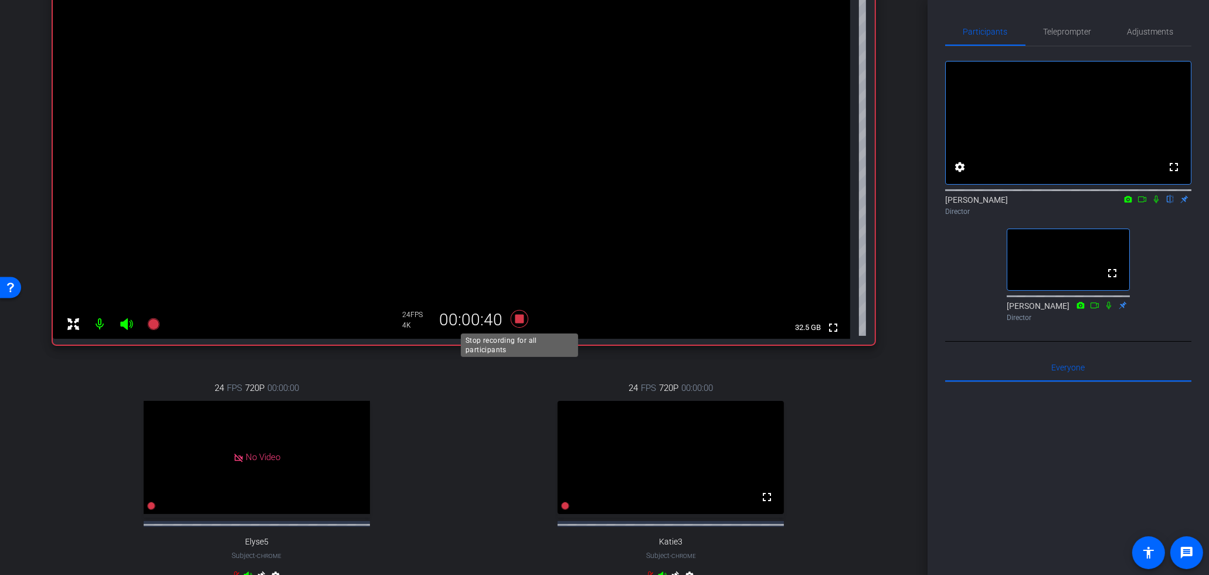
click at [523, 318] on icon at bounding box center [520, 319] width 18 height 18
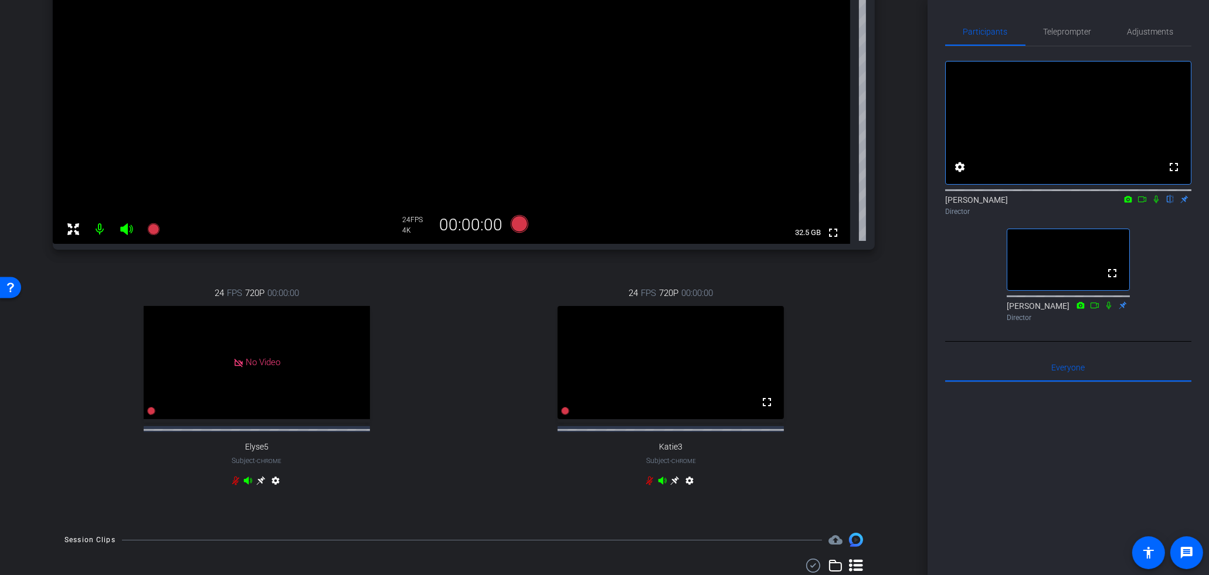
scroll to position [495, 0]
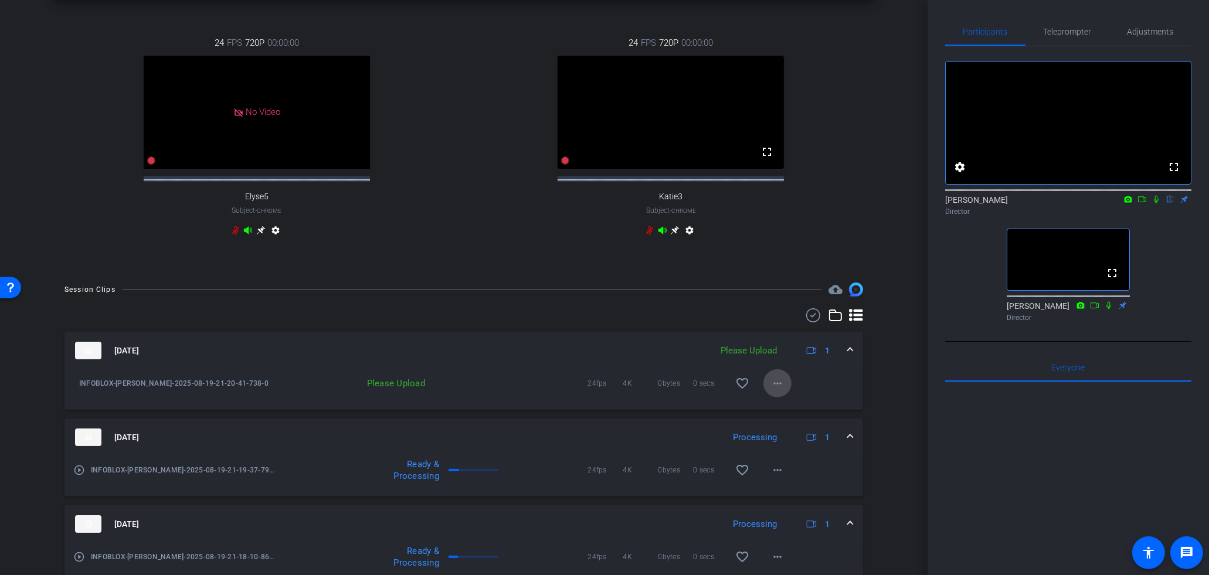
click at [778, 390] on mat-icon "more_horiz" at bounding box center [777, 383] width 14 height 14
click at [784, 424] on span "Upload" at bounding box center [796, 418] width 47 height 14
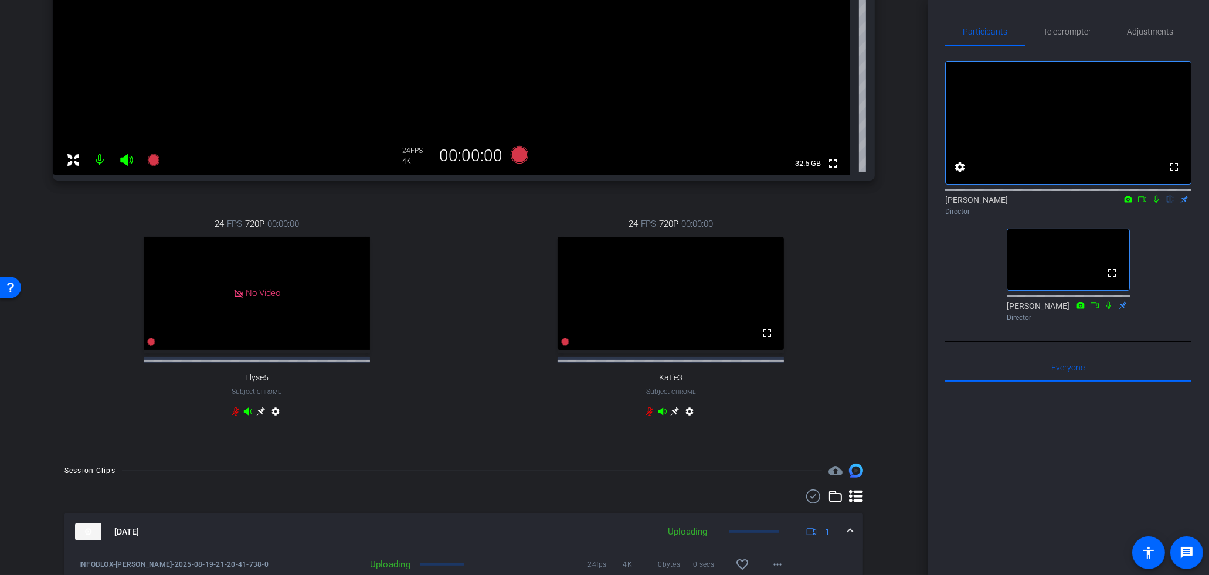
scroll to position [13, 0]
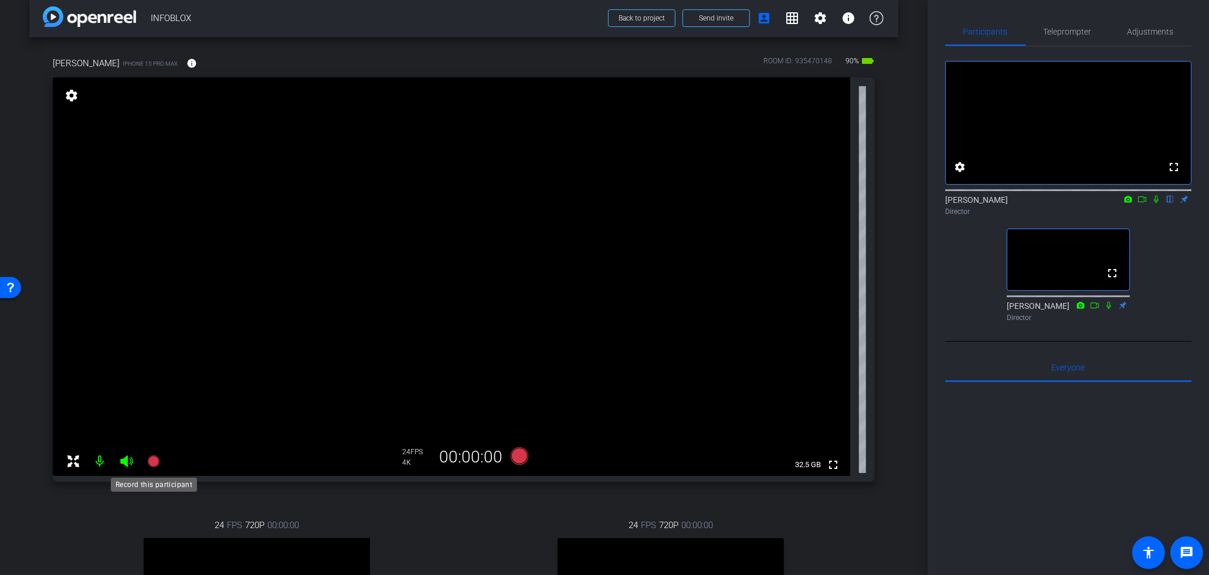
click at [152, 455] on icon at bounding box center [153, 461] width 12 height 12
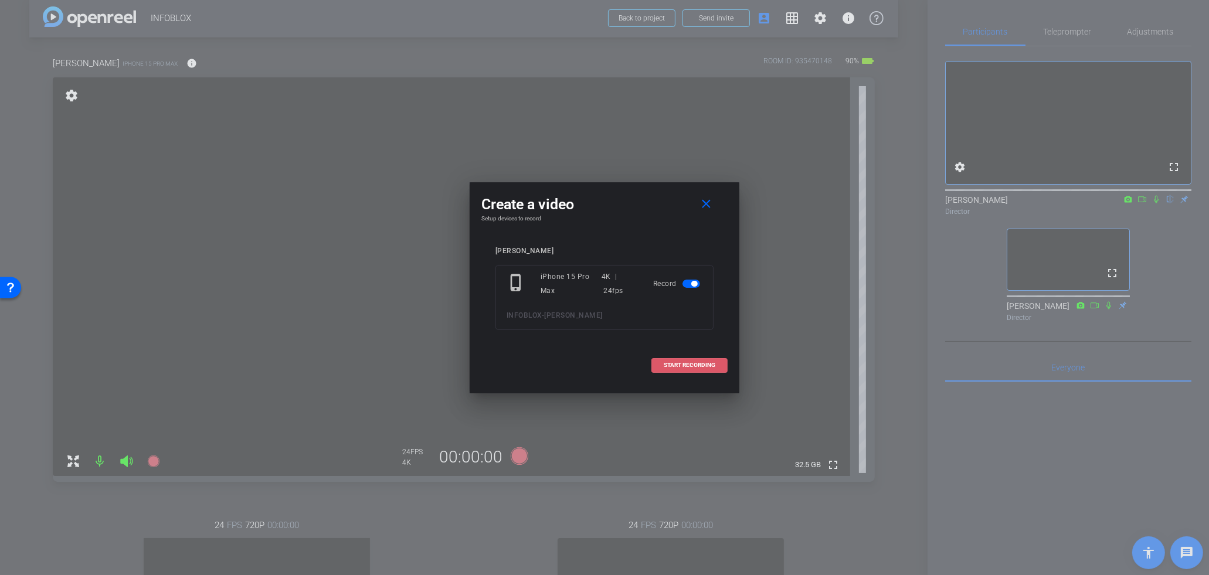
click at [712, 366] on span "START RECORDING" at bounding box center [690, 365] width 52 height 6
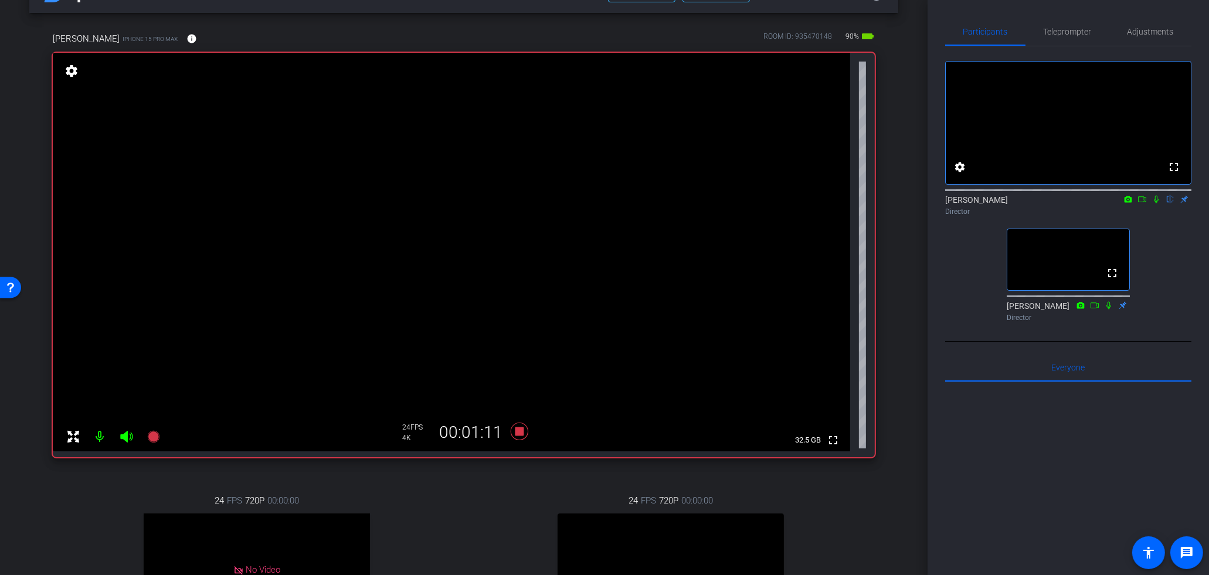
scroll to position [36, 0]
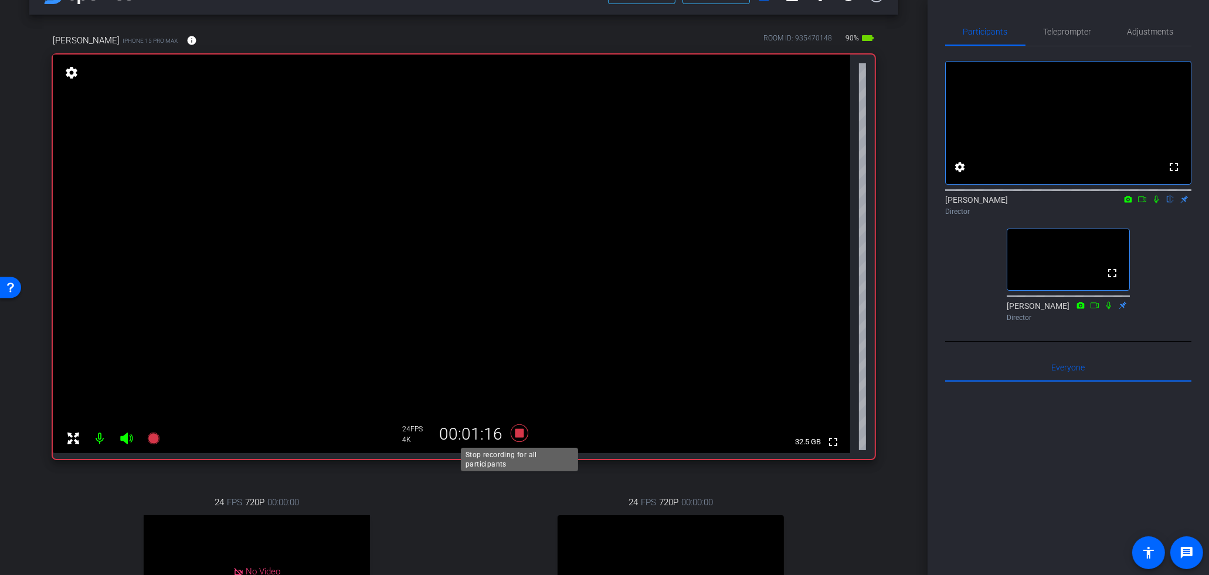
click at [512, 427] on icon at bounding box center [520, 433] width 18 height 18
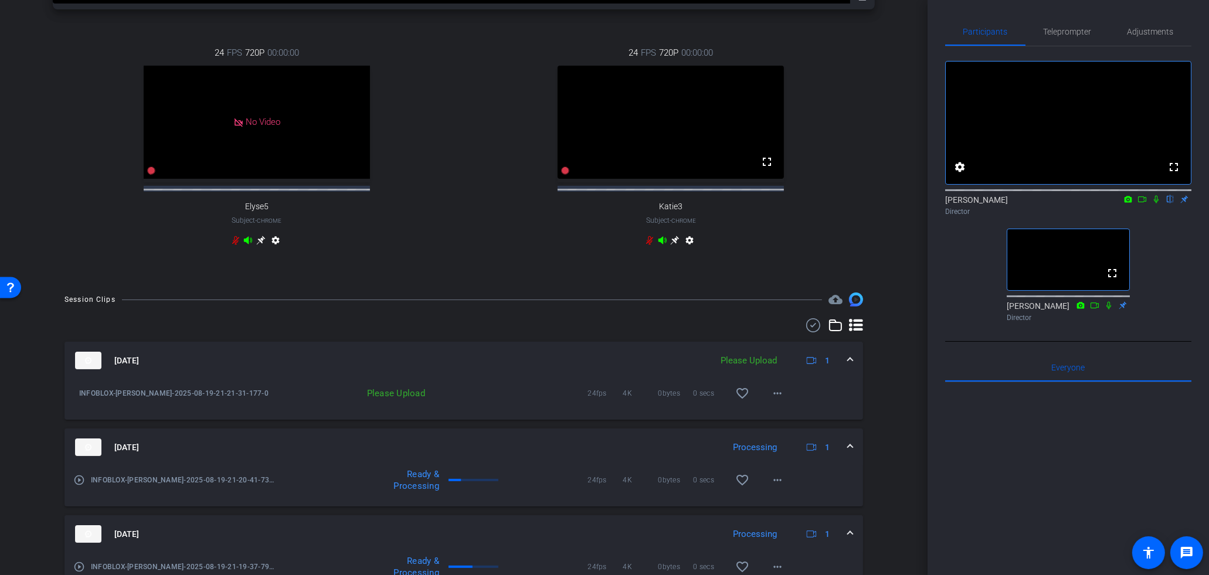
scroll to position [594, 0]
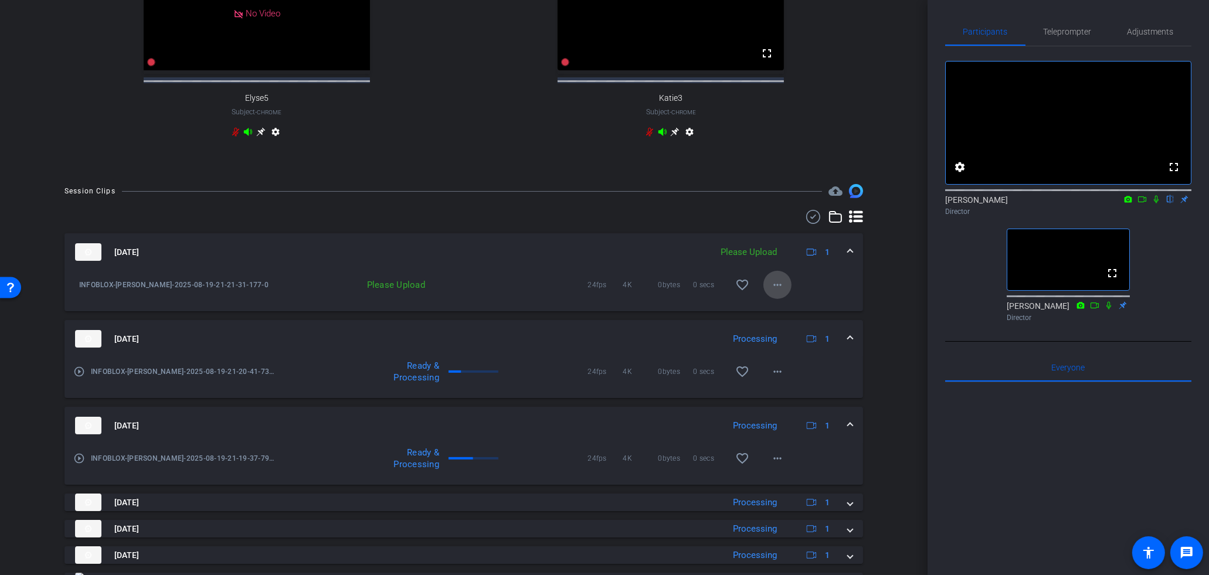
click at [775, 299] on span at bounding box center [777, 285] width 28 height 28
click at [798, 314] on span "Upload" at bounding box center [796, 319] width 47 height 14
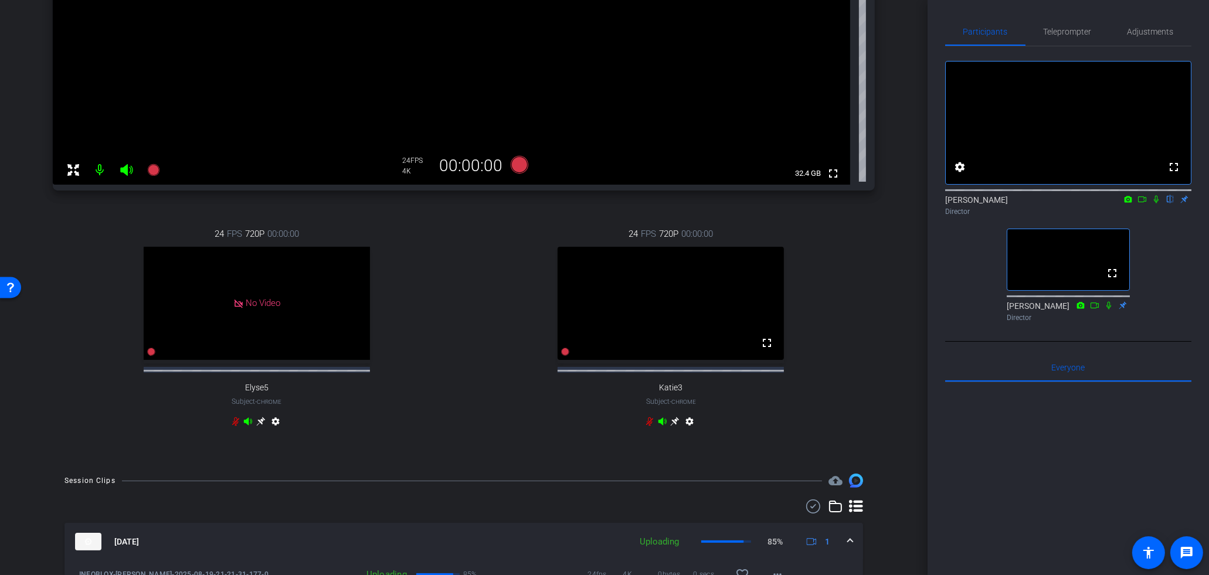
scroll to position [301, 0]
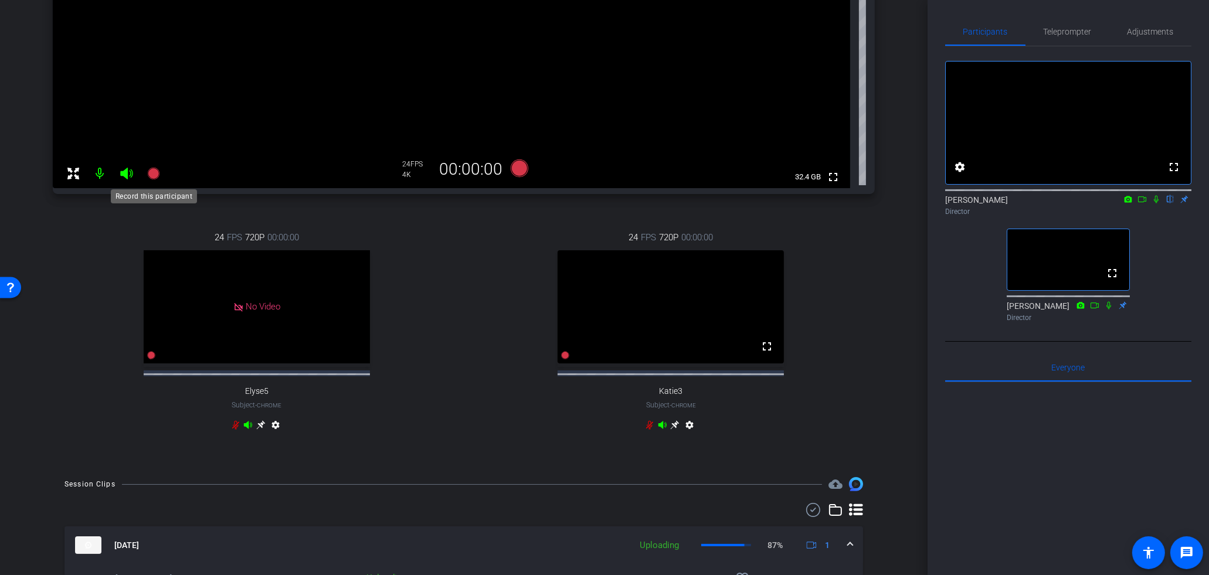
click at [160, 183] on mat-icon at bounding box center [153, 173] width 23 height 23
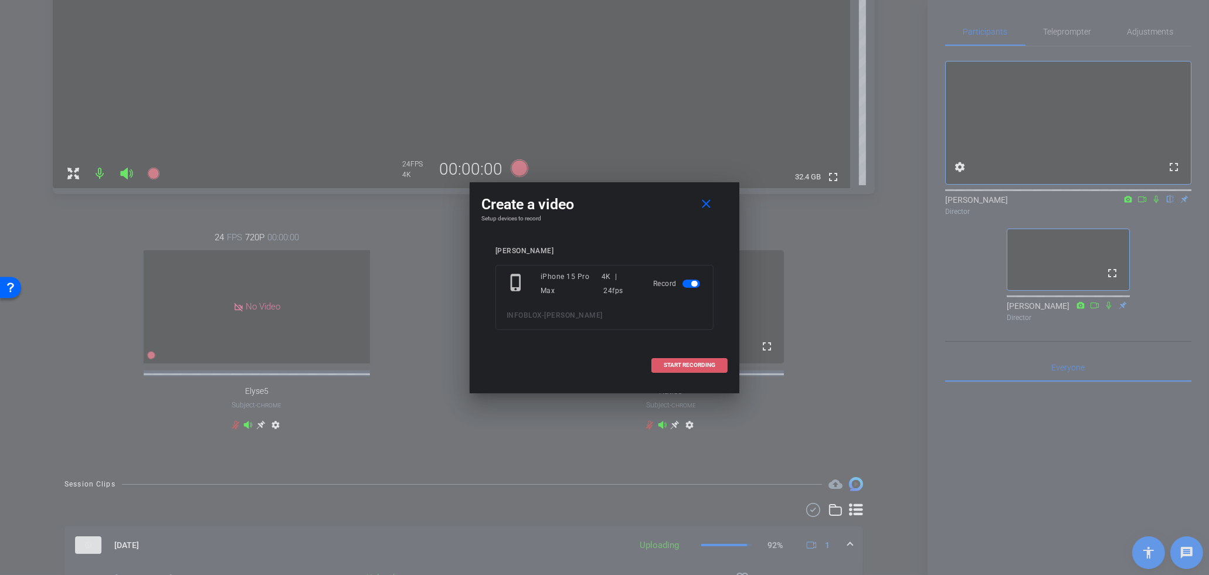
click at [706, 366] on span "START RECORDING" at bounding box center [690, 365] width 52 height 6
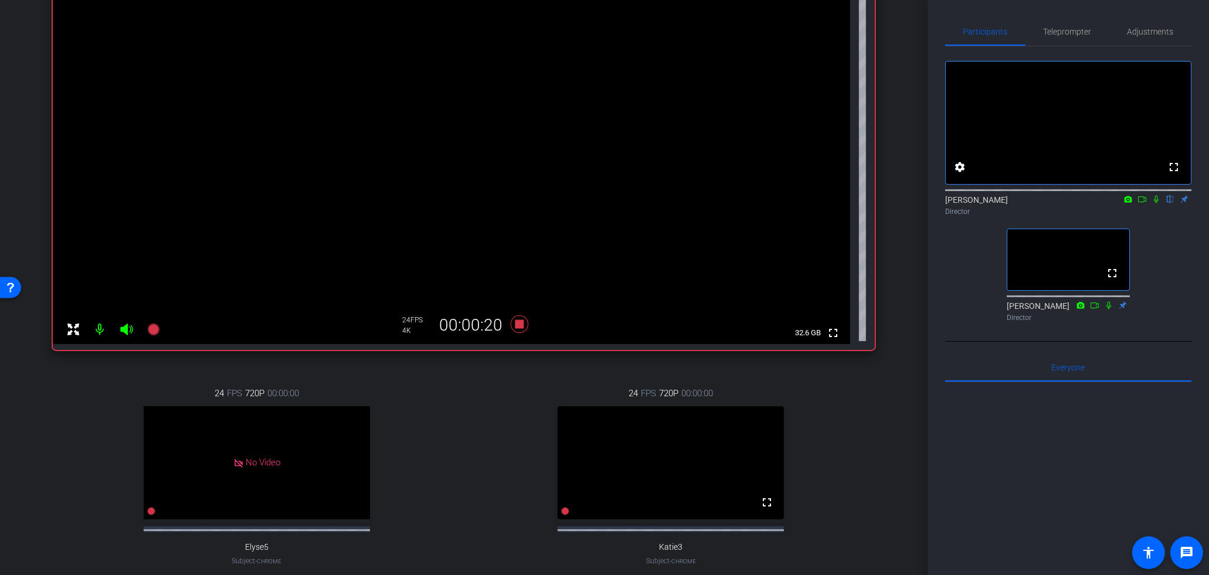
scroll to position [140, 0]
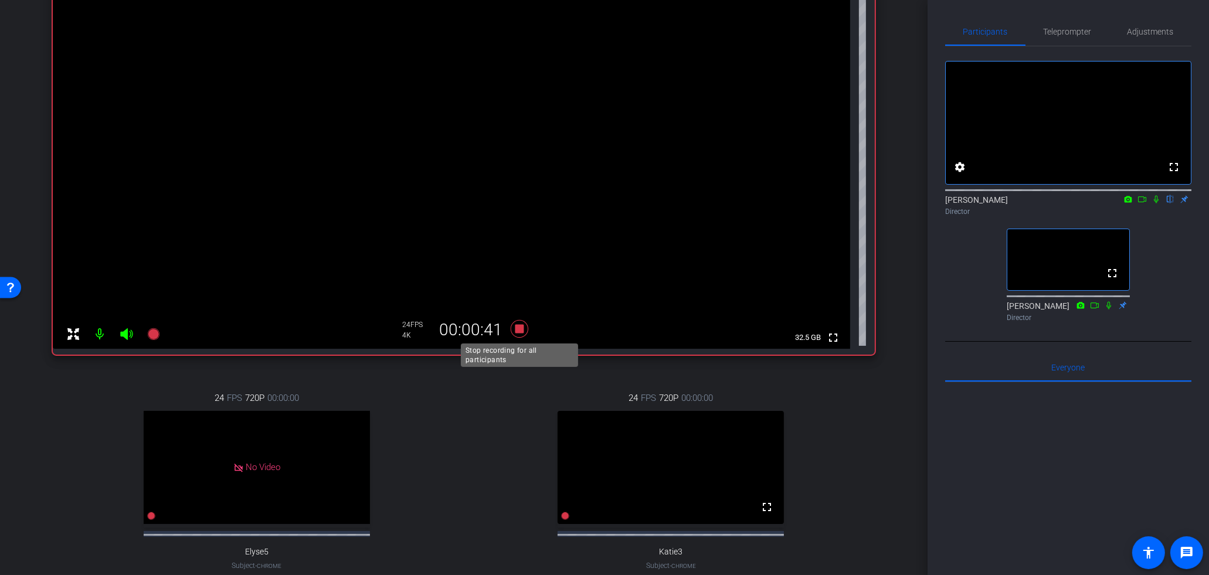
click at [526, 329] on icon at bounding box center [519, 328] width 28 height 21
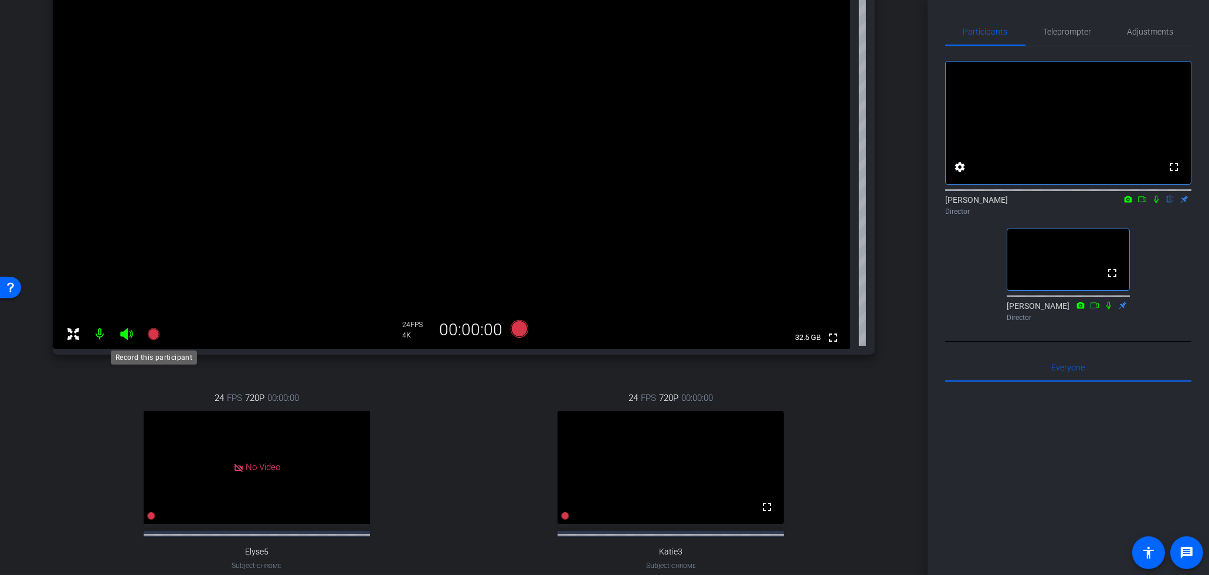
click at [161, 338] on mat-icon at bounding box center [153, 333] width 23 height 23
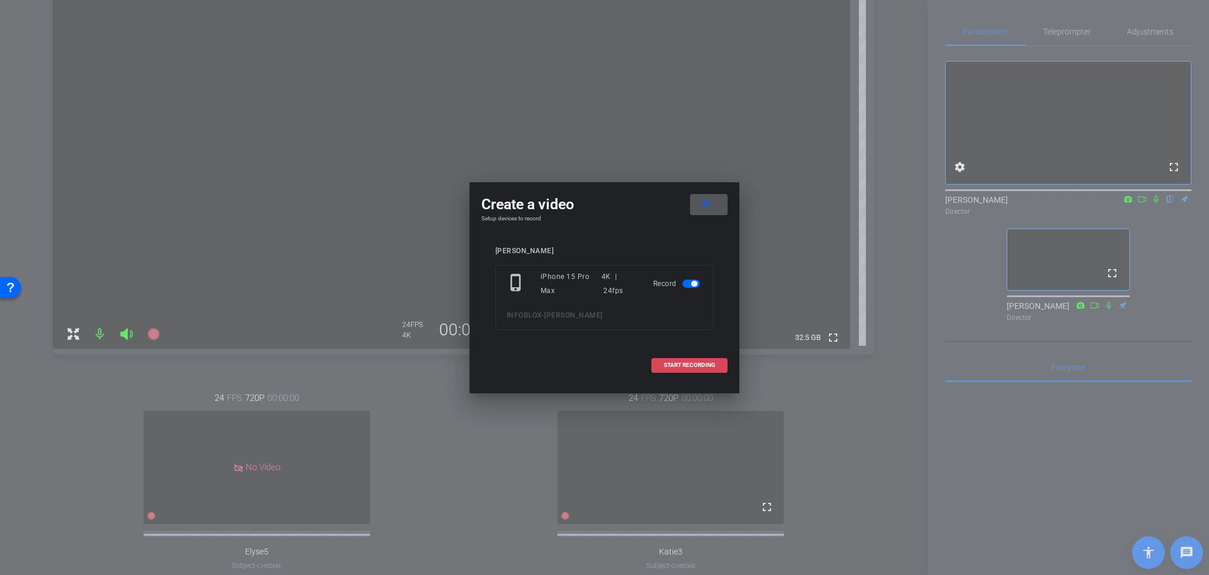
click at [697, 365] on span "START RECORDING" at bounding box center [690, 365] width 52 height 6
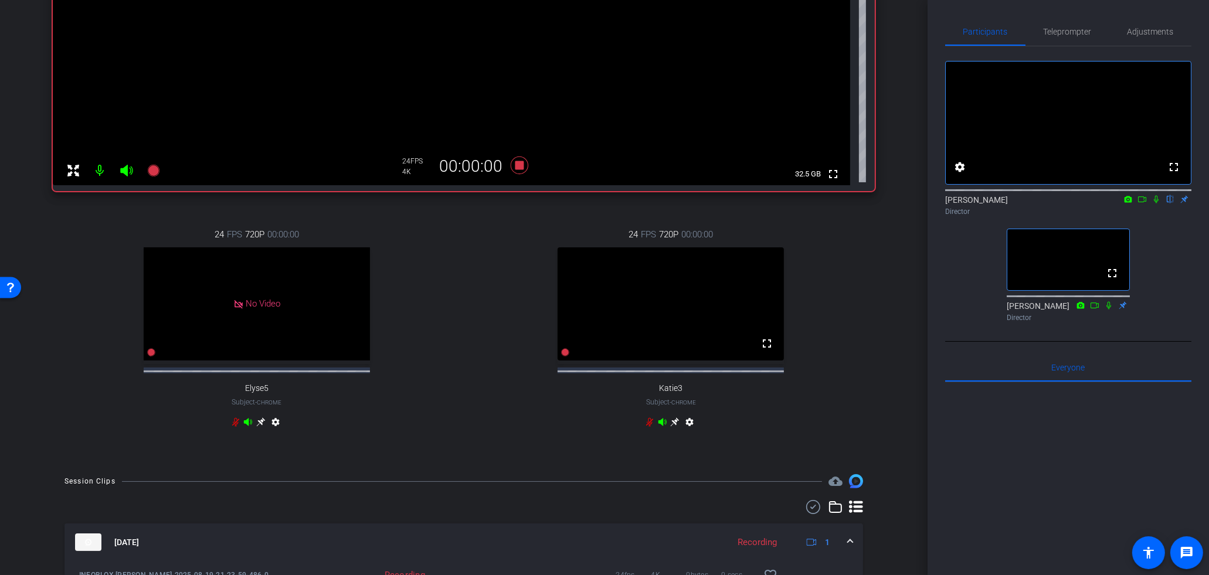
scroll to position [437, 0]
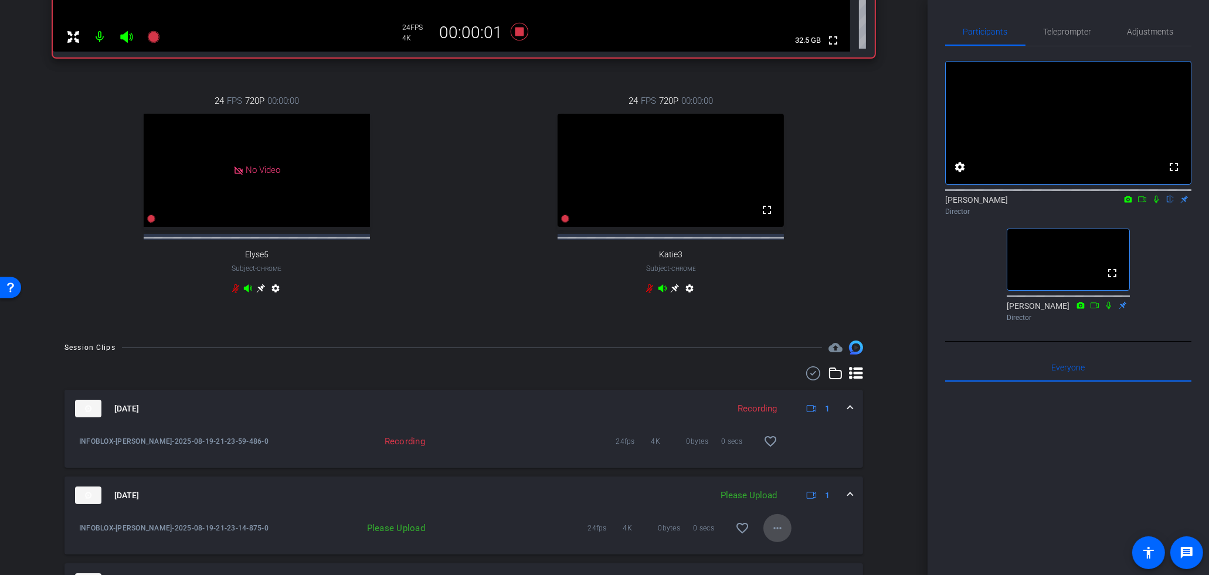
click at [783, 534] on mat-icon "more_horiz" at bounding box center [777, 528] width 14 height 14
click at [801, 477] on div "Upload Archive clip Delete clip" at bounding box center [797, 499] width 66 height 50
click at [781, 530] on button "more_horiz" at bounding box center [777, 528] width 28 height 28
click at [794, 481] on span "Upload" at bounding box center [796, 485] width 47 height 14
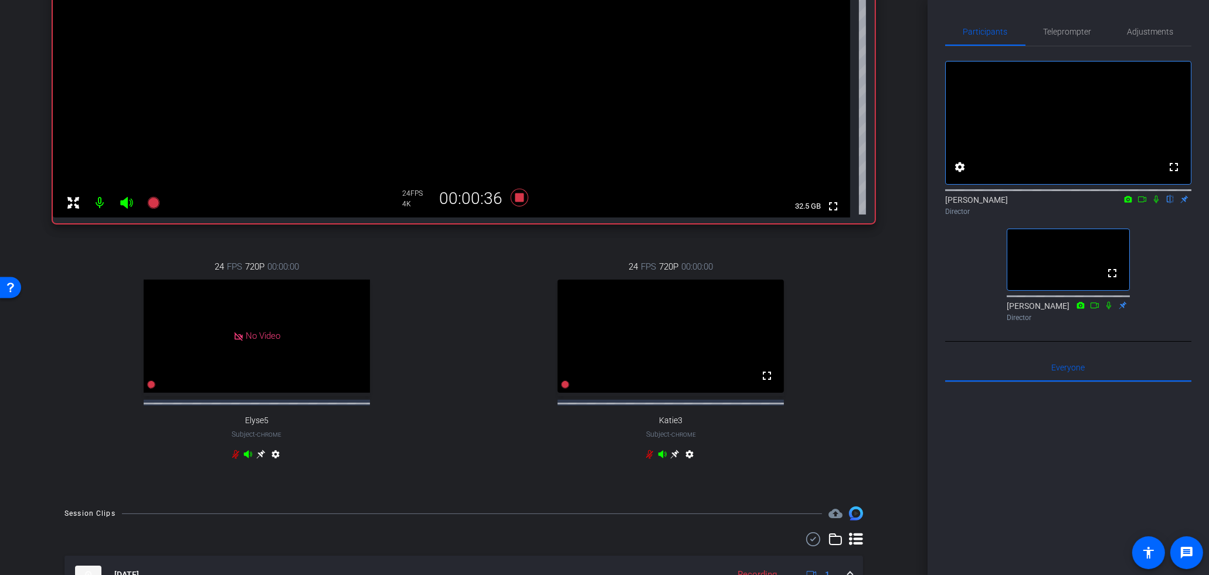
scroll to position [406, 0]
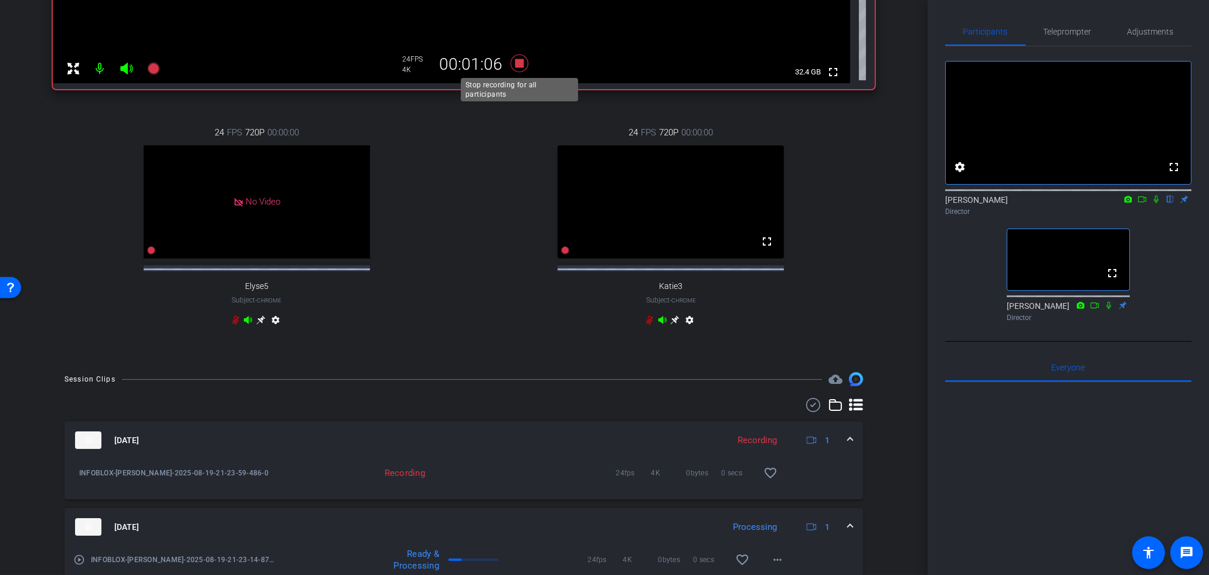
click at [515, 66] on icon at bounding box center [519, 63] width 28 height 21
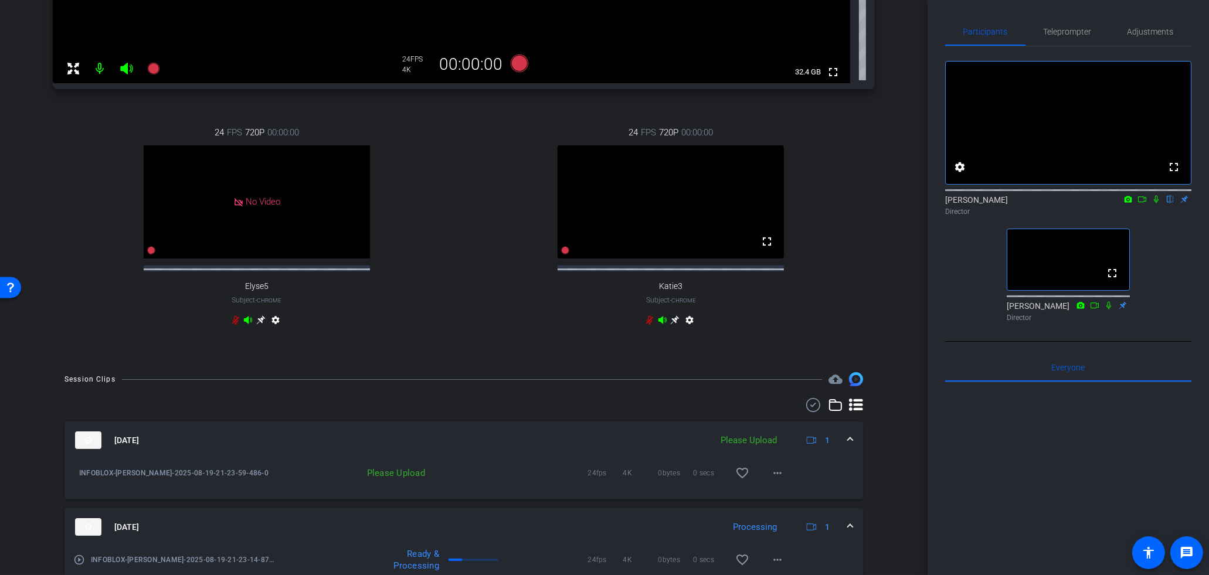
scroll to position [0, 0]
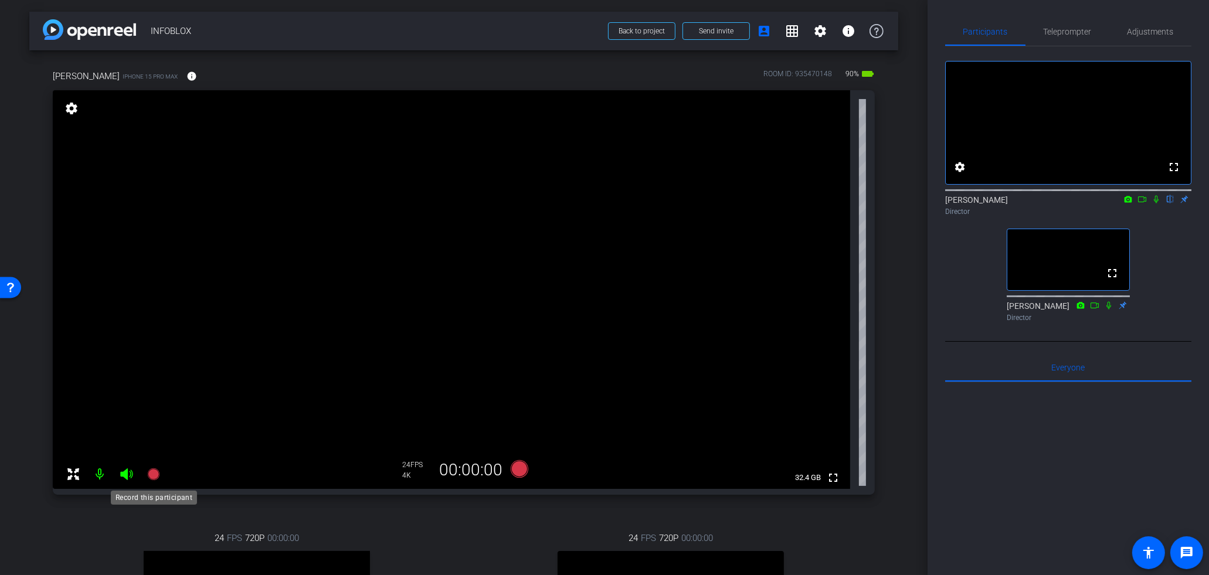
click at [151, 471] on icon at bounding box center [153, 474] width 12 height 12
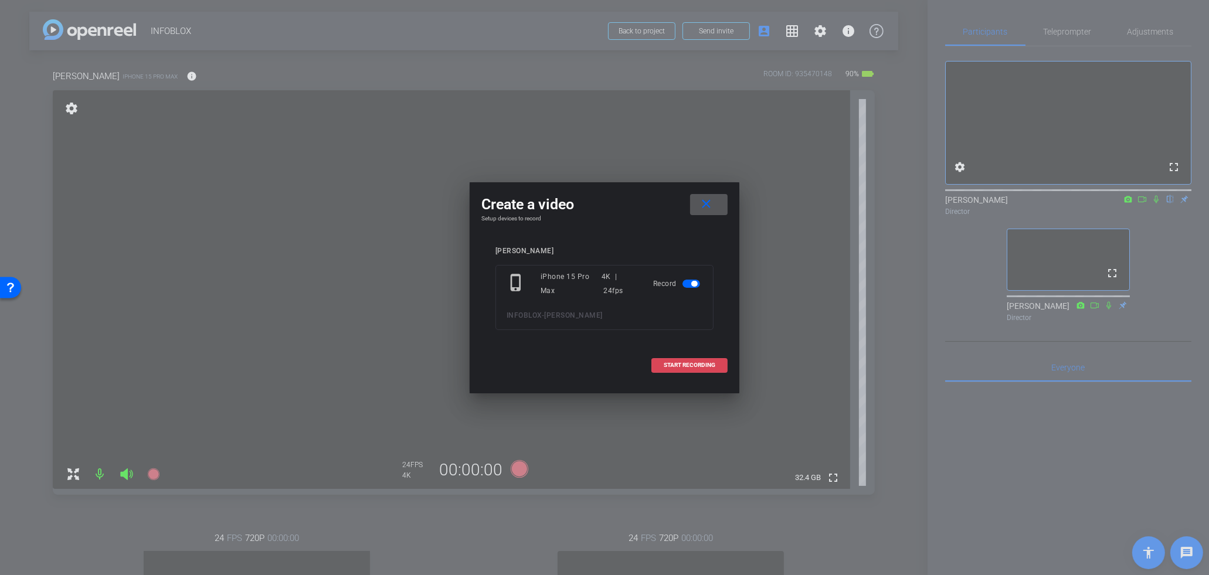
click at [715, 368] on span at bounding box center [689, 365] width 75 height 28
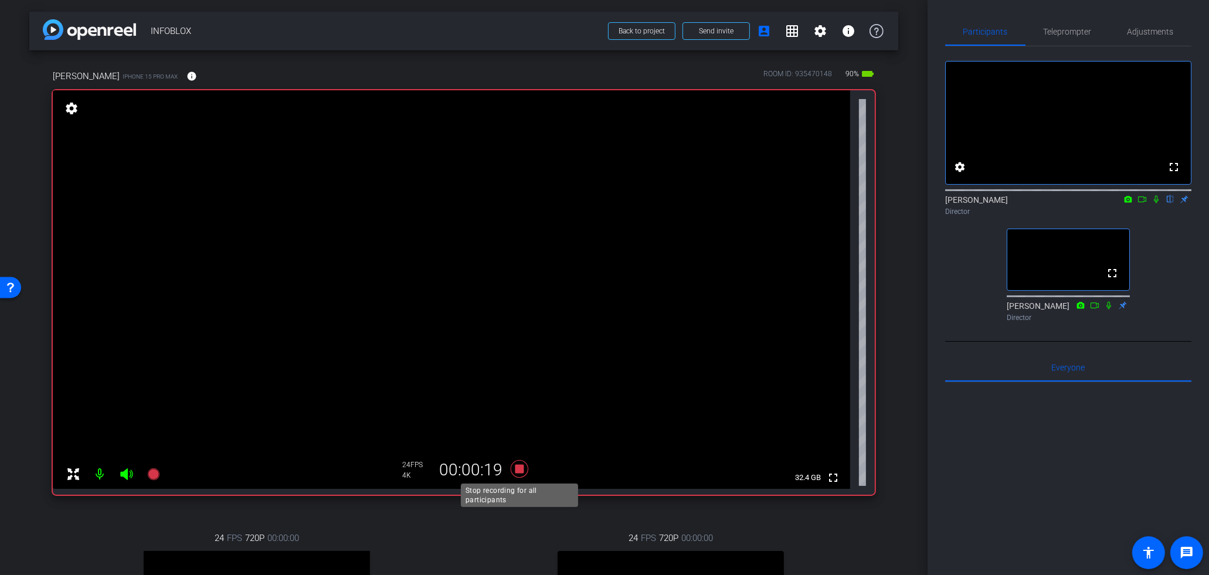
click at [520, 470] on icon at bounding box center [520, 469] width 18 height 18
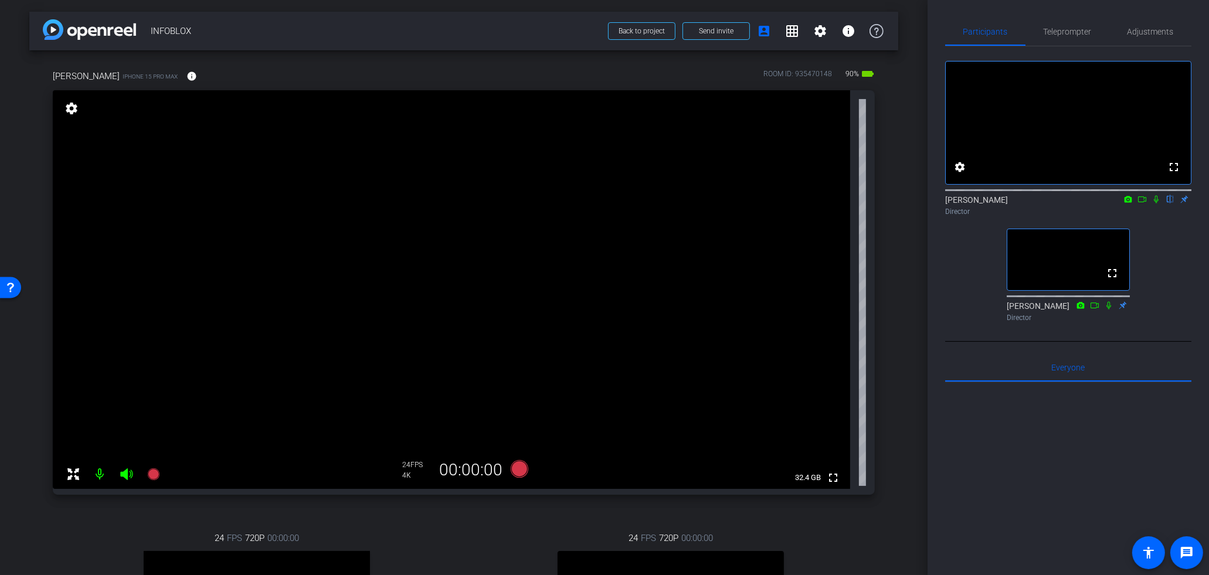
scroll to position [496, 0]
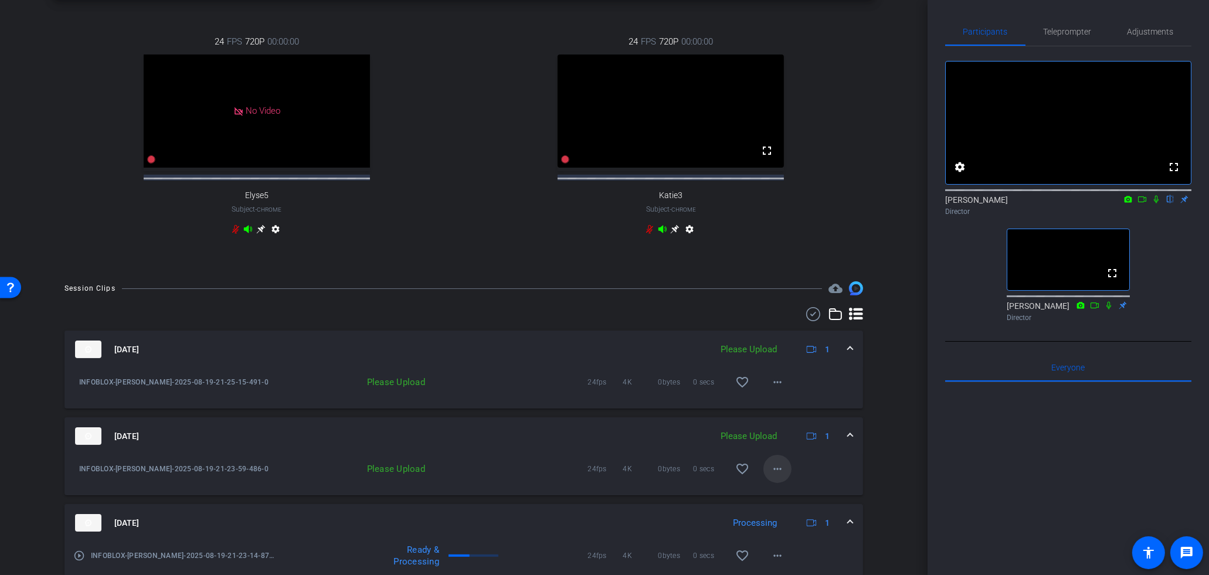
click at [786, 483] on span at bounding box center [777, 469] width 28 height 28
click at [792, 501] on span "Upload" at bounding box center [796, 503] width 47 height 14
click at [776, 389] on mat-icon "more_horiz" at bounding box center [777, 382] width 14 height 14
click at [790, 419] on span "Upload" at bounding box center [796, 417] width 47 height 14
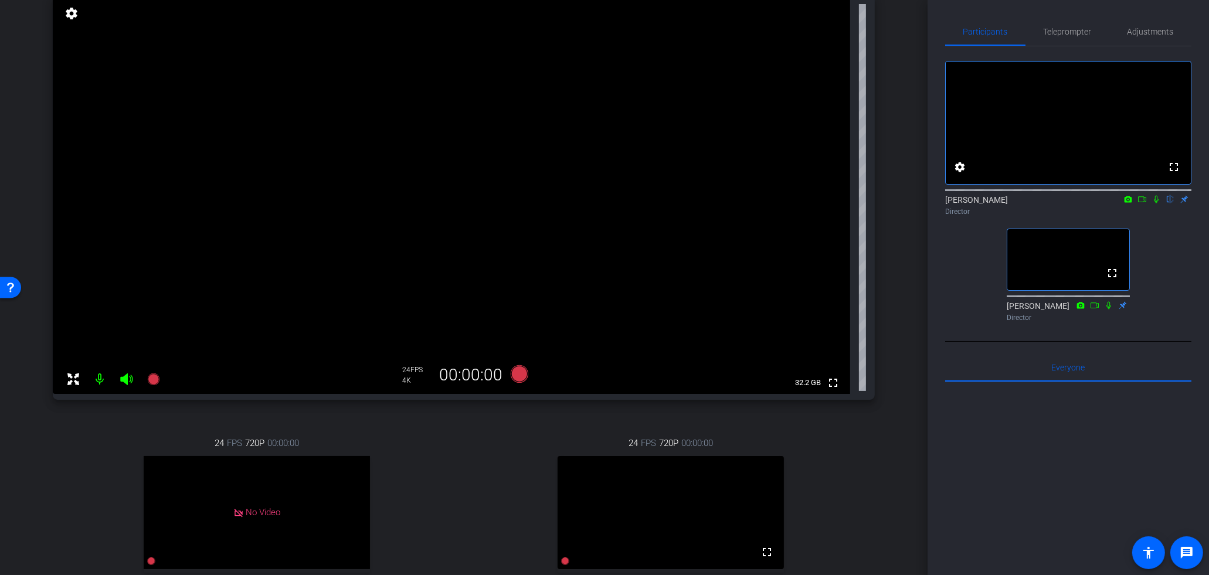
scroll to position [0, 0]
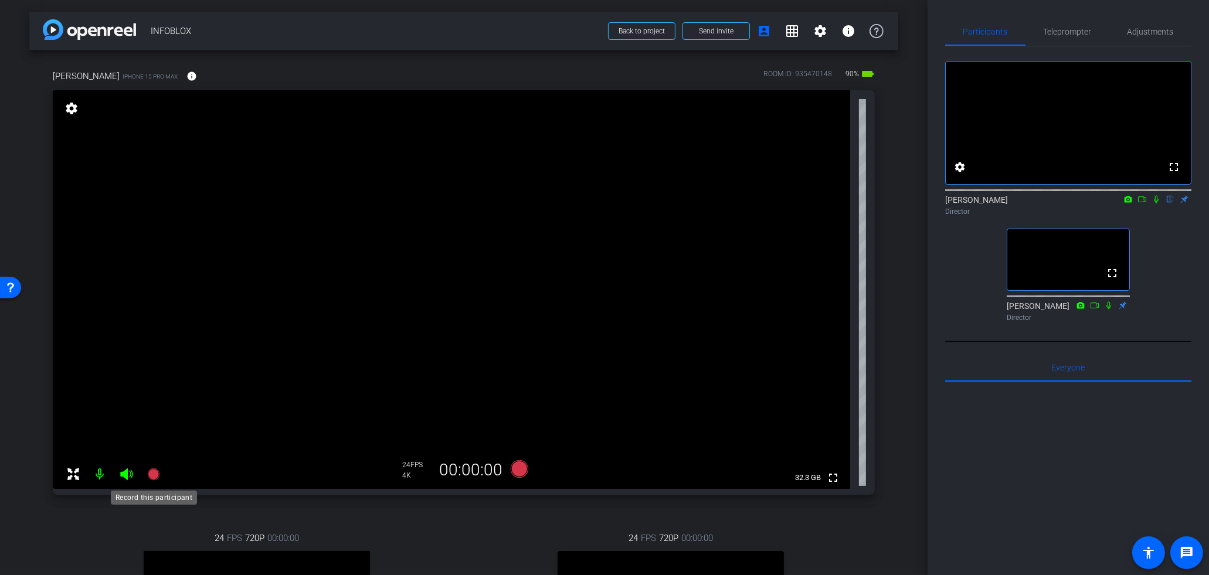
click at [154, 479] on icon at bounding box center [153, 474] width 12 height 12
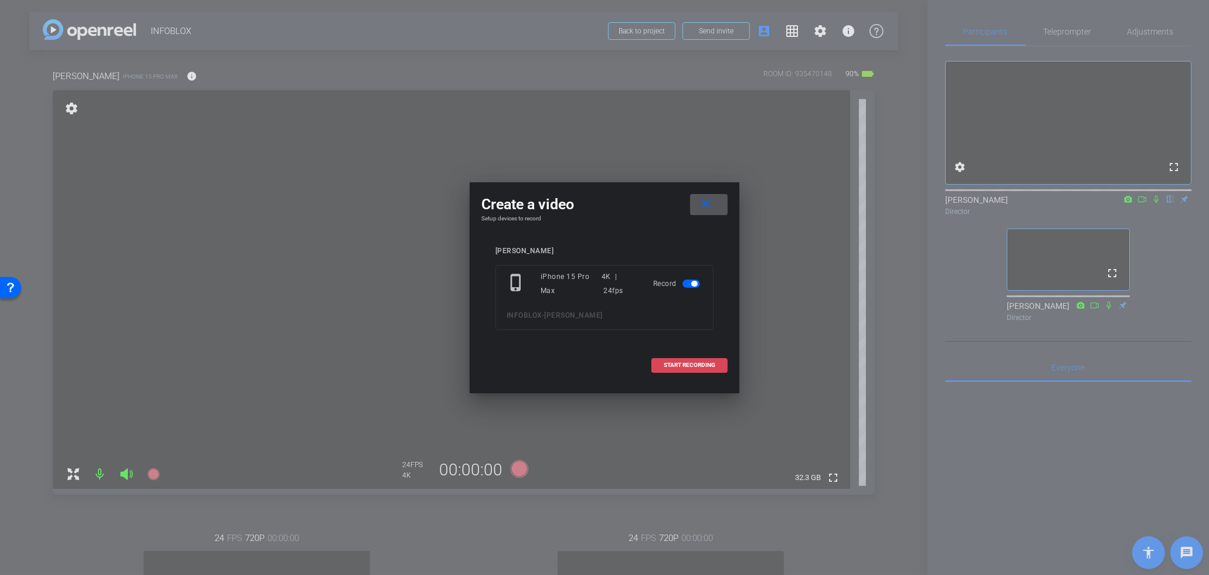
click at [675, 356] on span at bounding box center [689, 365] width 75 height 28
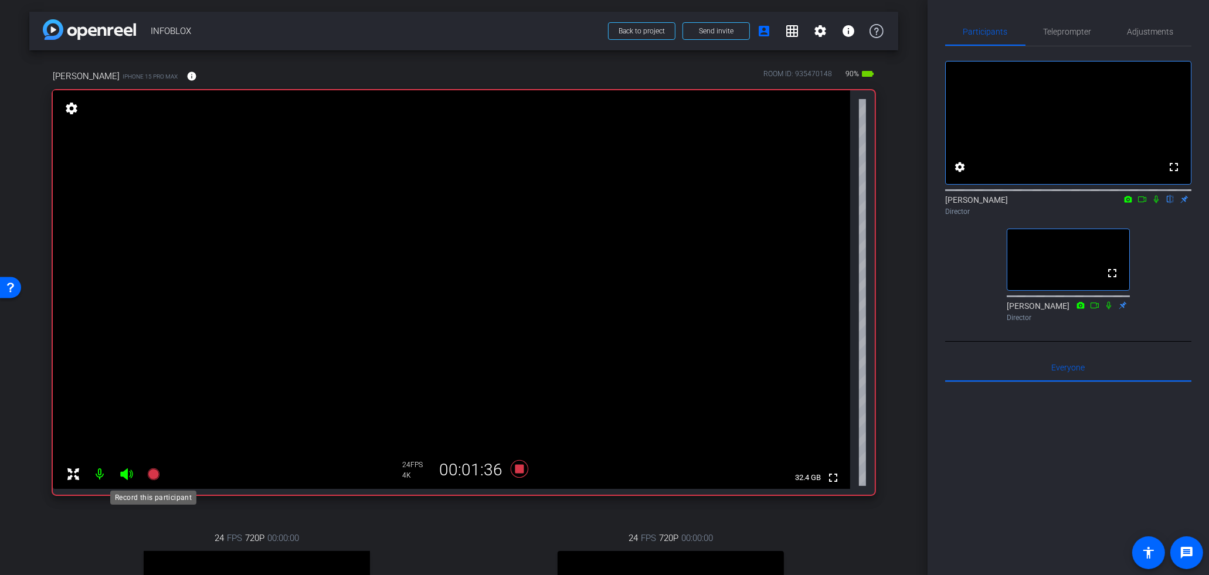
click at [147, 473] on icon at bounding box center [154, 474] width 14 height 14
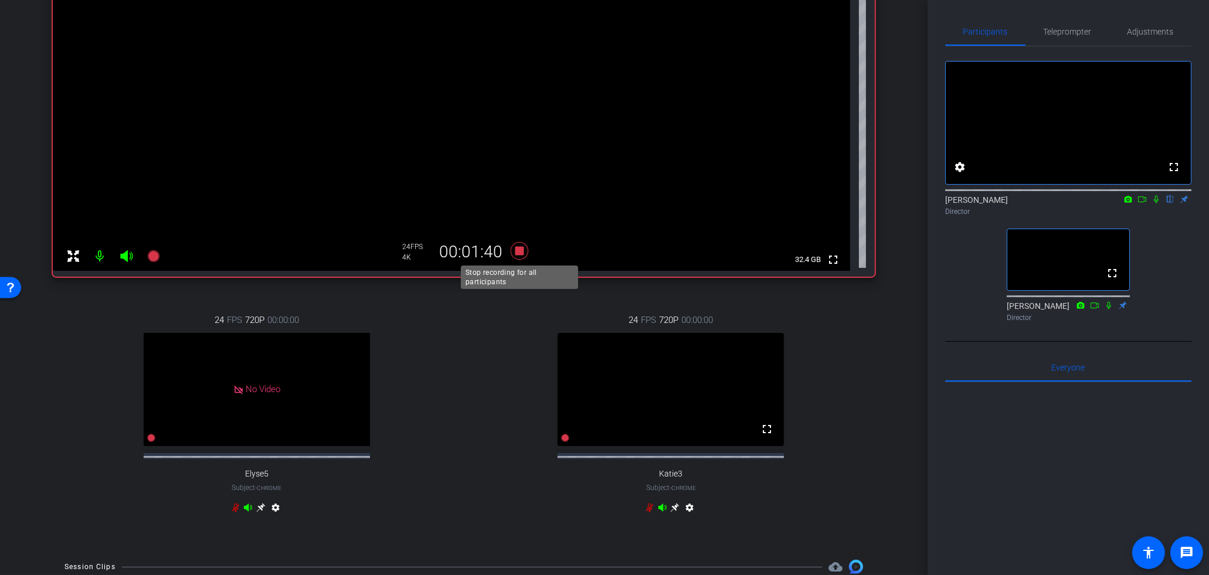
click at [524, 250] on icon at bounding box center [519, 250] width 28 height 21
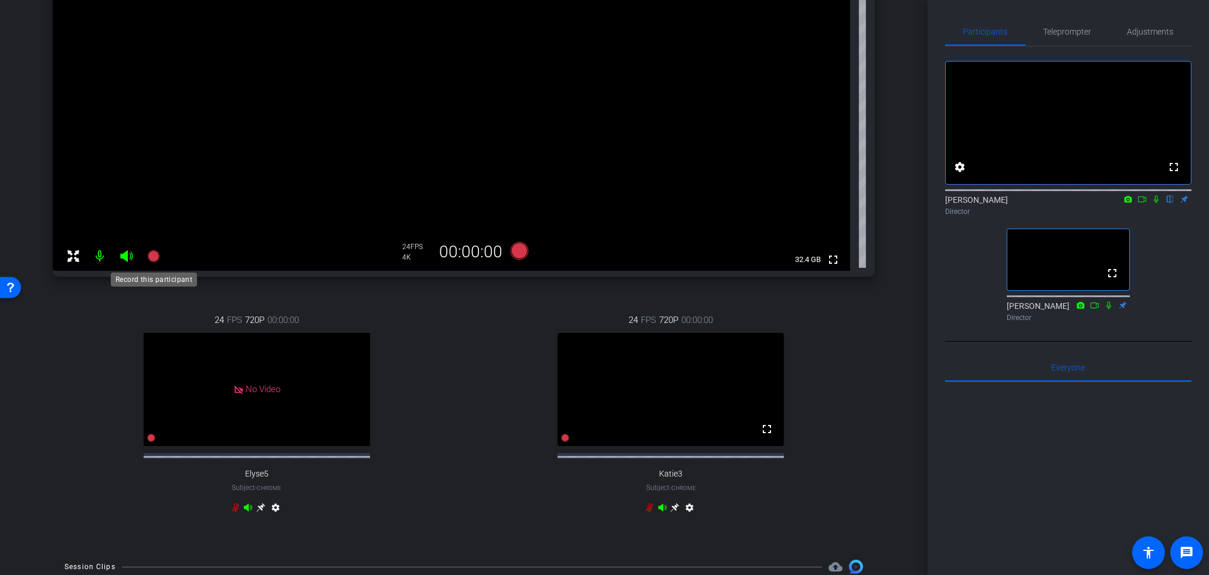
click at [156, 248] on mat-icon at bounding box center [153, 255] width 23 height 23
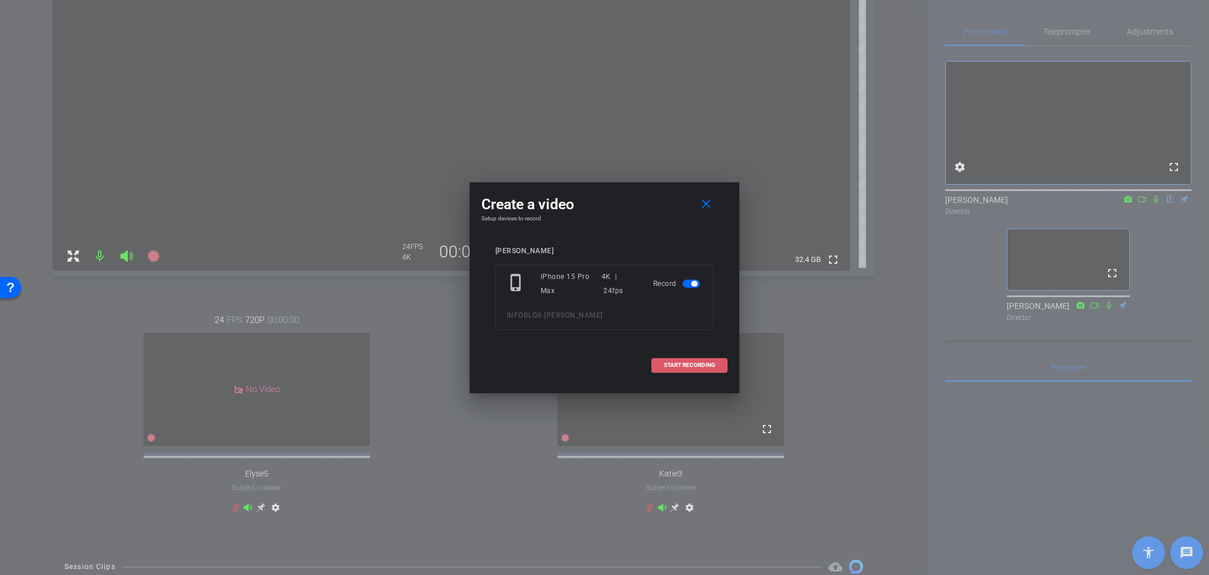
click at [696, 365] on span "START RECORDING" at bounding box center [690, 365] width 52 height 6
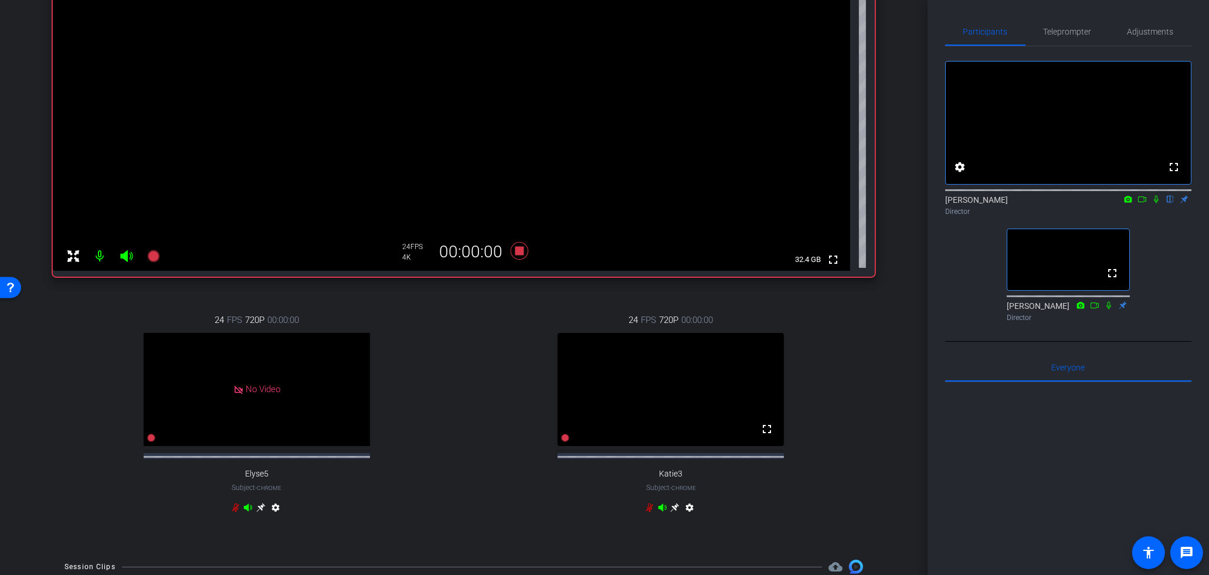
scroll to position [494, 0]
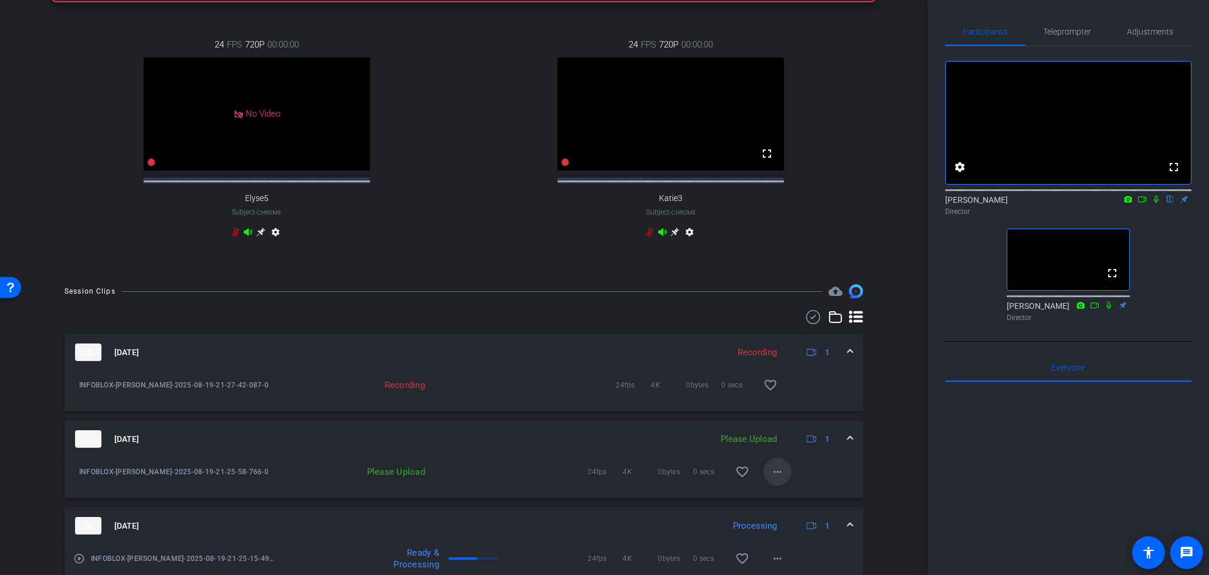
click at [767, 473] on span at bounding box center [777, 472] width 28 height 28
click at [790, 505] on span "Upload" at bounding box center [796, 506] width 47 height 14
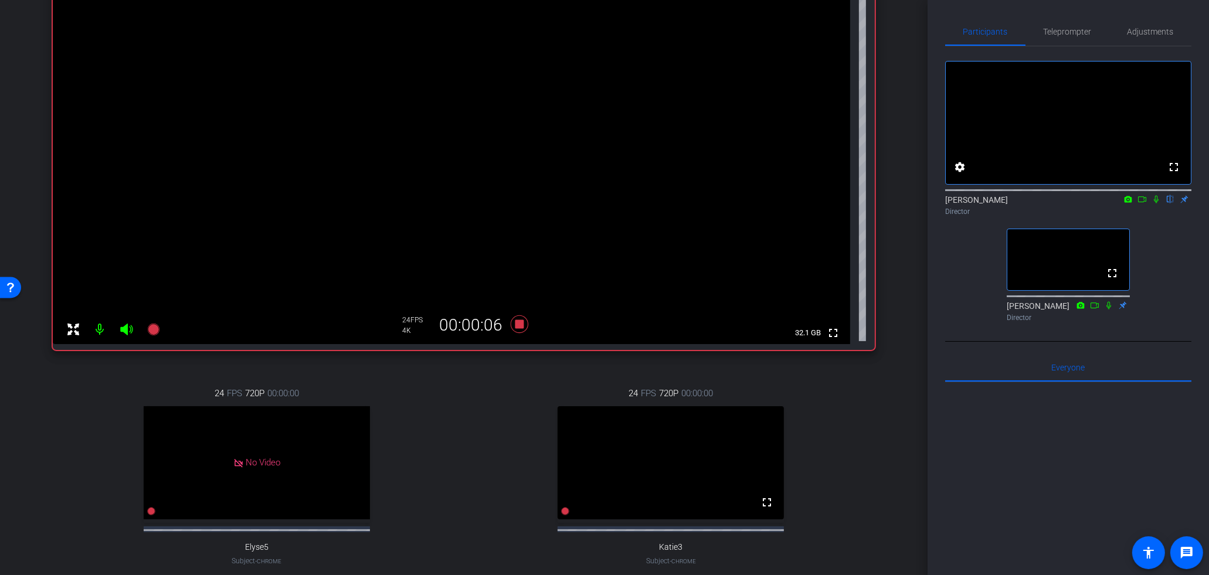
scroll to position [84, 0]
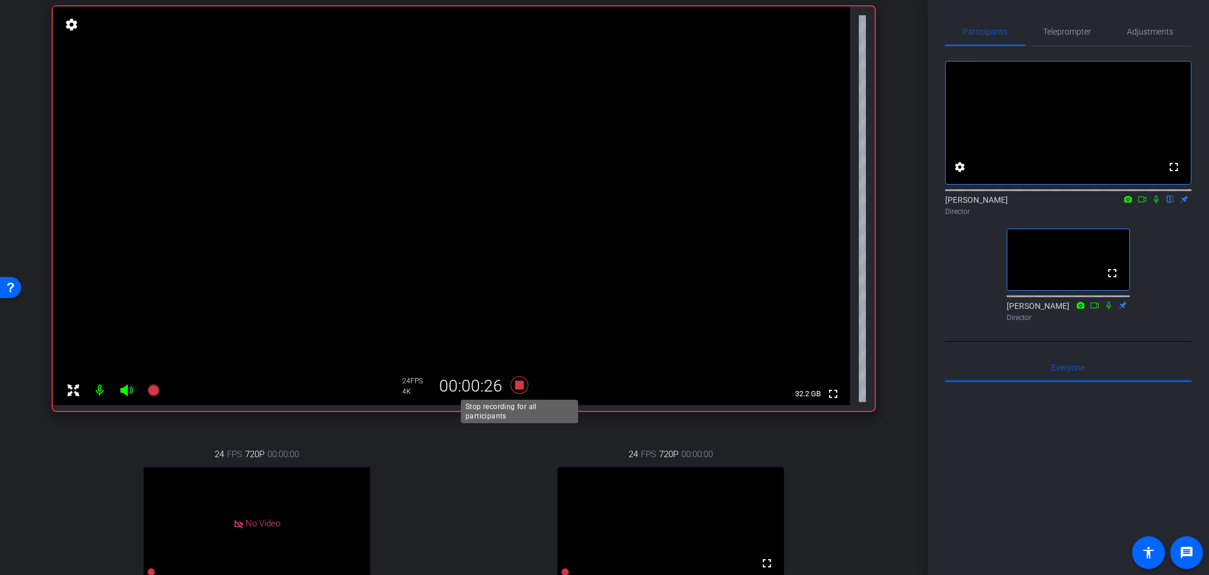
click at [522, 392] on icon at bounding box center [520, 385] width 18 height 18
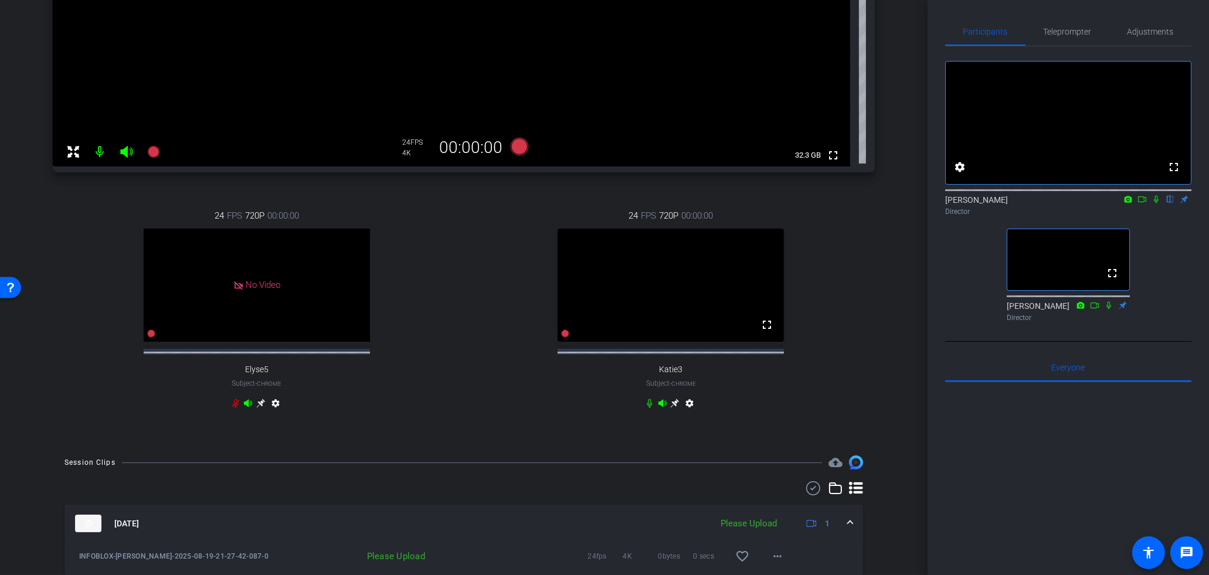
scroll to position [368, 0]
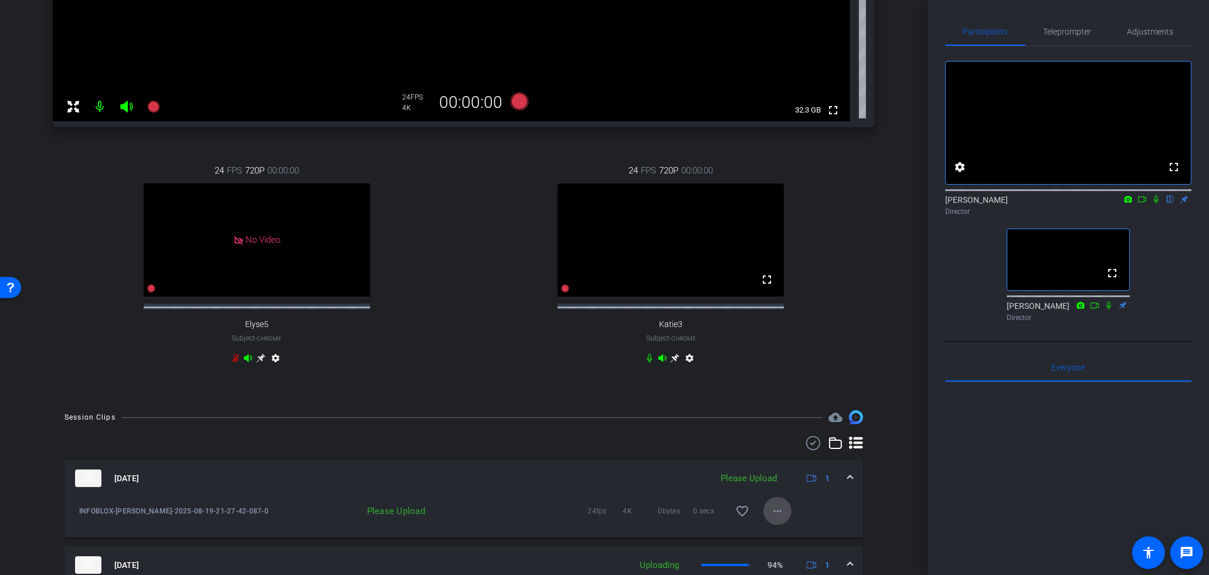
click at [775, 512] on span at bounding box center [777, 511] width 28 height 28
click at [793, 467] on span "Upload" at bounding box center [796, 468] width 47 height 14
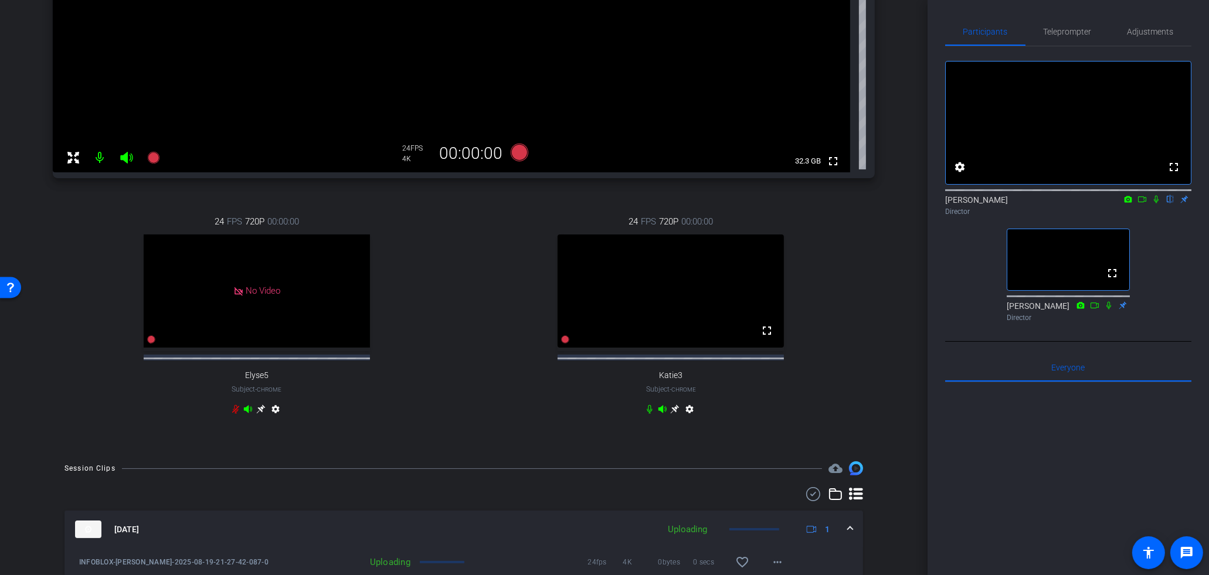
scroll to position [315, 0]
click at [515, 162] on icon at bounding box center [519, 154] width 28 height 21
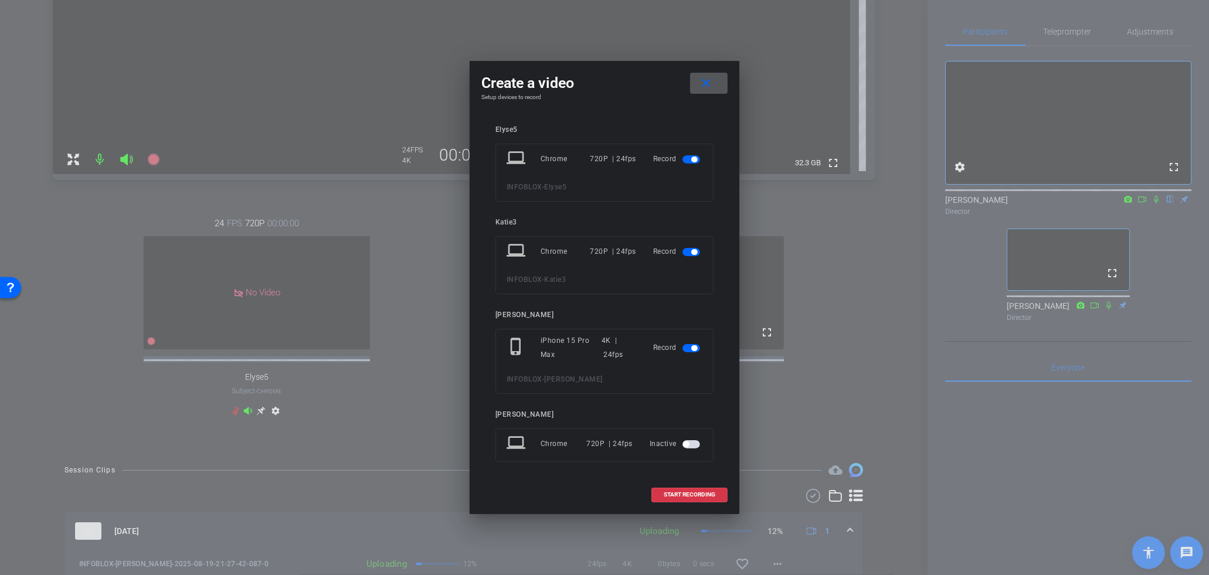
drag, startPoint x: 710, startPoint y: 81, endPoint x: 359, endPoint y: 106, distance: 352.6
click at [710, 81] on mat-icon "close" at bounding box center [706, 83] width 15 height 15
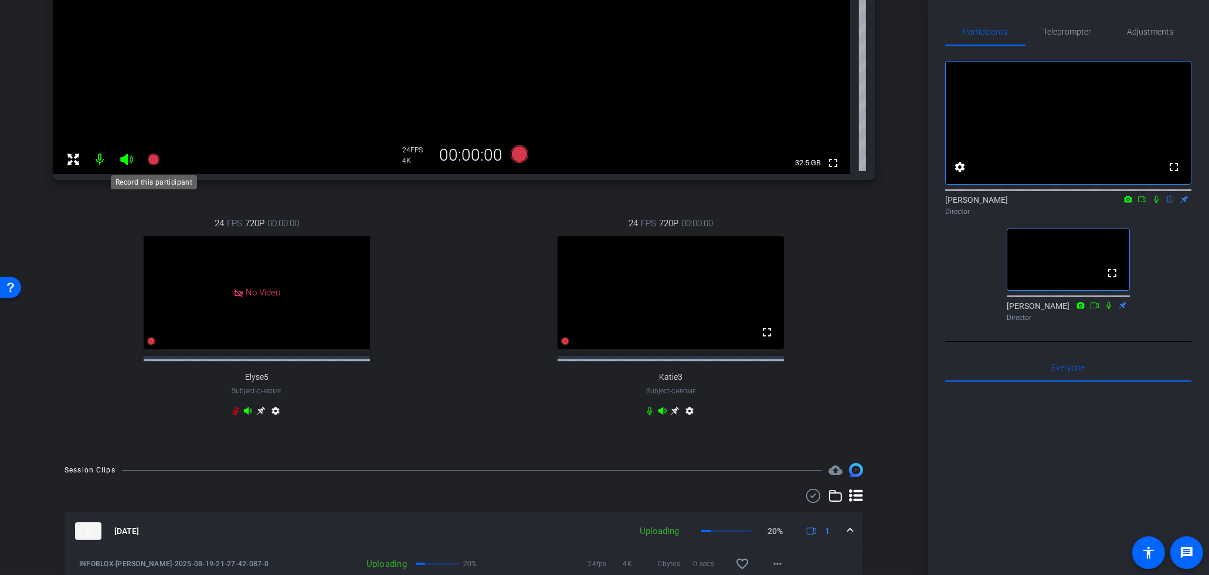
click at [152, 162] on icon at bounding box center [153, 160] width 12 height 12
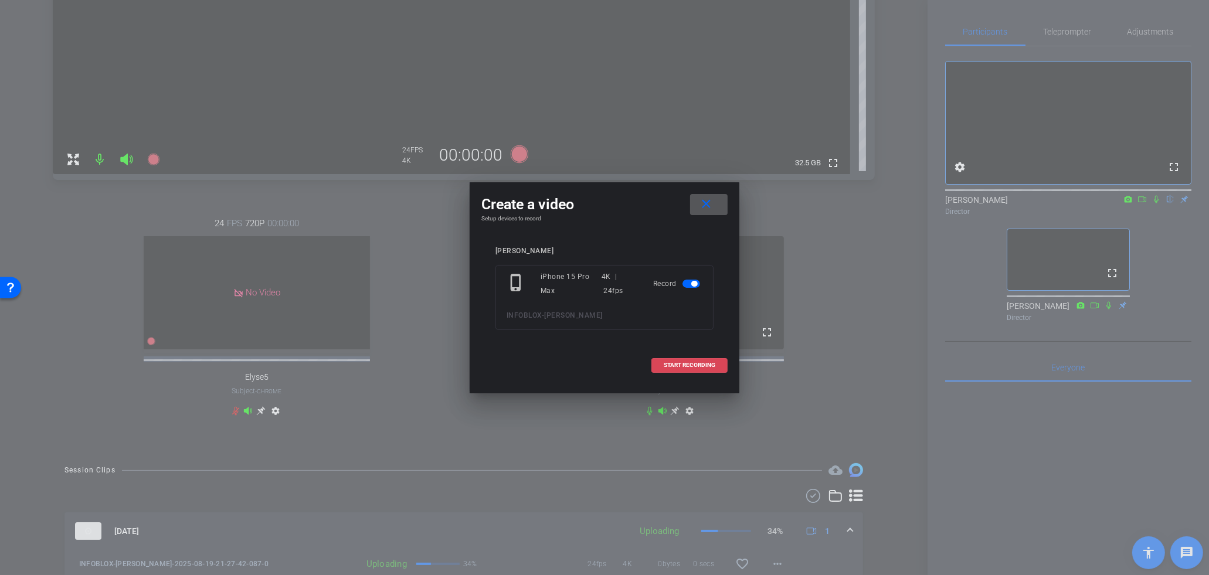
click at [703, 362] on span "START RECORDING" at bounding box center [690, 365] width 52 height 6
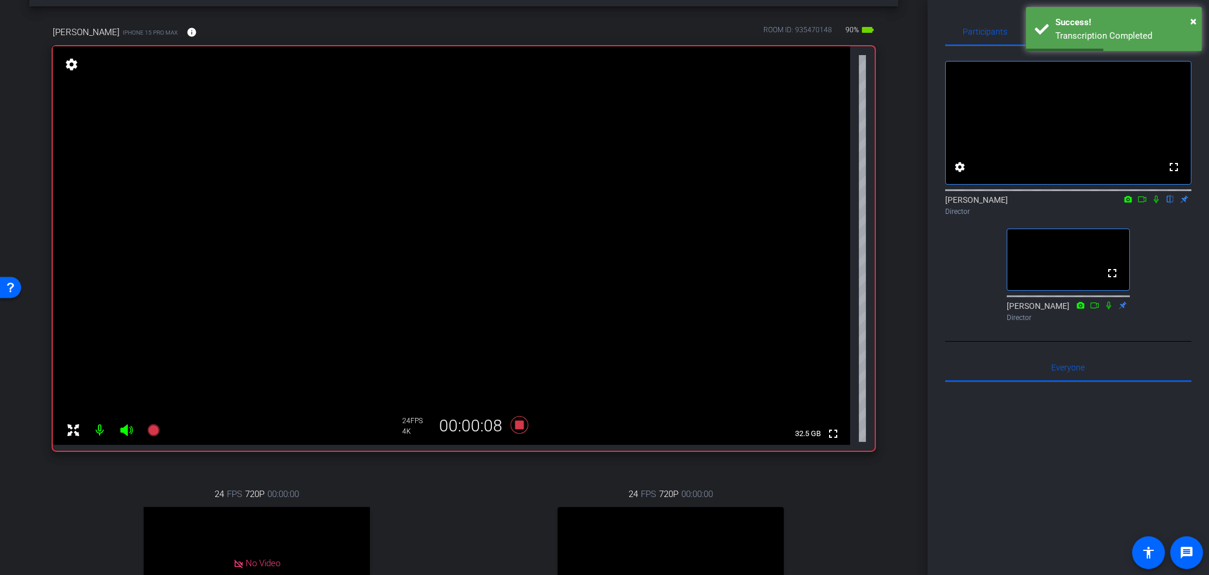
scroll to position [43, 0]
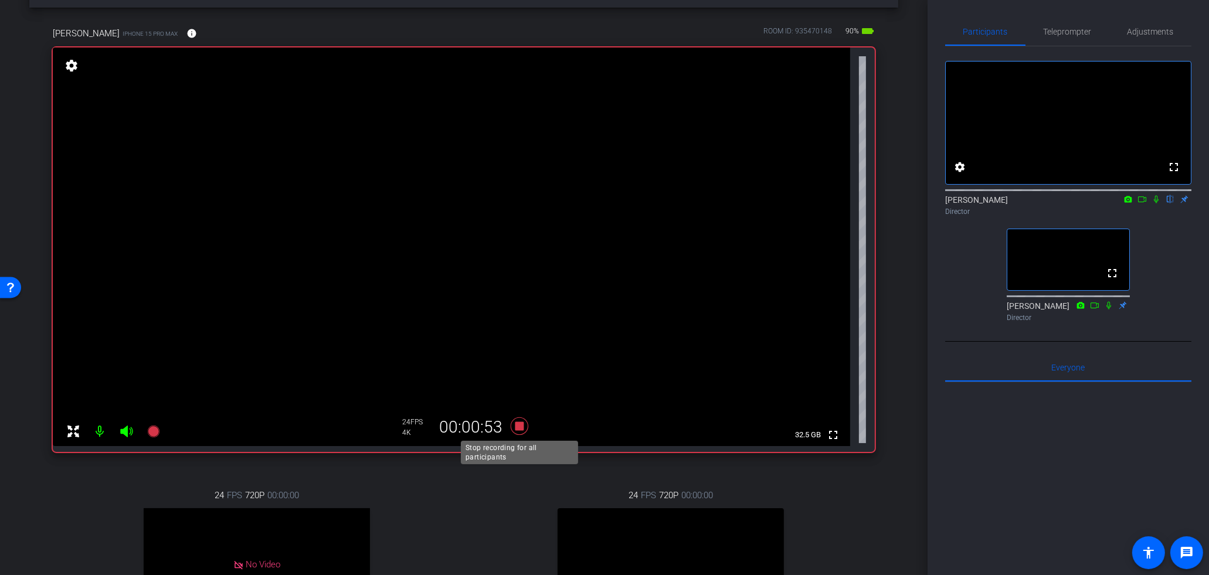
click at [513, 427] on icon at bounding box center [519, 426] width 28 height 21
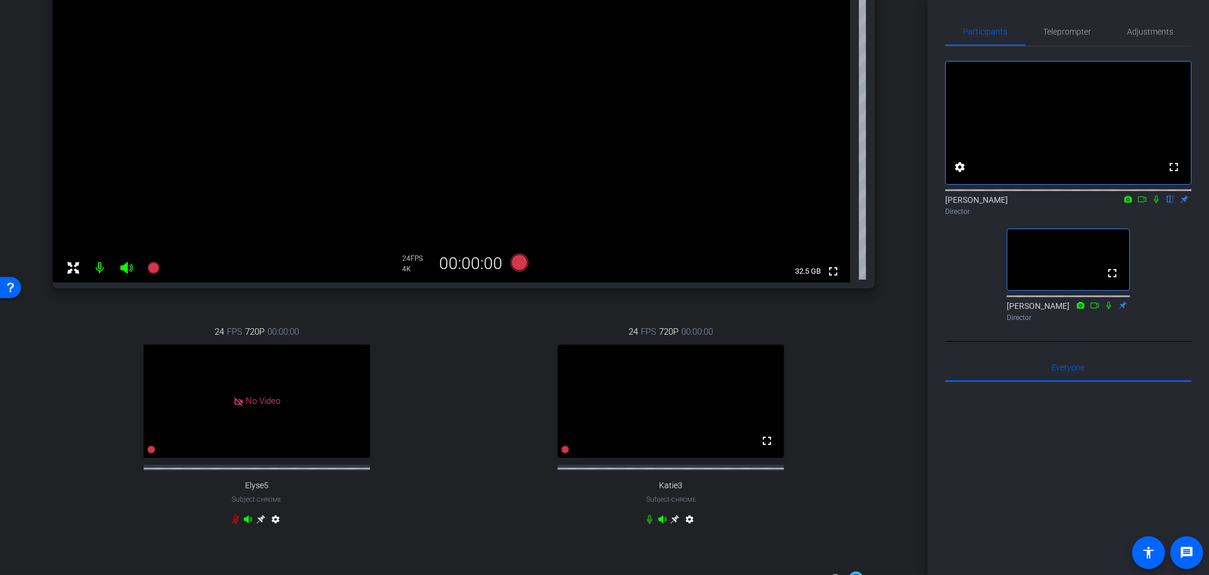
scroll to position [407, 0]
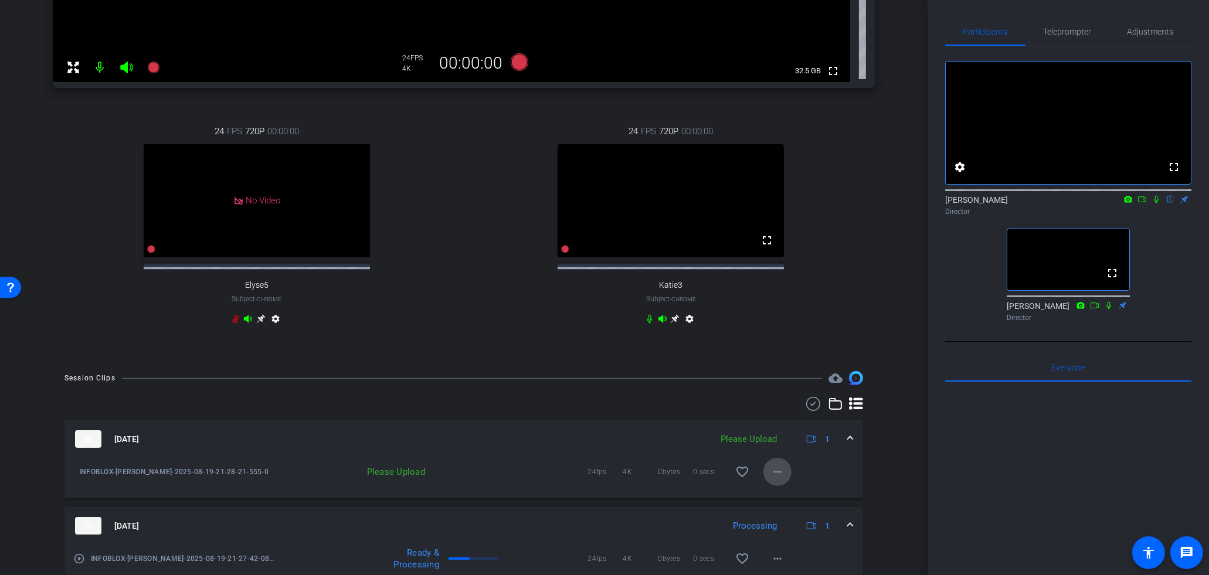
click at [787, 479] on span at bounding box center [777, 472] width 28 height 28
click at [805, 505] on span "Upload" at bounding box center [796, 506] width 47 height 14
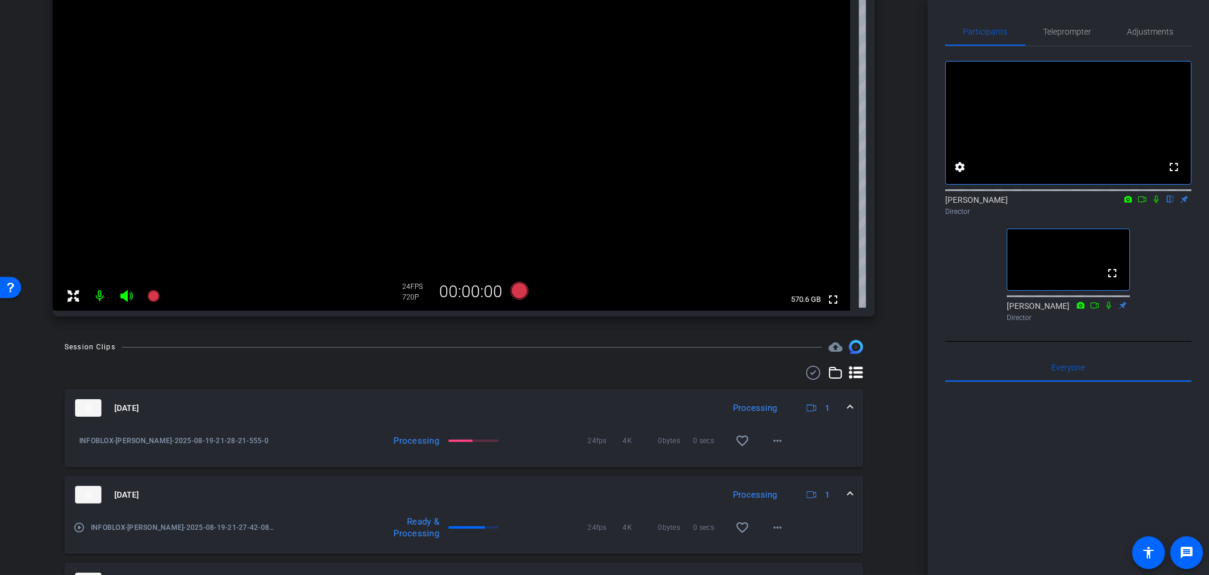
scroll to position [176, 0]
click at [553, 381] on div at bounding box center [463, 375] width 798 height 14
